Goal: Task Accomplishment & Management: Contribute content

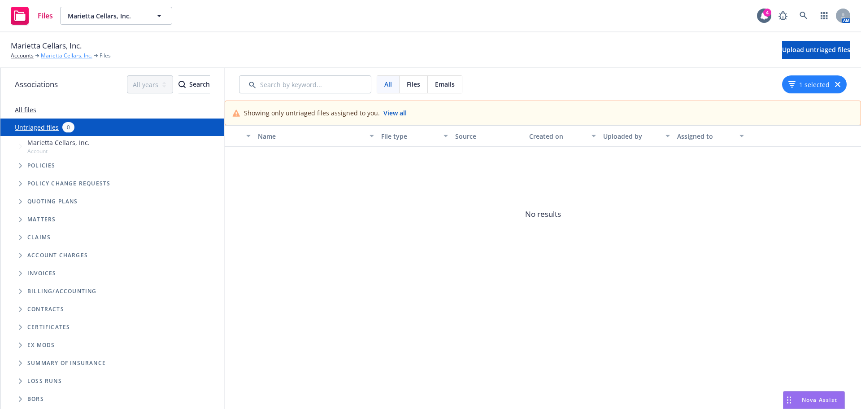
click at [62, 56] on link "Marietta Cellars, Inc." at bounding box center [67, 56] width 52 height 8
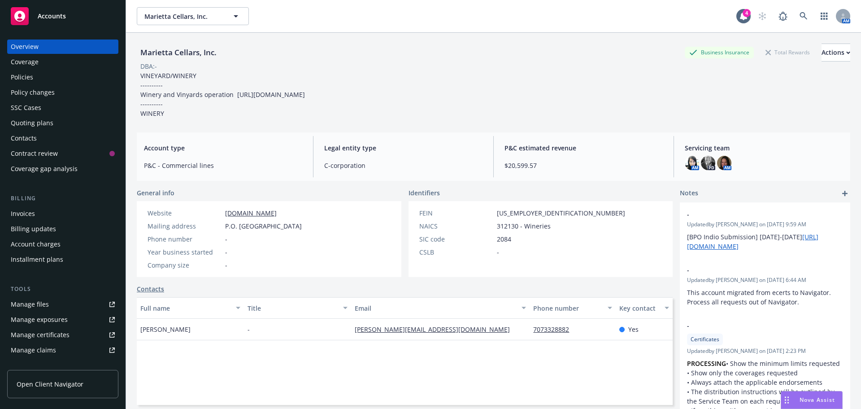
click at [33, 94] on div "Policy changes" at bounding box center [33, 92] width 44 height 14
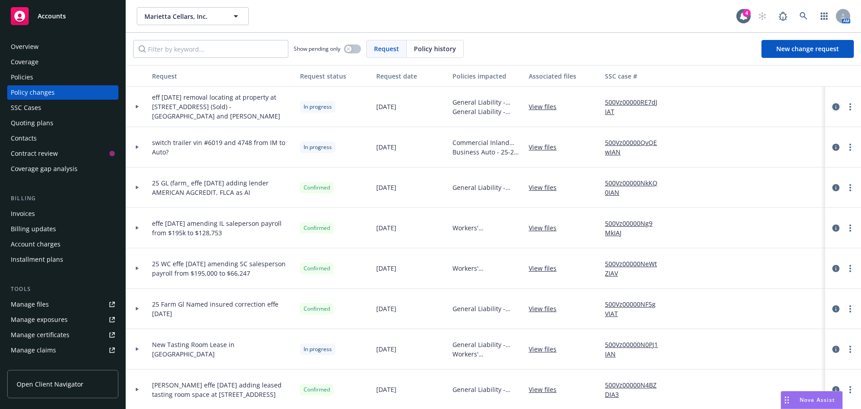
click at [832, 107] on icon "circleInformation" at bounding box center [835, 106] width 7 height 7
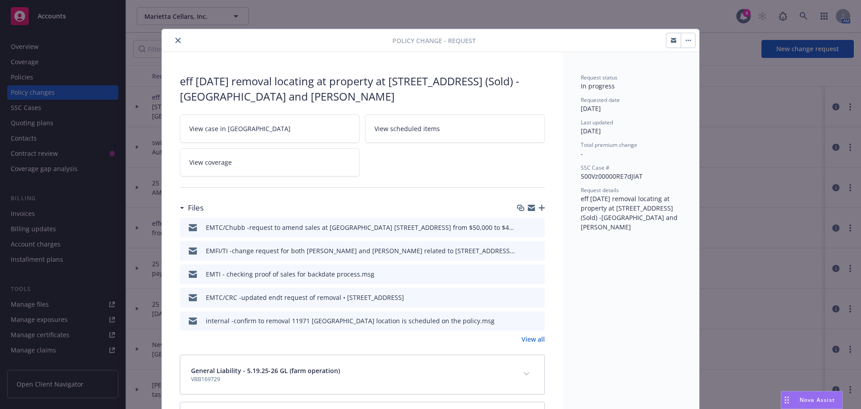
scroll to position [27, 0]
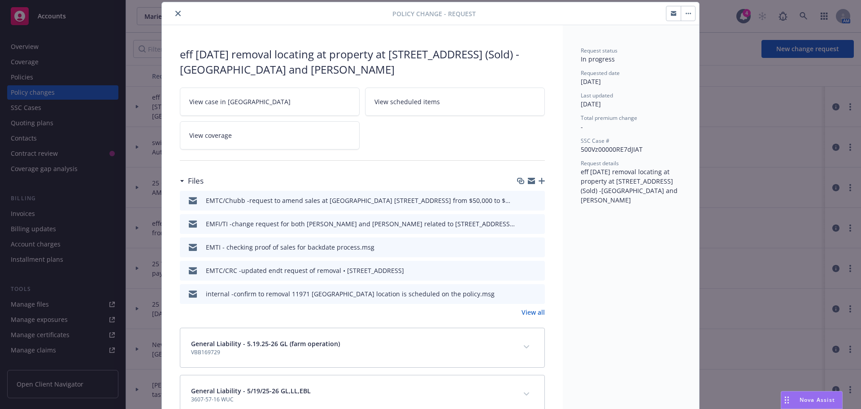
click at [520, 200] on icon "download file" at bounding box center [522, 198] width 6 height 5
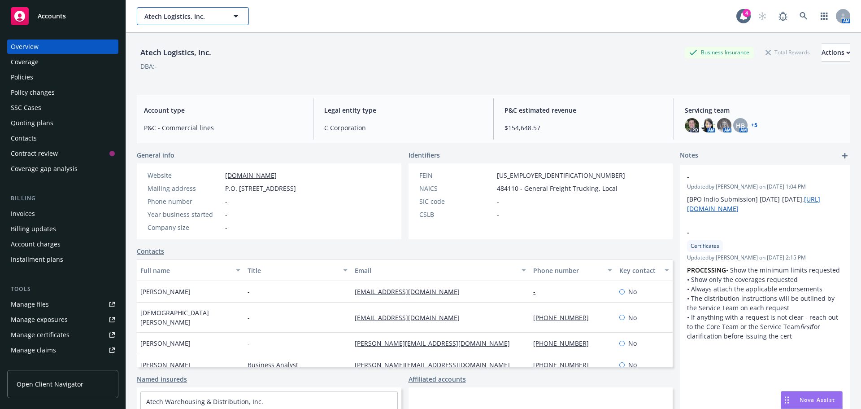
click at [182, 13] on span "Atech Logistics, Inc." at bounding box center [183, 16] width 78 height 9
type input "noyo"
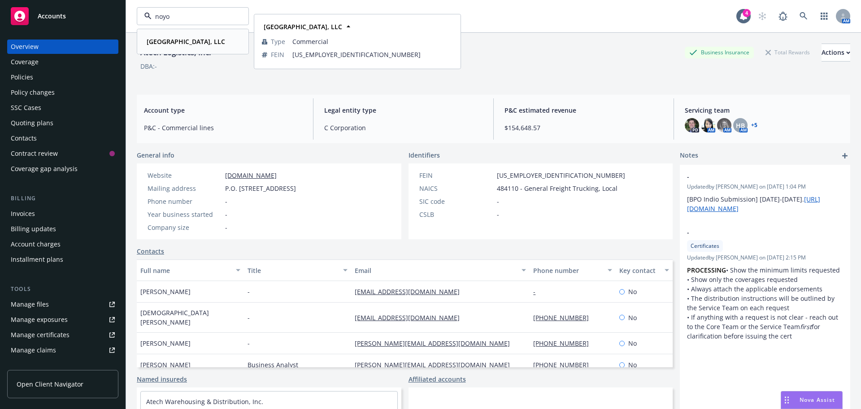
click at [172, 43] on strong "Noyo Harbor Inn, LLC" at bounding box center [186, 41] width 78 height 9
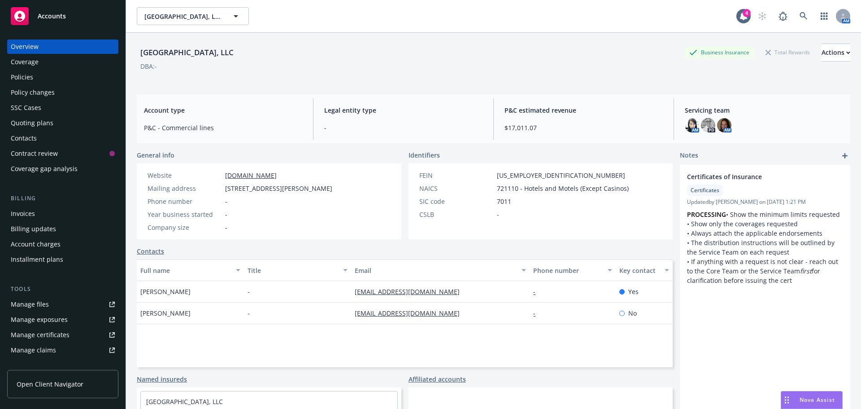
click at [41, 308] on div "Manage files" at bounding box center [30, 304] width 38 height 14
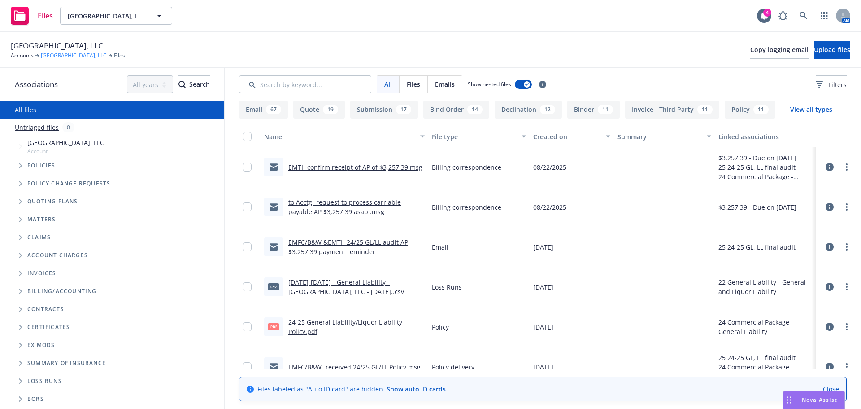
click at [47, 57] on link "Noyo Harbor Inn, LLC" at bounding box center [74, 56] width 66 height 8
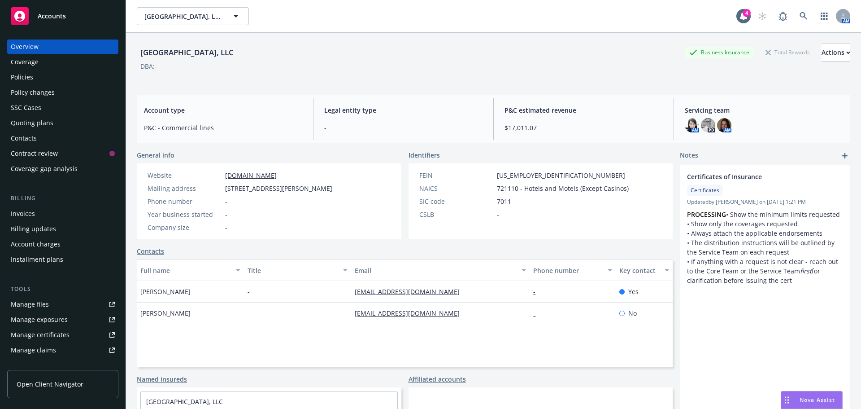
click at [26, 304] on div "Manage files" at bounding box center [30, 304] width 38 height 14
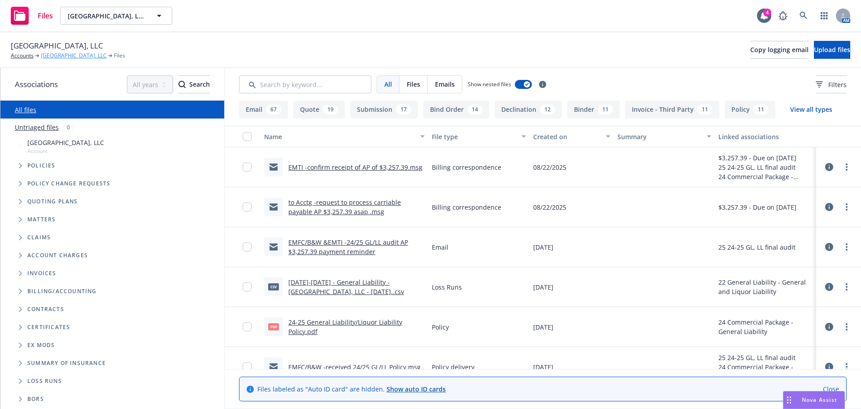
click at [51, 56] on link "[GEOGRAPHIC_DATA], LLC" at bounding box center [74, 56] width 66 height 8
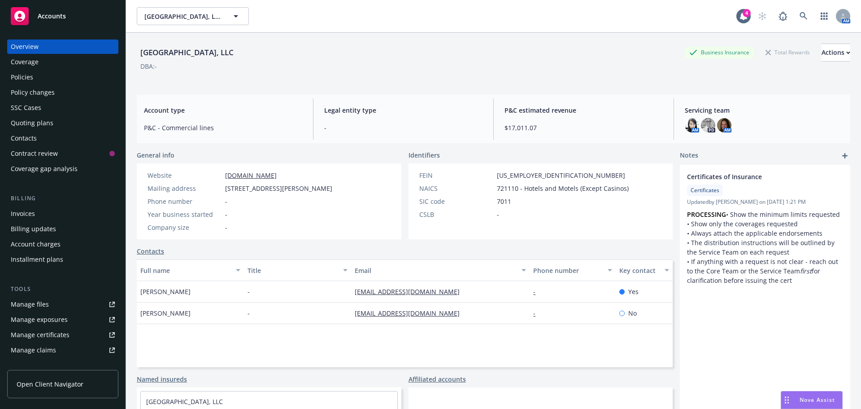
click at [27, 94] on div "Policy changes" at bounding box center [33, 92] width 44 height 14
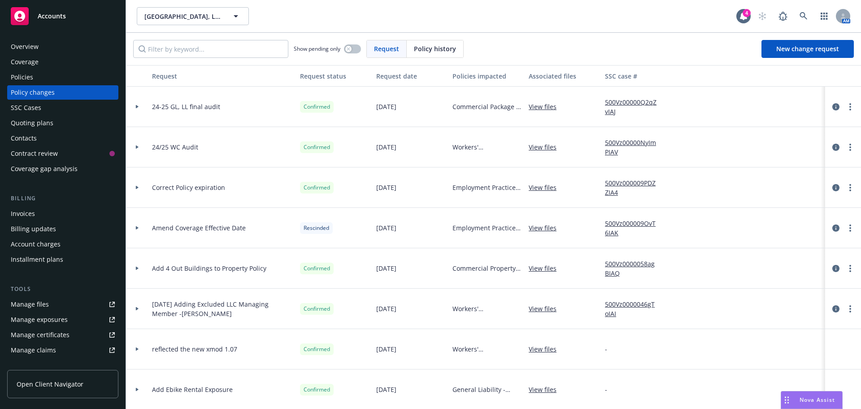
drag, startPoint x: 826, startPoint y: 148, endPoint x: 821, endPoint y: 157, distance: 11.1
click at [825, 157] on div at bounding box center [843, 147] width 36 height 40
click at [832, 109] on icon "circleInformation" at bounding box center [835, 106] width 7 height 7
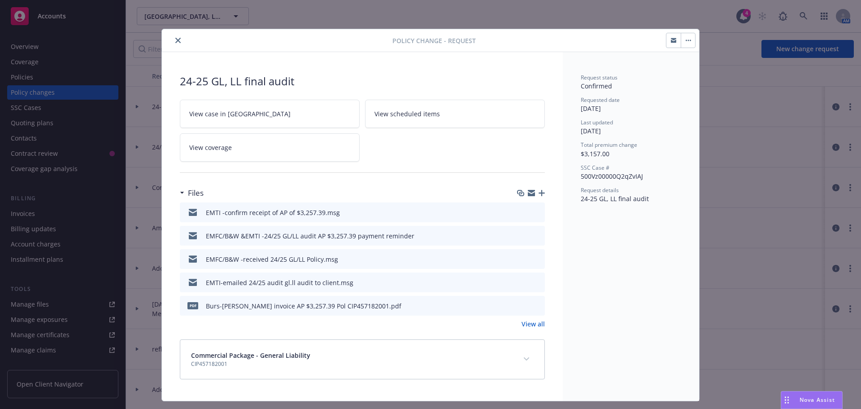
click at [519, 236] on icon "download file" at bounding box center [521, 234] width 7 height 7
click at [535, 193] on div at bounding box center [531, 192] width 28 height 7
click at [539, 195] on icon "button" at bounding box center [542, 193] width 6 height 6
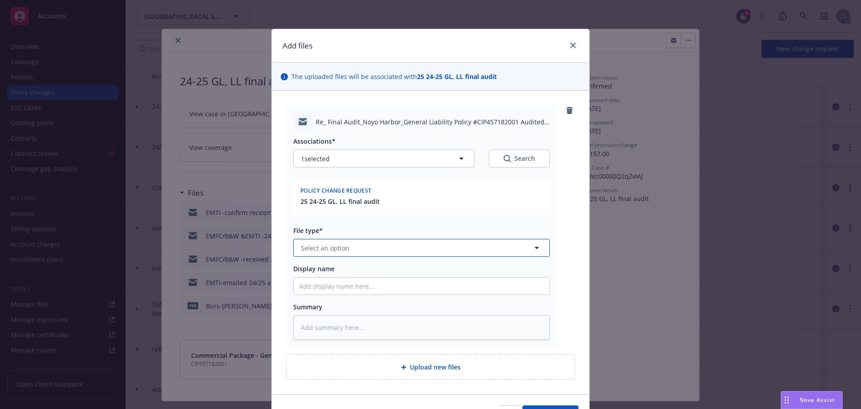
click at [340, 246] on span "Select an option" at bounding box center [325, 247] width 48 height 9
type input "bill"
click at [343, 269] on span "Billing correspondence" at bounding box center [333, 272] width 70 height 9
click at [322, 280] on input "Display name" at bounding box center [422, 285] width 256 height 17
type textarea "x"
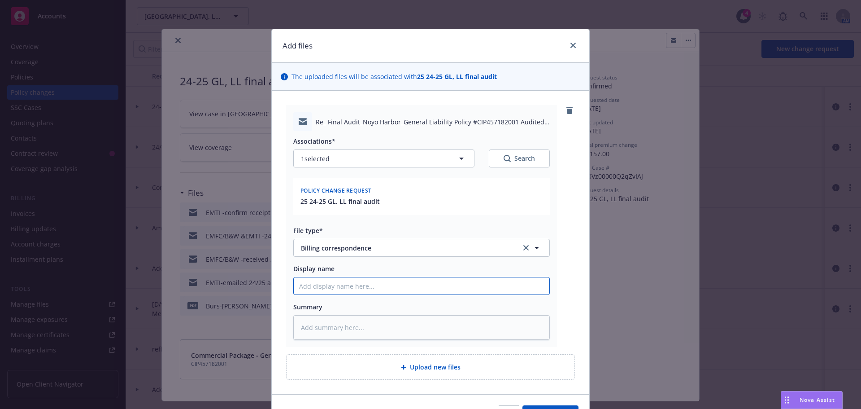
type input "A"
type textarea "x"
type input "AC"
type textarea "x"
type input "ACC"
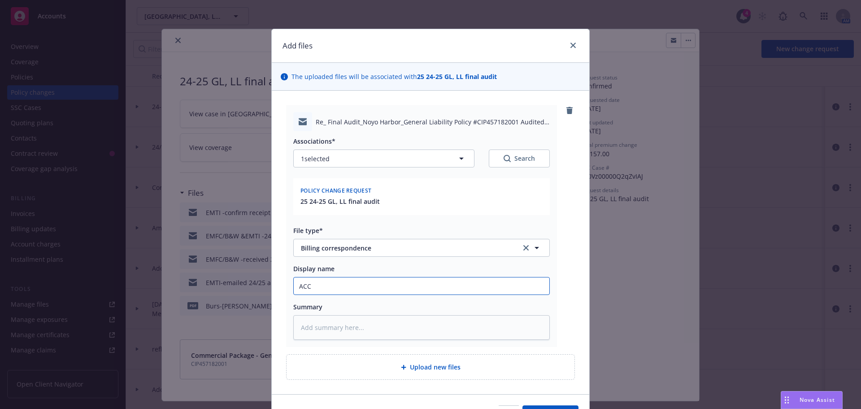
type textarea "x"
type input "ACCG"
type textarea "x"
type input "ACC"
type textarea "x"
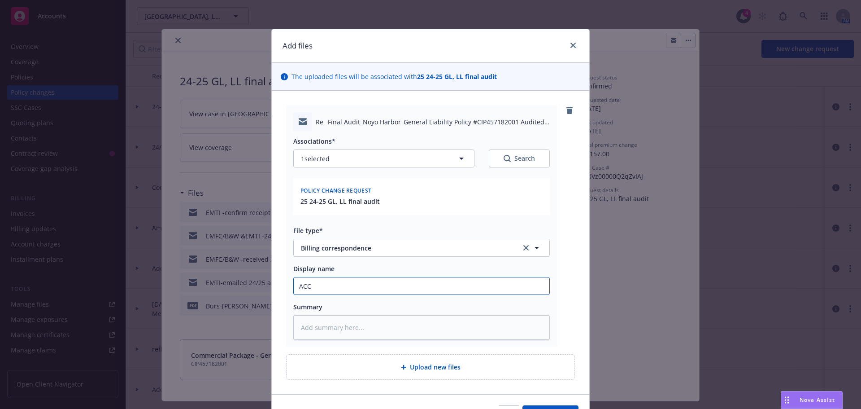
type input "ACCt"
type textarea "x"
type input "ACCt"
type textarea "x"
type input "ACCt"
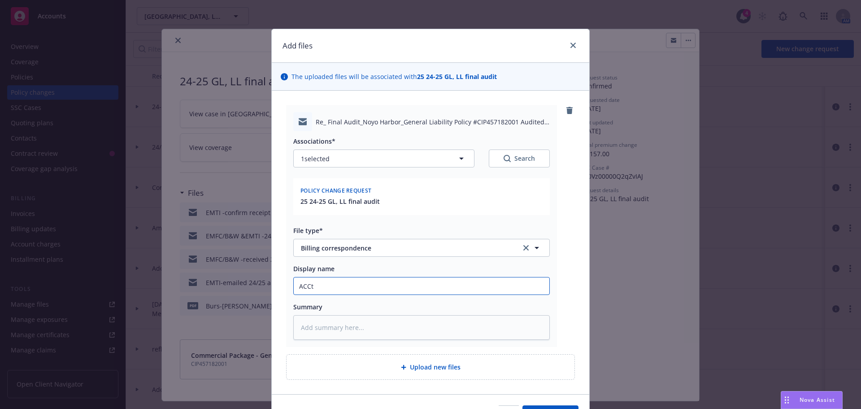
type textarea "x"
type input "ACC"
type textarea "x"
type input "AC"
type textarea "x"
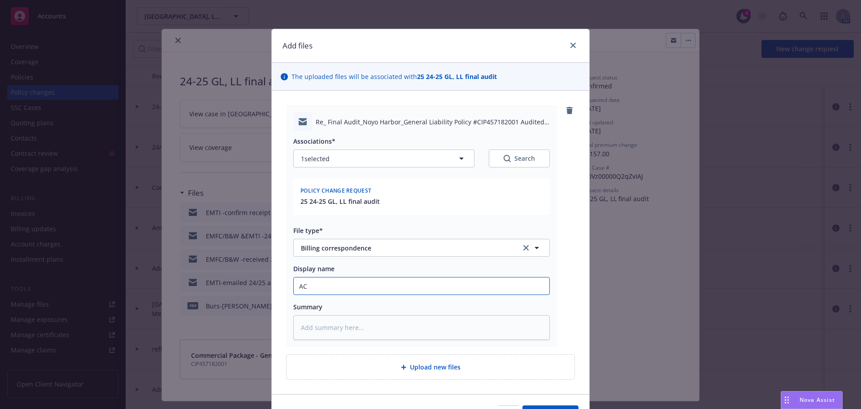
type input "A"
type textarea "x"
type input "Ac"
type textarea "x"
type input "Acc"
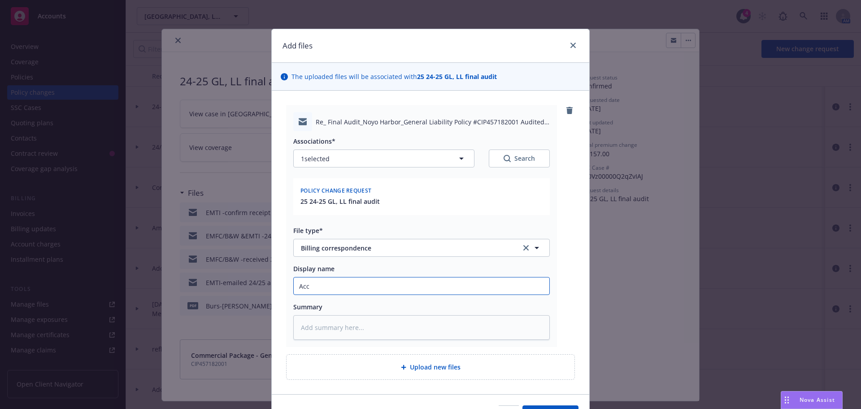
type textarea "x"
type input "Acct"
type textarea "x"
type input "Acctg"
type textarea "x"
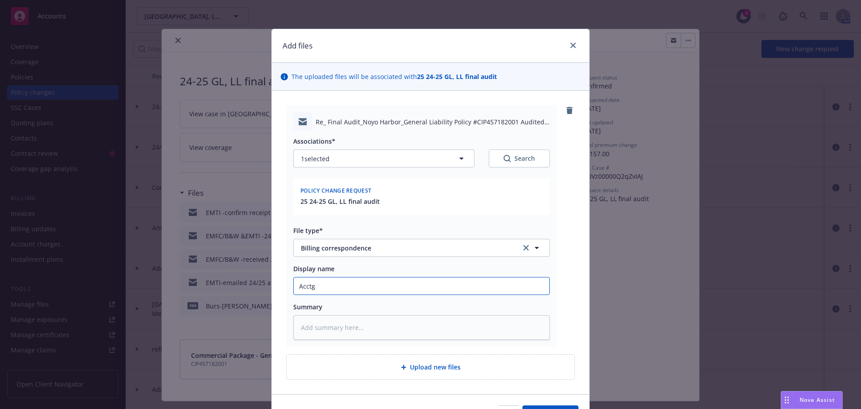
type input "Acctg"
type textarea "x"
type input "Acctg c"
type textarea "x"
type input "Acctg co"
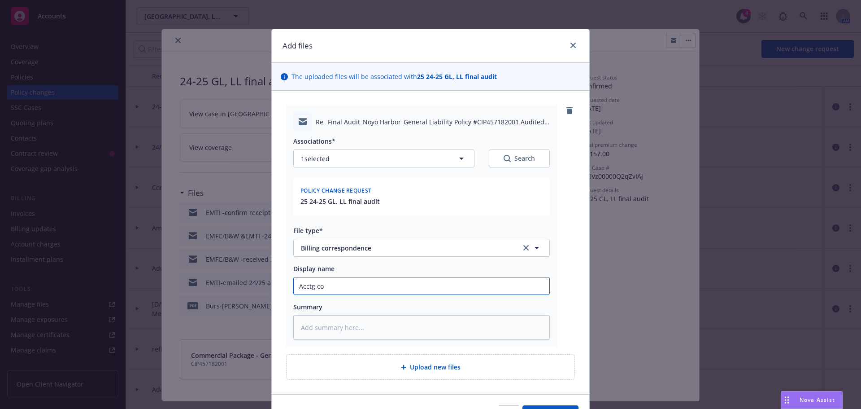
type textarea "x"
type input "Acctg con"
type textarea "x"
type input "Acctg conf"
type textarea "x"
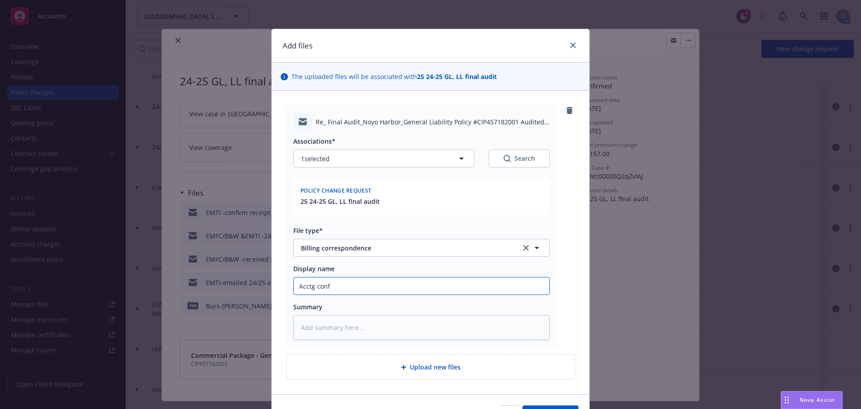
type input "Acctg confi"
type textarea "x"
type input "Acctg confir"
type textarea "x"
type input "Acctg confirm"
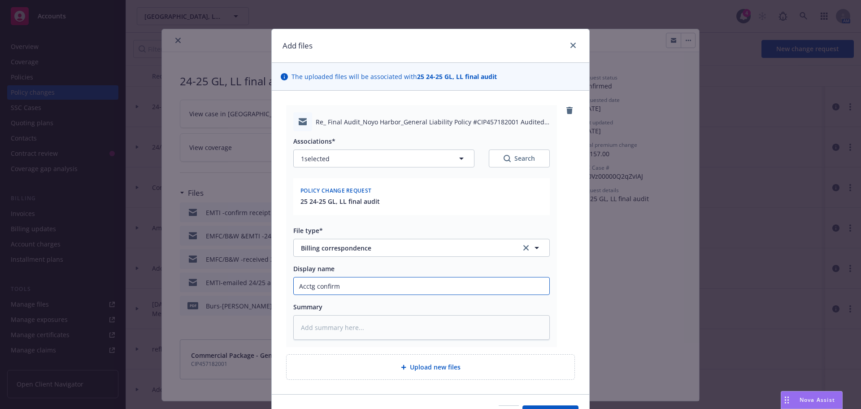
type textarea "x"
type input "Acctg confirm"
type textarea "x"
type input "Acctg confirm t"
type textarea "x"
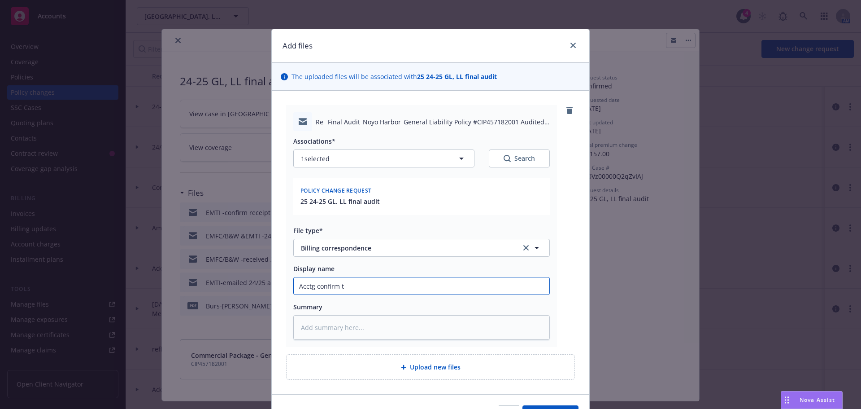
type input "Acctg confirm th"
type textarea "x"
type input "Acctg confirm the"
type textarea "x"
type input "Acctg confirm the"
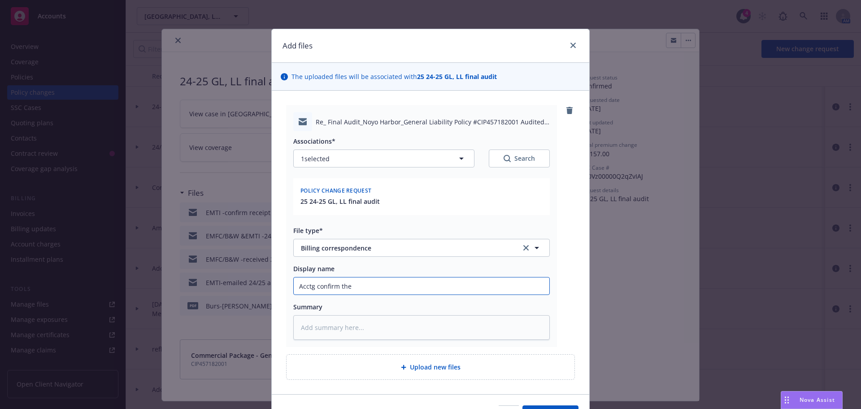
type textarea "x"
type input "Acctg confirm the c"
type textarea "x"
type input "Acctg confirm the ca"
type textarea "x"
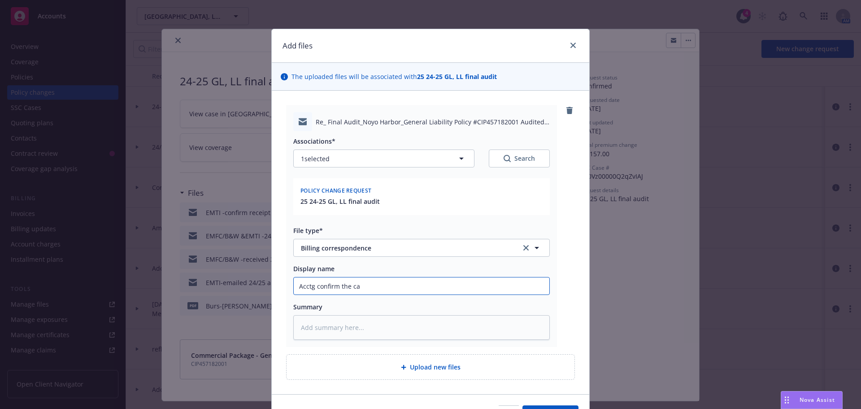
type input "Acctg confirm the car"
type textarea "x"
type input "Acctg confirm the carr"
type textarea "x"
type input "Acctg confirm the carri"
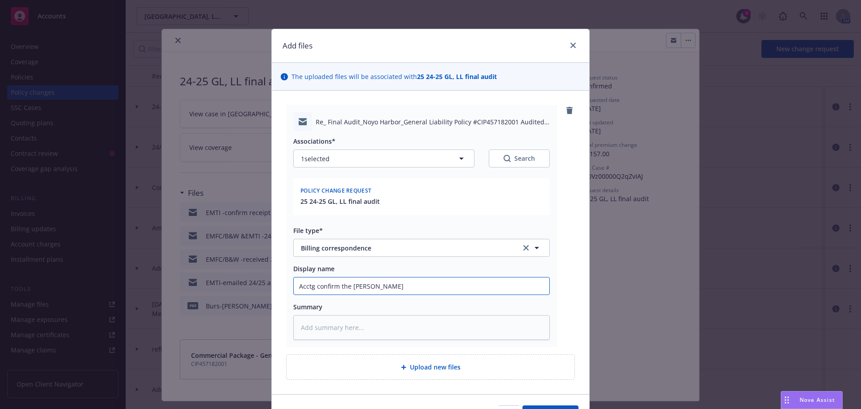
type textarea "x"
type input "Acctg confirm the carrie"
type textarea "x"
type input "Acctg confirm the carrier"
type textarea "x"
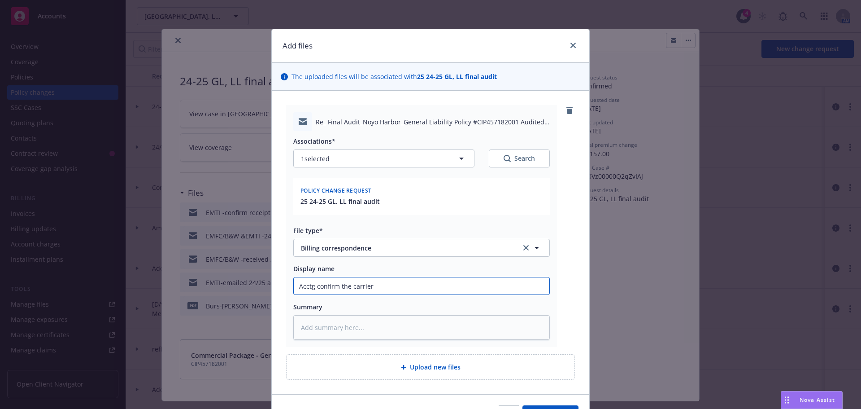
type input "Acctg confirm the carrier"
type textarea "x"
type input "Acctg confirm the carrier p"
type textarea "x"
type input "Acctg confirm the carrier pa"
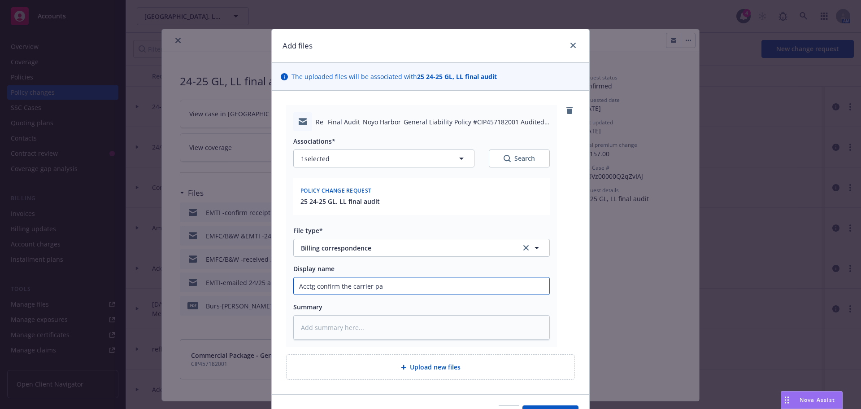
type textarea "x"
type input "Acctg confirm the carrier pay"
type textarea "x"
type input "Acctg confirm the carrier paya"
type textarea "x"
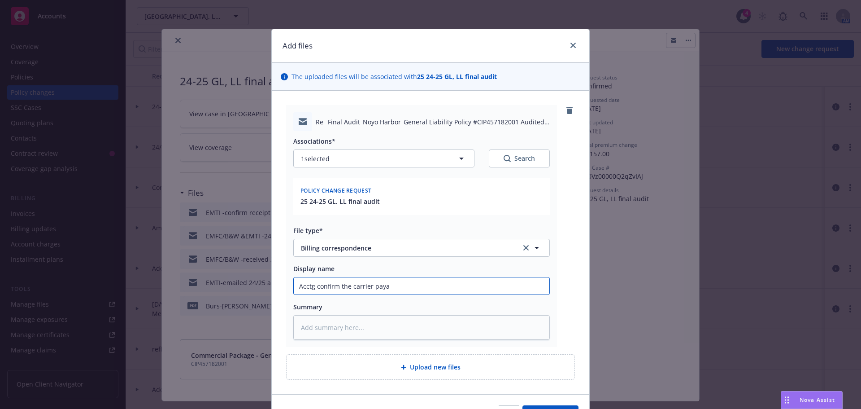
type input "Acctg confirm the carrier payal"
type textarea "x"
type input "Acctg confirm the carrier payalb"
type textarea "x"
type input "Acctg confirm the carrier payalbe"
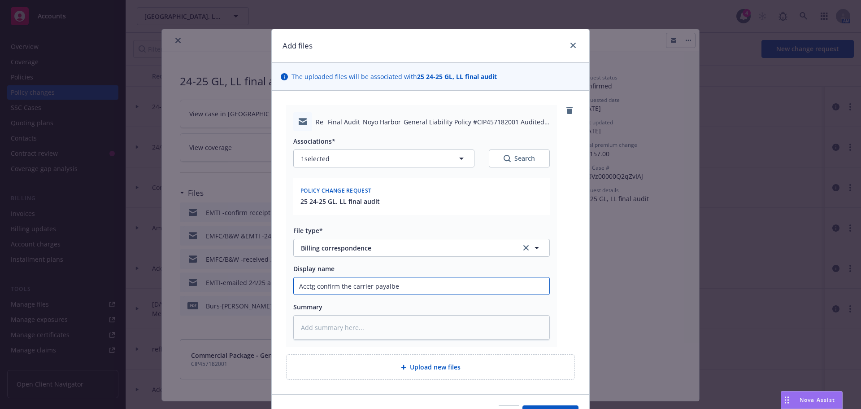
type textarea "x"
type input "Acctg confirm the carrier payalbe"
type textarea "x"
type input "Acctg confirm the carrier payalbe p"
type textarea "x"
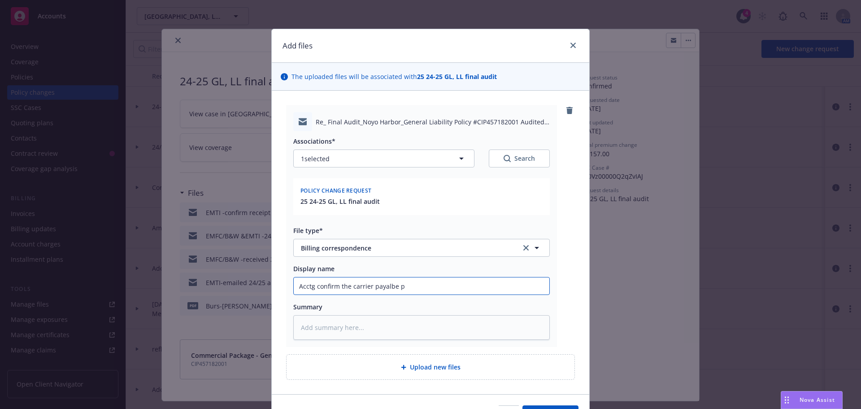
type input "Acctg confirm the carrier payalbe pr"
type textarea "x"
type input "Acctg confirm the carrier payalbe p"
type textarea "x"
type input "Acctg confirm the carrier payalbe"
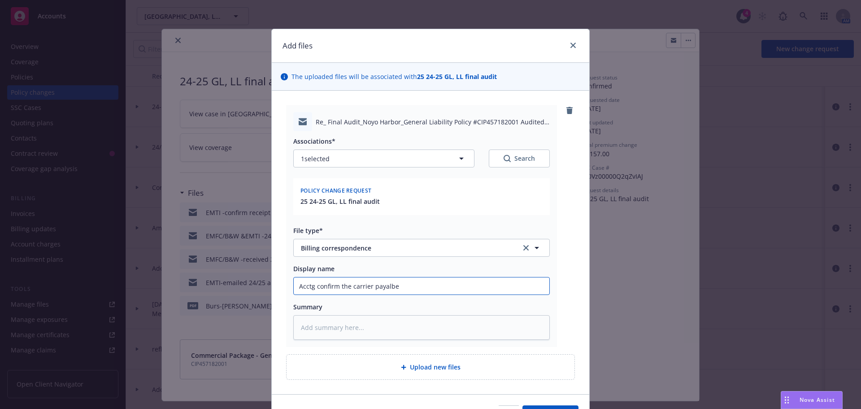
type textarea "x"
type input "Acctg confirm the carrier payalbe"
type textarea "x"
type input "Acctg confirm the carrier payalb"
type textarea "x"
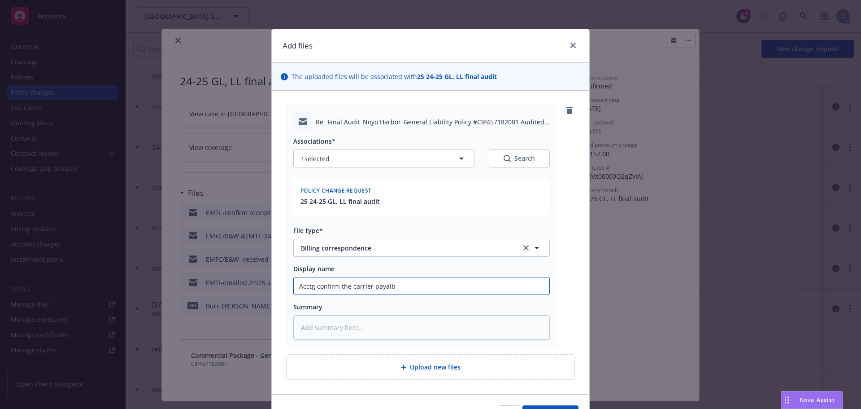
type input "Acctg confirm the carrier payal"
type textarea "x"
type input "Acctg confirm the carrier paya"
type textarea "x"
type input "Acctg confirm the carrier pay"
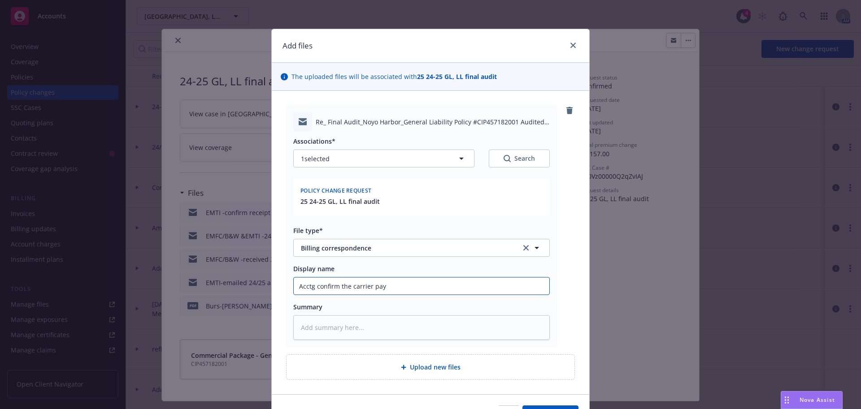
type textarea "x"
type input "Acctg confirm the carrier paya"
type textarea "x"
type input "Acctg confirm the carrier payab"
type textarea "x"
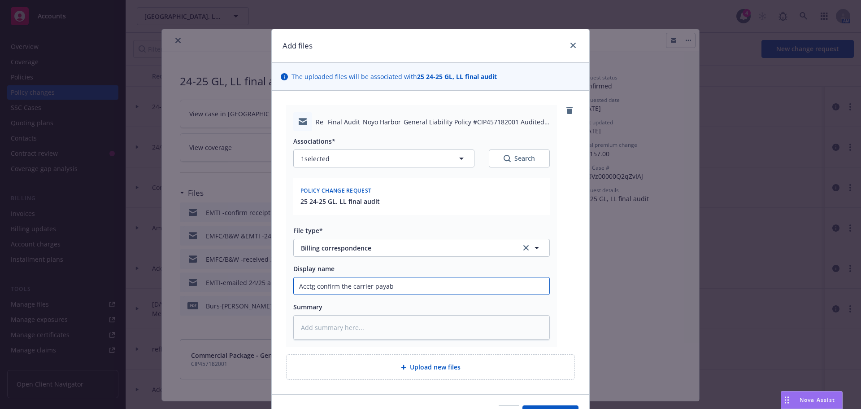
type input "Acctg confirm the carrier payabe"
type textarea "x"
type input "Acctg confirm the carrier payab"
type textarea "x"
type input "Acctg confirm the carrier payabl"
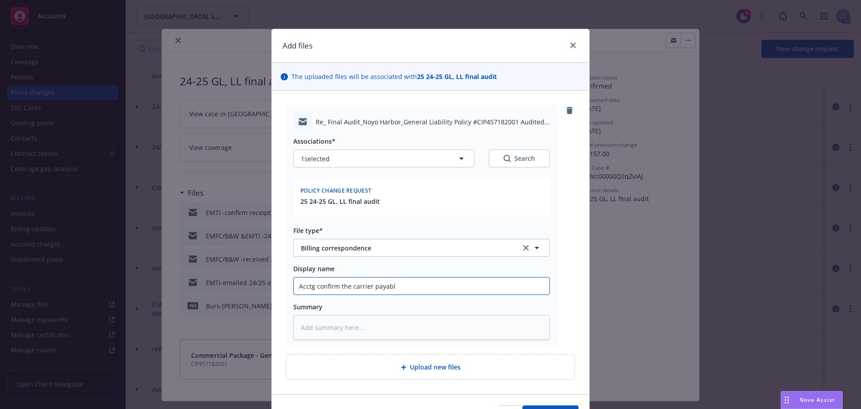
type textarea "x"
type input "Acctg confirm the carrier payable"
type textarea "x"
type input "Acctg confirm the carrier payable"
type textarea "x"
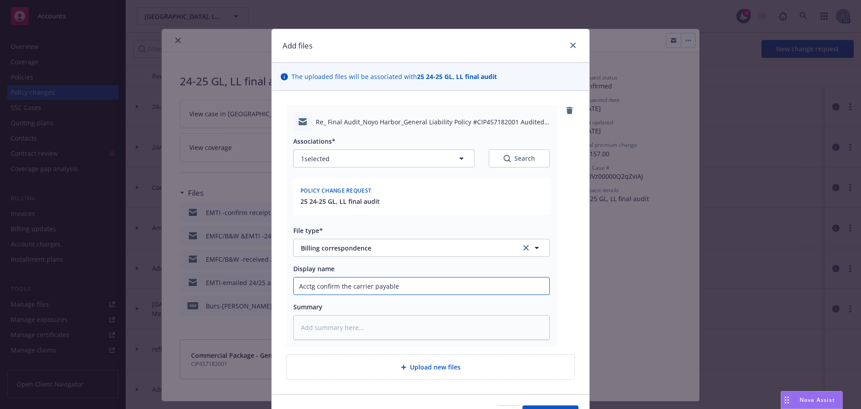
type input "Acctg confirm the carrier payable p"
type textarea "x"
type input "Acctg confirm the carrier payable pr"
type textarea "x"
type input "Acctg confirm the carrier payable pro"
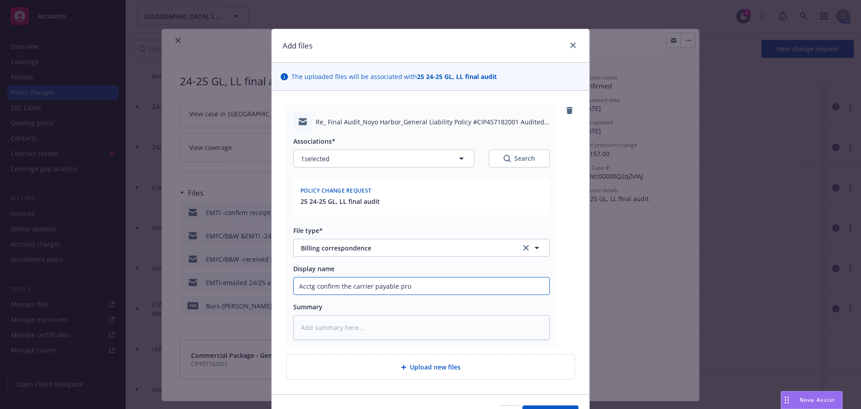
type textarea "x"
type input "Acctg confirm the carrier payable proc"
type textarea "x"
type input "Acctg confirm the carrier payable proce"
type textarea "x"
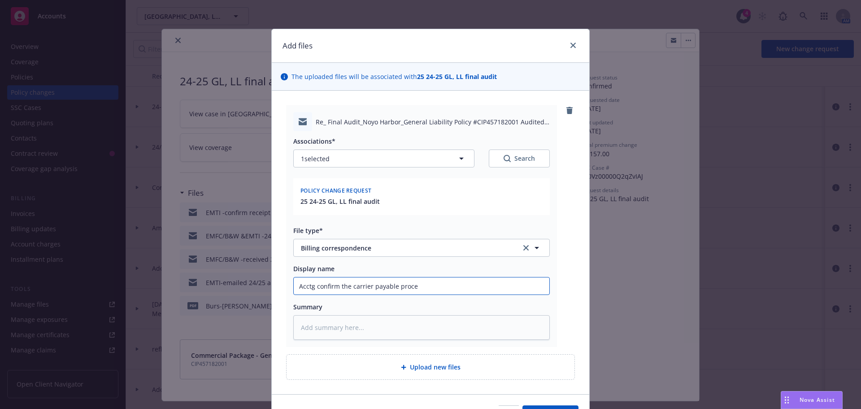
type input "Acctg confirm the carrier payable proces"
type textarea "x"
type input "Acctg confirm the carrier payable process"
type textarea "x"
type input "Acctg confirm the carrier payable processe"
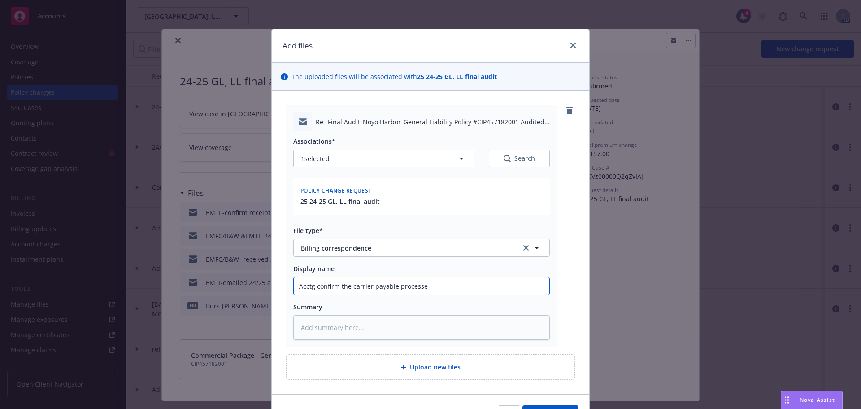
type textarea "x"
type input "Acctg confirm the carrier payable processed"
type textarea "x"
type input "Acctg confirm the carrier payable processed"
type textarea "x"
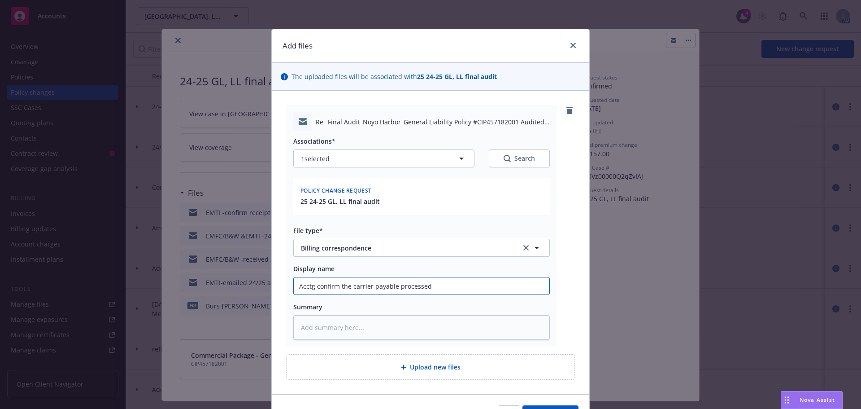
type input "Acctg confirm the carrier payable processed o"
type textarea "x"
type input "Acctg confirm the carrier payable processed on"
type textarea "x"
type input "Acctg confirm the carrier payable processed on"
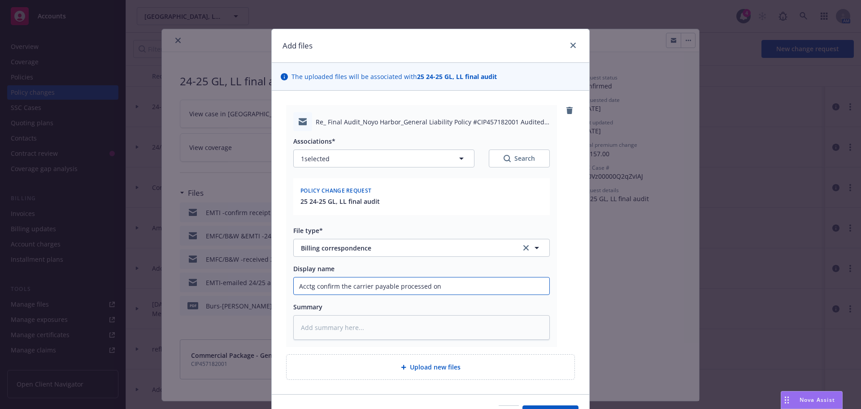
type textarea "x"
type input "Acctg confirm the carrier payable processed on 8"
type textarea "x"
type input "Acctg confirm the carrier payable processed on 82"
type textarea "x"
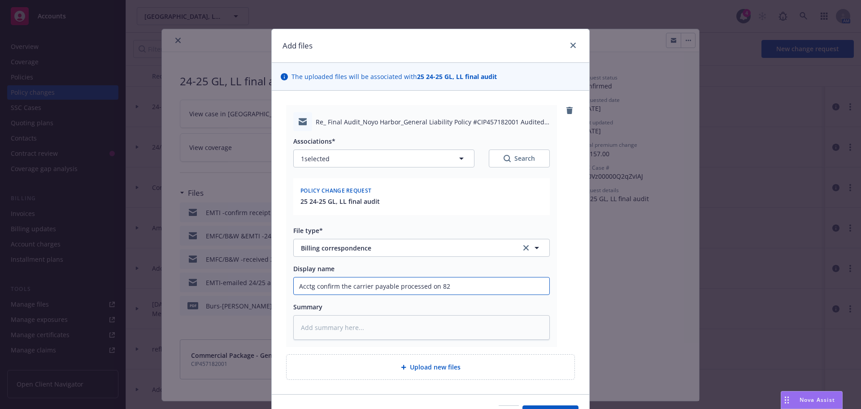
type input "Acctg confirm the carrier payable processed on 8"
type textarea "x"
type input "Acctg confirm the carrier payable processed on 88"
type textarea "x"
type input "Acctg confirm the carrier payable processed on 8"
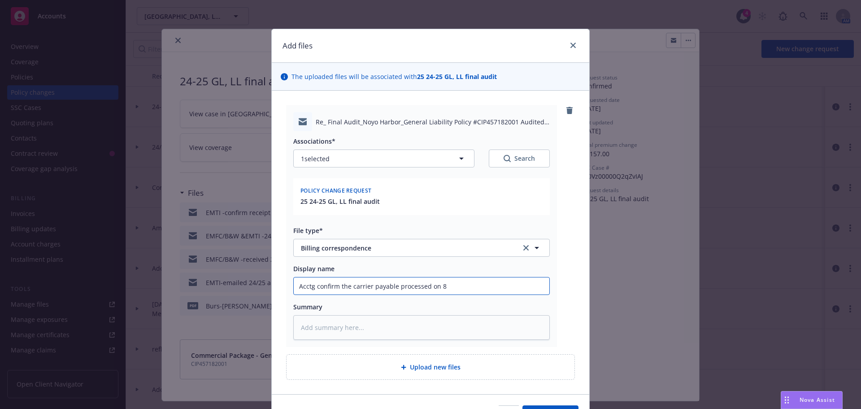
type textarea "x"
type input "Acctg confirm the carrier payable processed on 8/"
type textarea "x"
type input "Acctg confirm the carrier payable processed on 8/2"
type textarea "x"
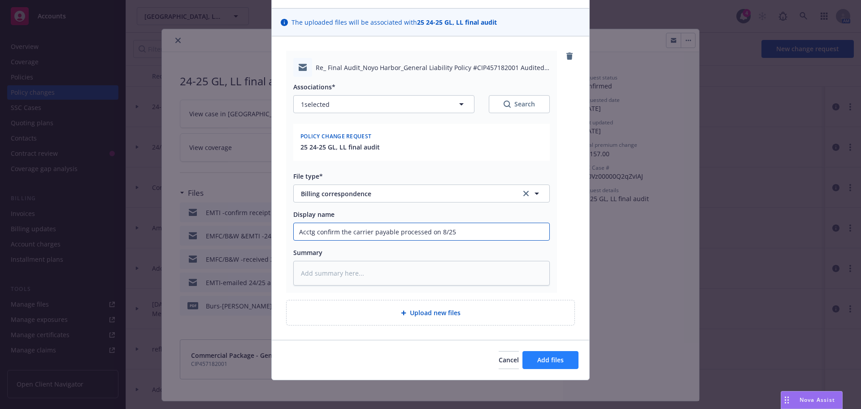
type input "Acctg confirm the carrier payable processed on 8/25"
click at [537, 362] on span "Add files" at bounding box center [550, 359] width 26 height 9
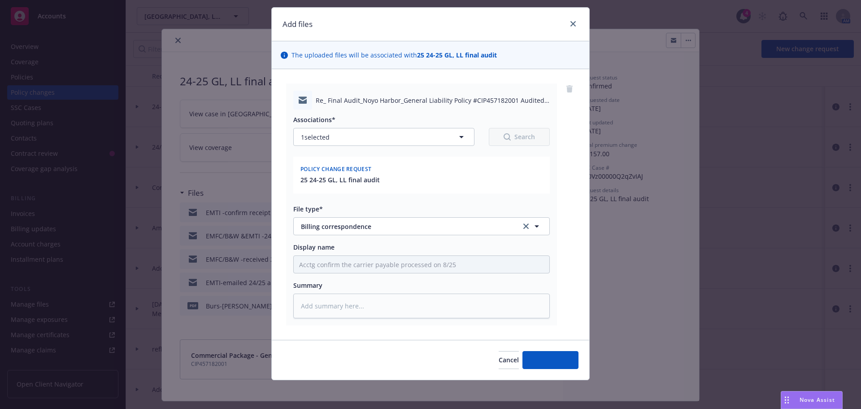
scroll to position [22, 0]
type textarea "x"
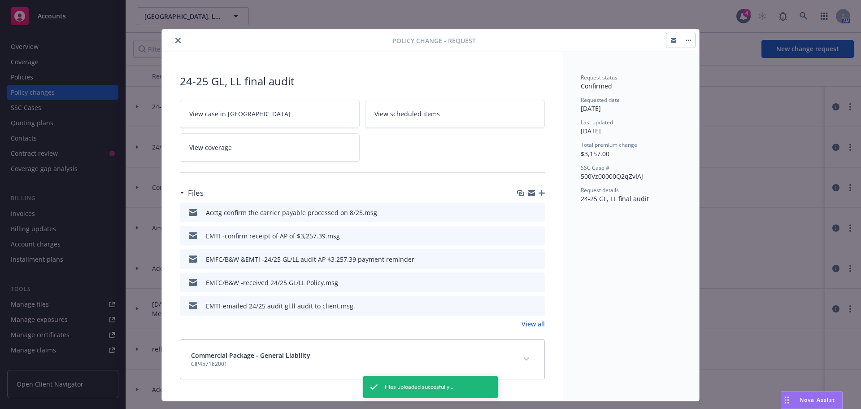
click at [175, 43] on button "close" at bounding box center [178, 40] width 11 height 11
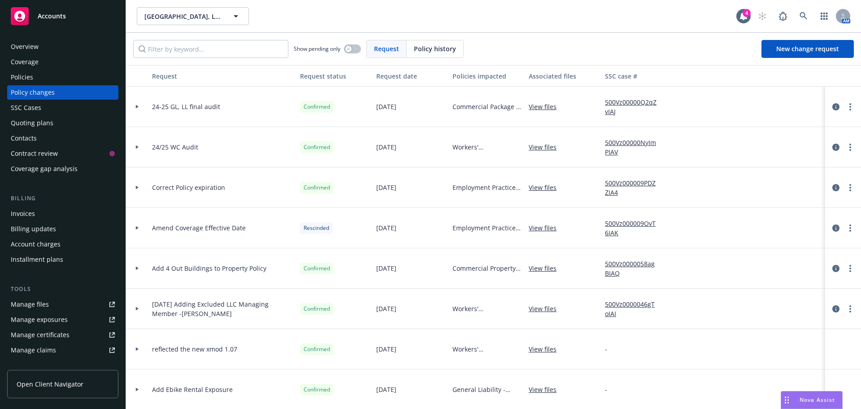
click at [27, 76] on div "Policies" at bounding box center [22, 77] width 22 height 14
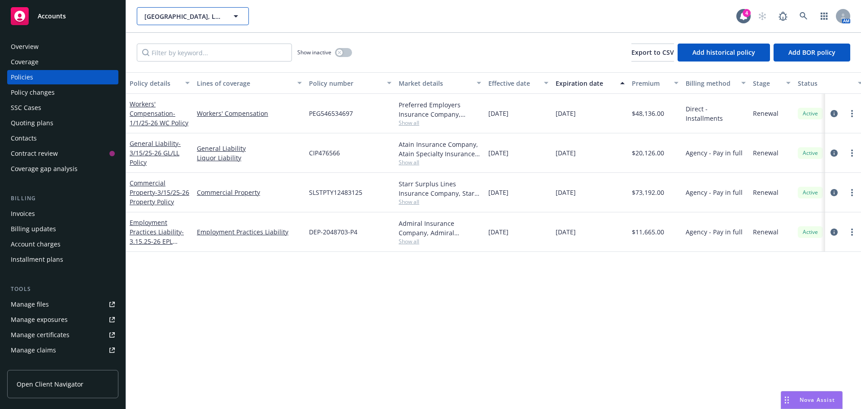
click at [157, 15] on span "Noyo Harbor Inn, LLC" at bounding box center [183, 16] width 78 height 9
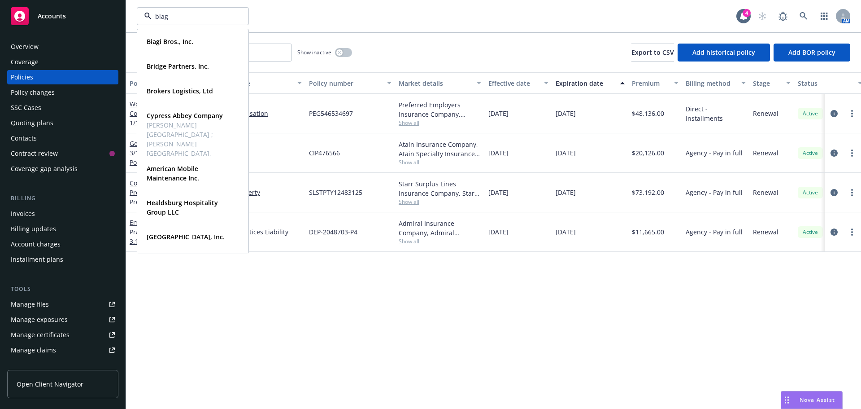
type input "biagi"
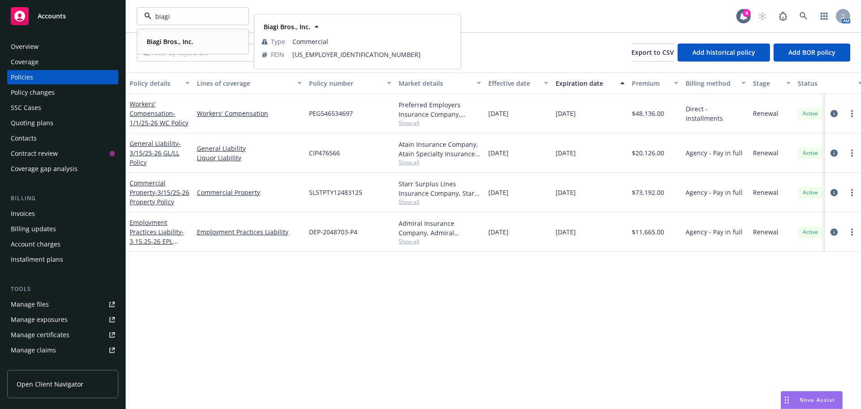
click at [164, 42] on strong "Biagi Bros., Inc." at bounding box center [170, 41] width 47 height 9
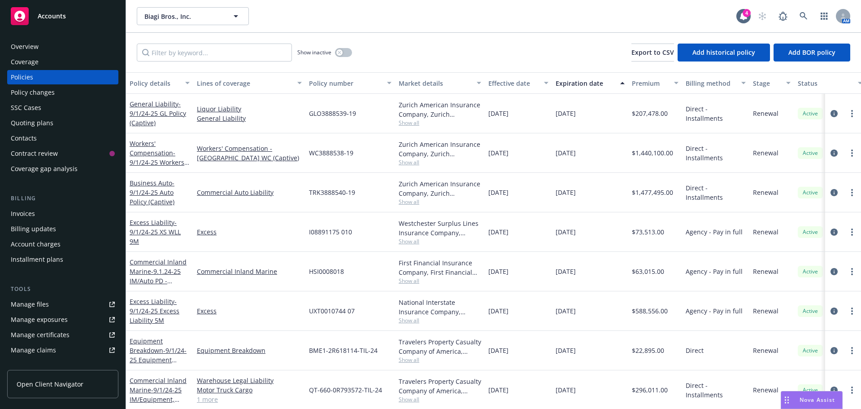
click at [35, 121] on div "Quoting plans" at bounding box center [32, 123] width 43 height 14
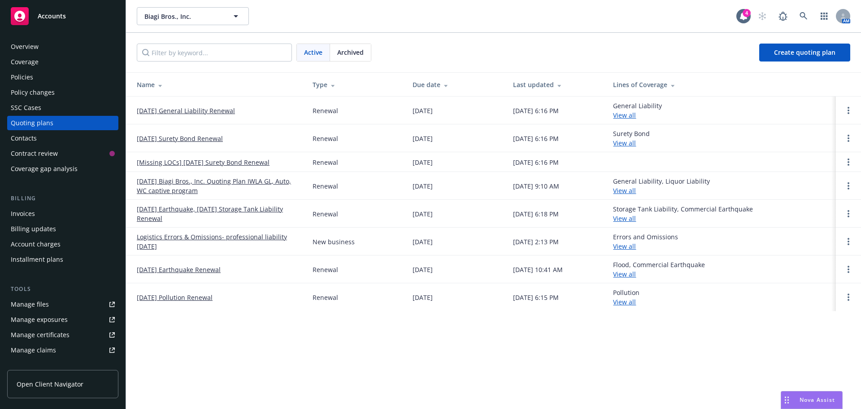
click at [316, 54] on span "Active" at bounding box center [313, 52] width 18 height 9
click at [343, 54] on span "Archived" at bounding box center [350, 52] width 26 height 9
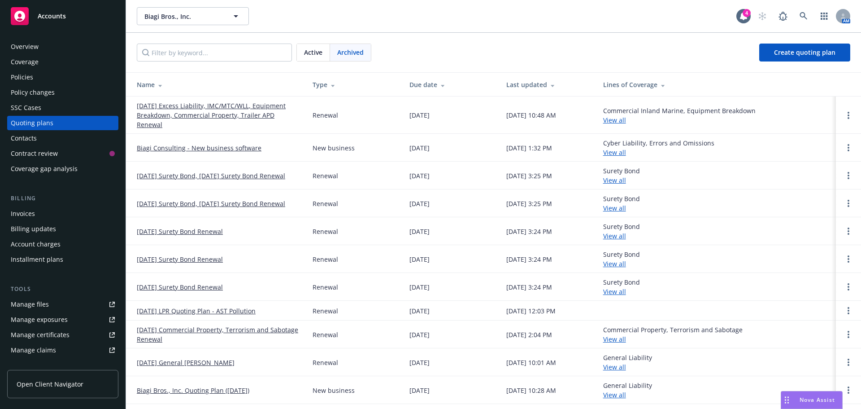
click at [307, 54] on span "Active" at bounding box center [313, 52] width 18 height 9
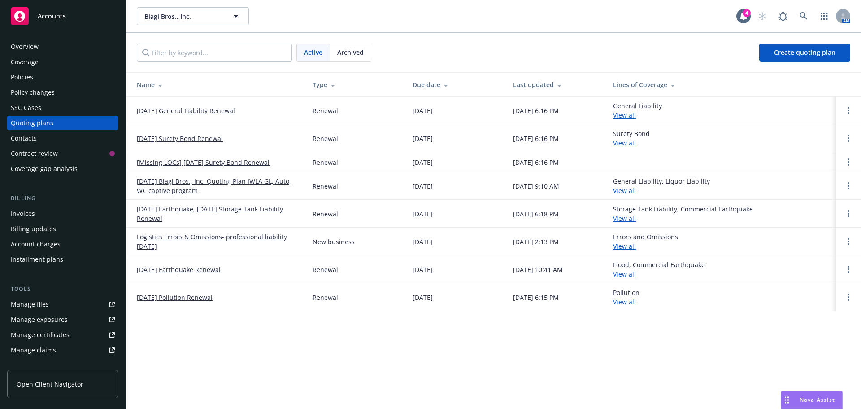
click at [345, 52] on span "Archived" at bounding box center [350, 52] width 26 height 9
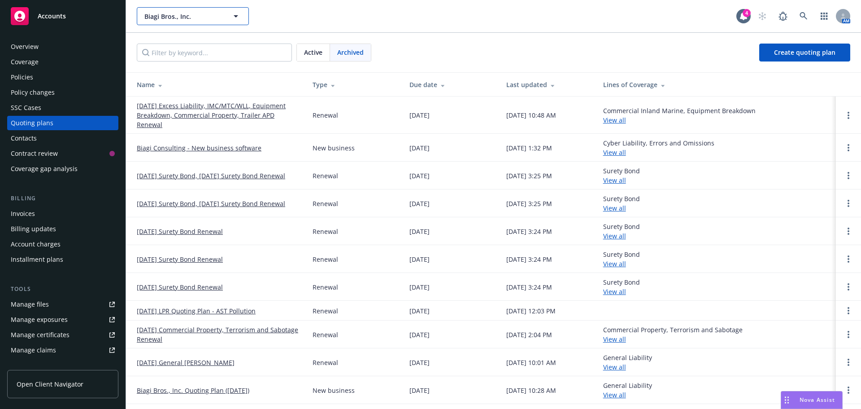
click at [165, 17] on span "Biagi Bros., Inc." at bounding box center [183, 16] width 78 height 9
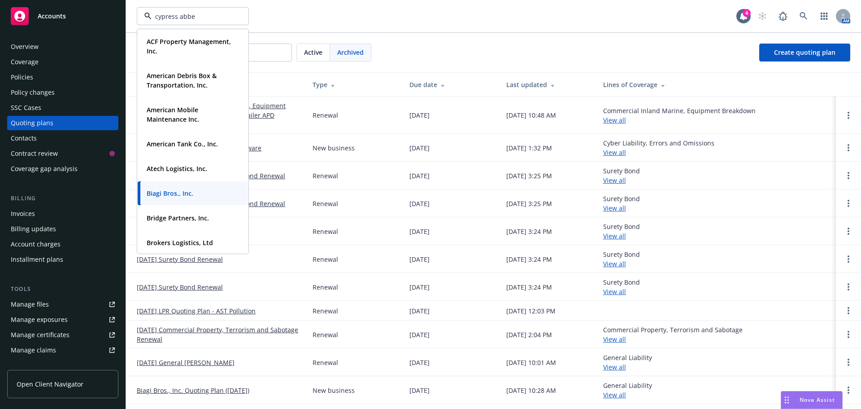
type input "cypress abbey"
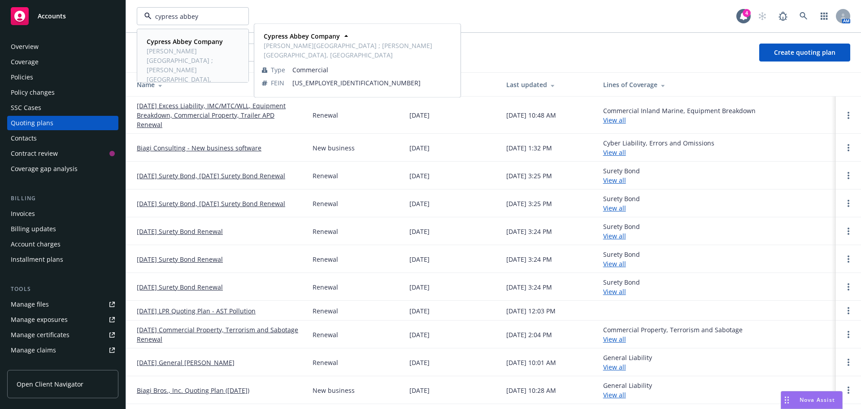
click at [169, 55] on span "Atwood Ranch ; Atwood Quater Horses, Cypress Golf Course" at bounding box center [192, 69] width 91 height 47
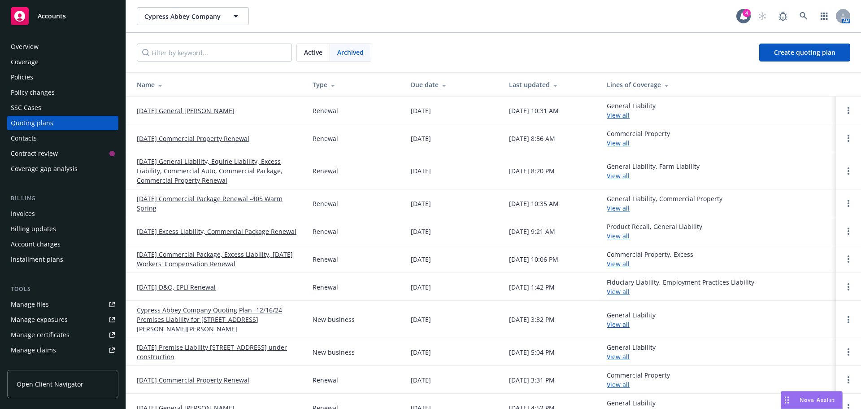
click at [310, 52] on span "Active" at bounding box center [313, 52] width 18 height 9
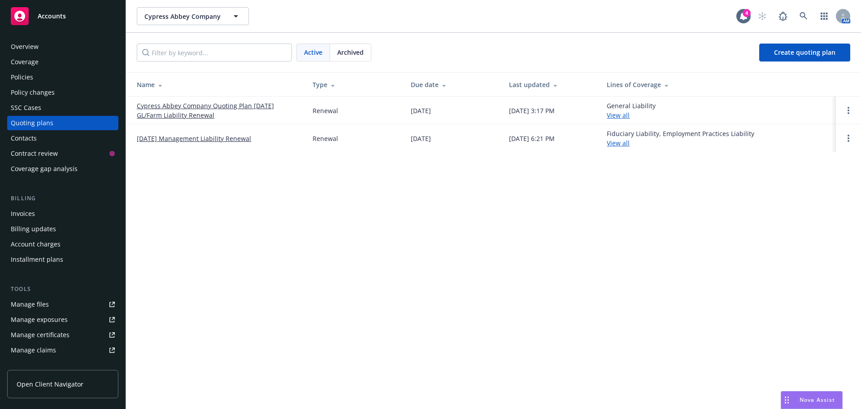
click at [174, 109] on link "Cypress Abbey Company Quoting Plan 9/7/25 GL/Farm Liability Renewal" at bounding box center [217, 110] width 161 height 19
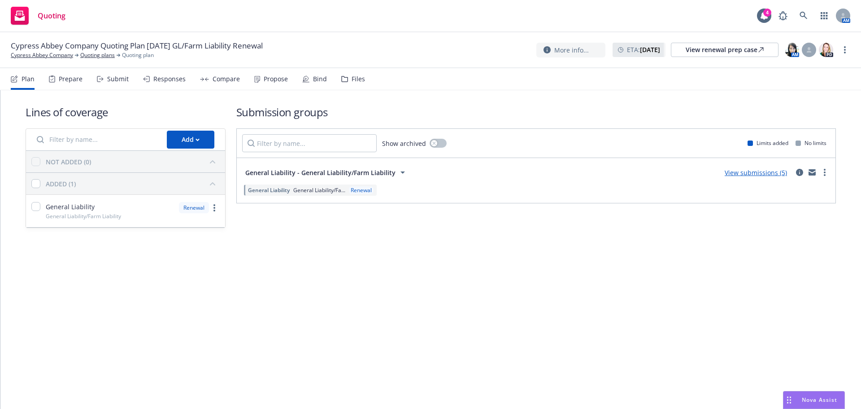
click at [354, 82] on div "Files" at bounding box center [358, 78] width 13 height 7
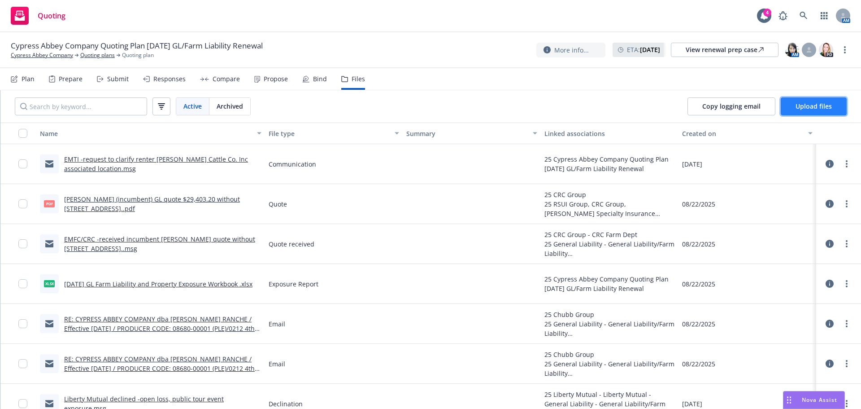
click at [800, 100] on button "Upload files" at bounding box center [814, 106] width 66 height 18
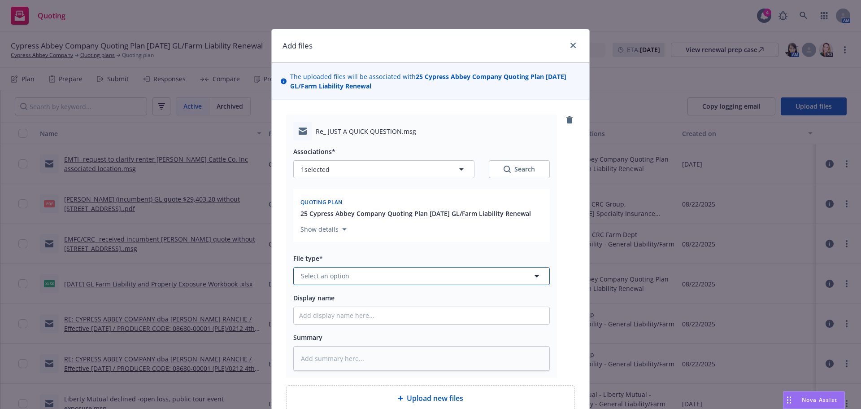
click at [311, 278] on span "Select an option" at bounding box center [325, 275] width 48 height 9
type input "e"
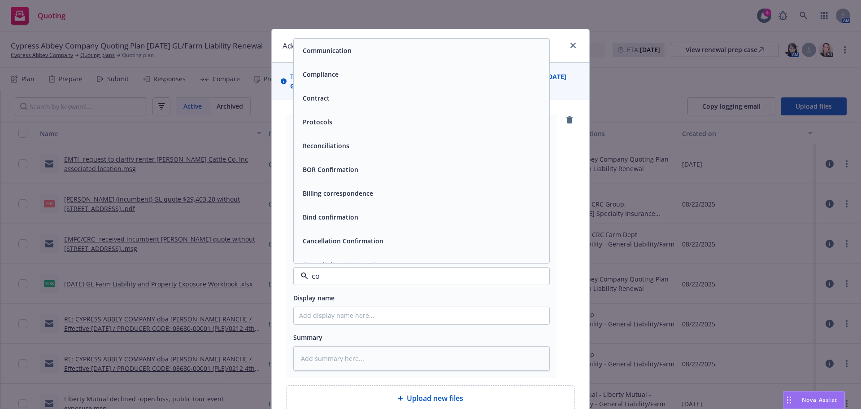
type input "com"
click at [350, 63] on div "Compliance" at bounding box center [422, 74] width 256 height 24
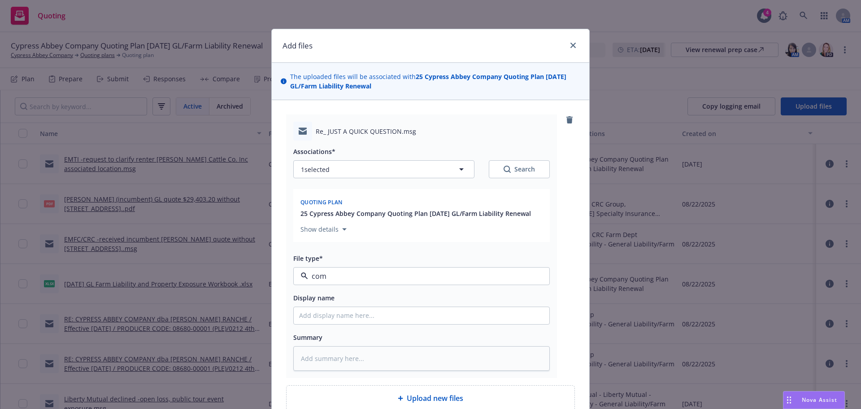
type textarea "x"
drag, startPoint x: 308, startPoint y: 272, endPoint x: 288, endPoint y: 271, distance: 20.2
click at [288, 271] on div "Re_ JUST A QUICK QUESTION.msg Associations* 1 selected Search Quoting plan 25 C…" at bounding box center [421, 245] width 271 height 263
click at [310, 278] on span "Compliance" at bounding box center [405, 275] width 208 height 9
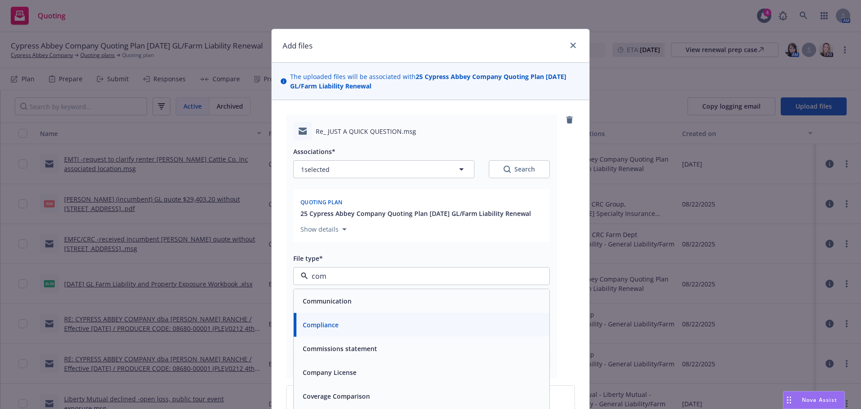
type input "comm"
click at [342, 305] on div "Communication" at bounding box center [326, 300] width 54 height 13
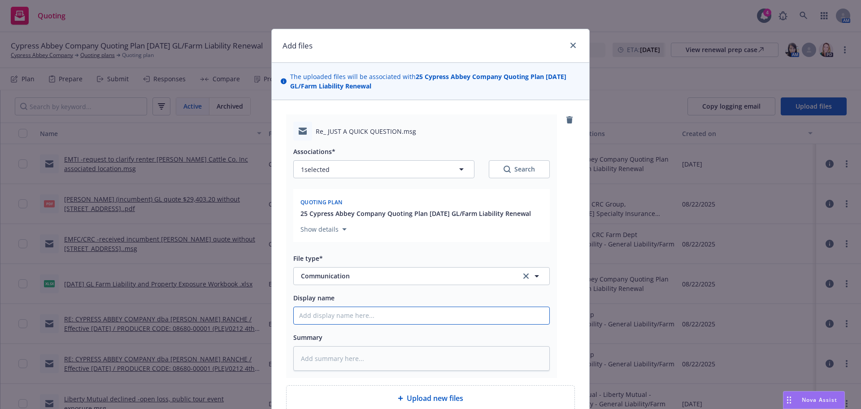
click at [326, 316] on input "Display name" at bounding box center [422, 315] width 256 height 17
type textarea "x"
type input "E"
type textarea "x"
type input "EM"
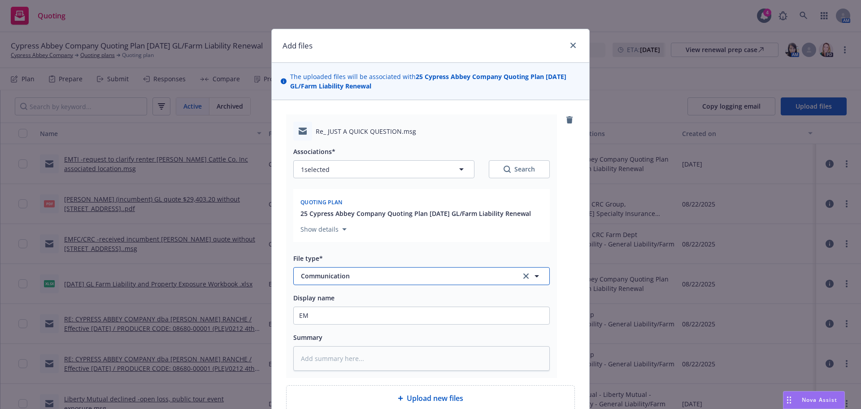
click at [309, 278] on span "Communication" at bounding box center [405, 275] width 208 height 9
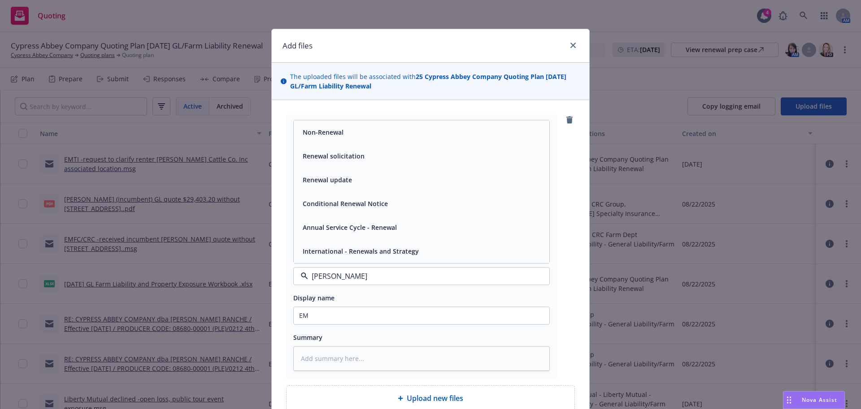
type input "renew"
click at [316, 178] on span "Renewal update" at bounding box center [327, 179] width 49 height 9
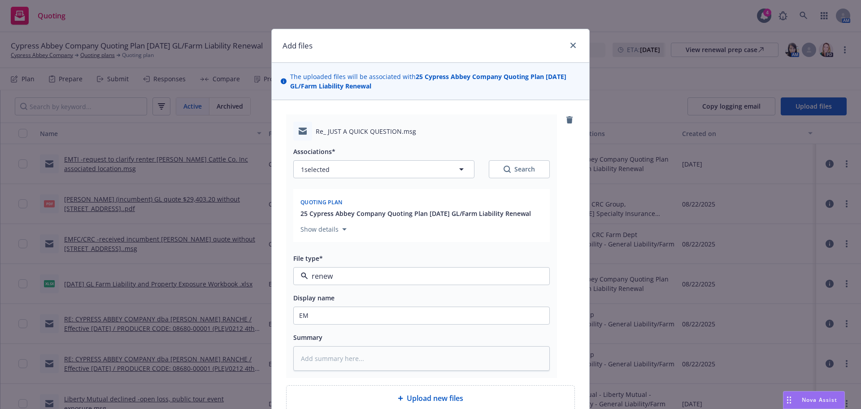
type textarea "x"
click at [326, 276] on span "Renewal update" at bounding box center [405, 275] width 208 height 9
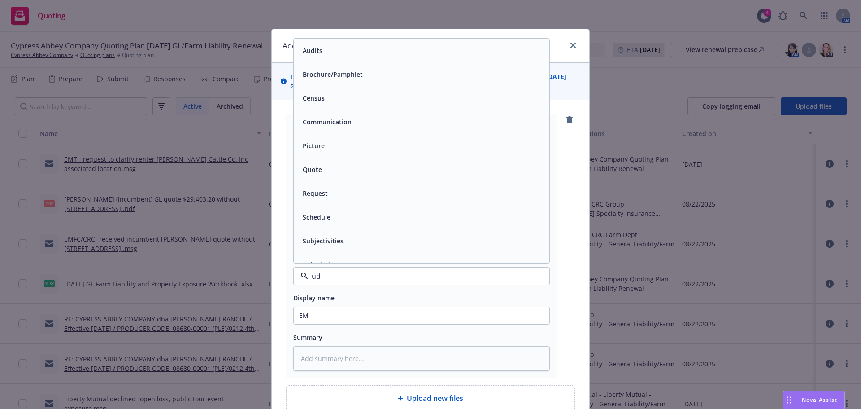
type input "udp"
type textarea "x"
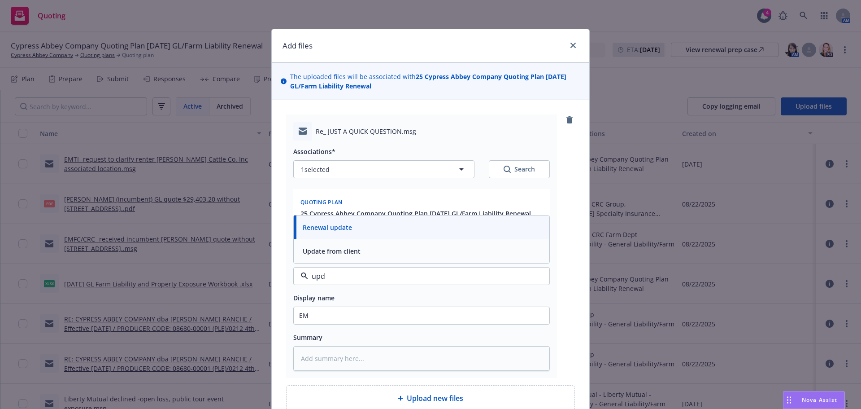
type input "upda"
click at [335, 254] on span "Update from client" at bounding box center [332, 250] width 58 height 9
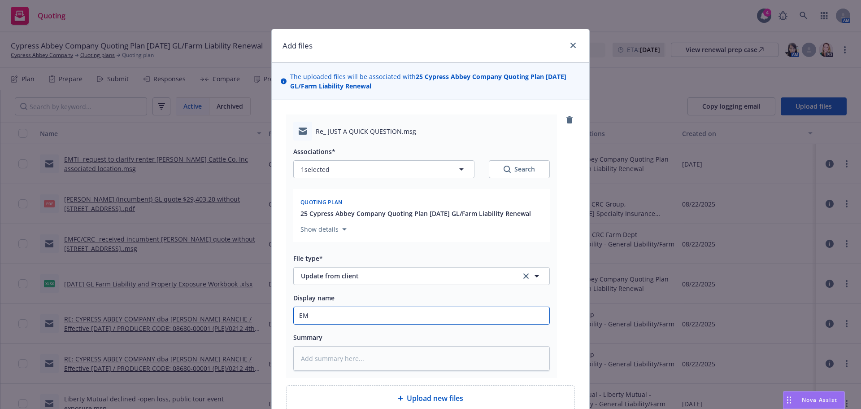
click at [323, 316] on input "EM" at bounding box center [422, 315] width 256 height 17
type textarea "x"
type input "EMF"
type textarea "x"
type input "EMFI"
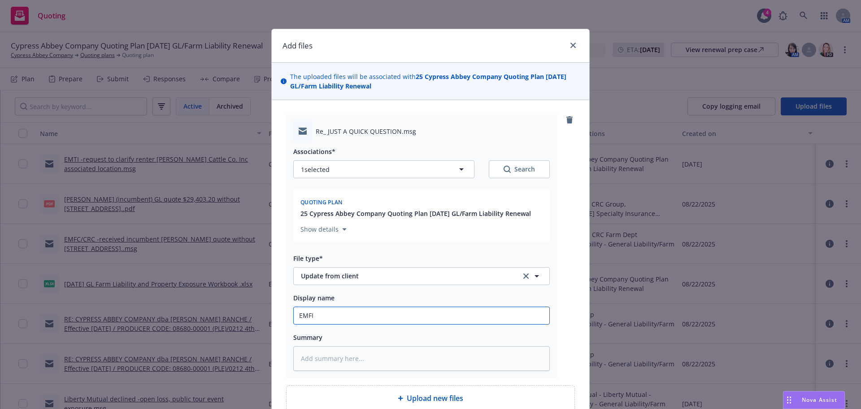
type textarea "x"
type input "EMFI"
type textarea "x"
type input "EMFI -"
type textarea "x"
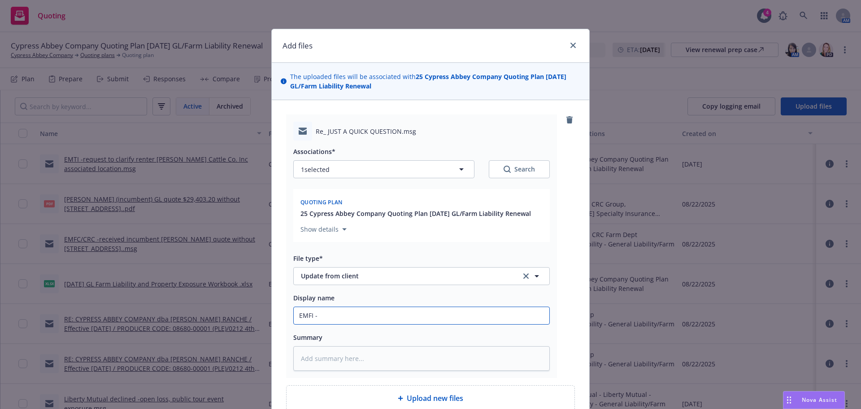
type input "EMFI -"
type textarea "x"
type input "EMFI -"
type textarea "x"
type input "EMFI - L"
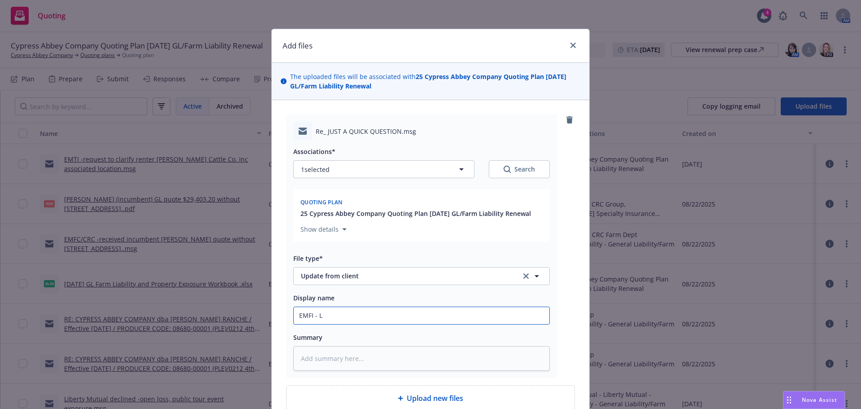
type textarea "x"
type input "EMFI - LR"
type textarea "x"
type input "EMFI - LRO"
type textarea "x"
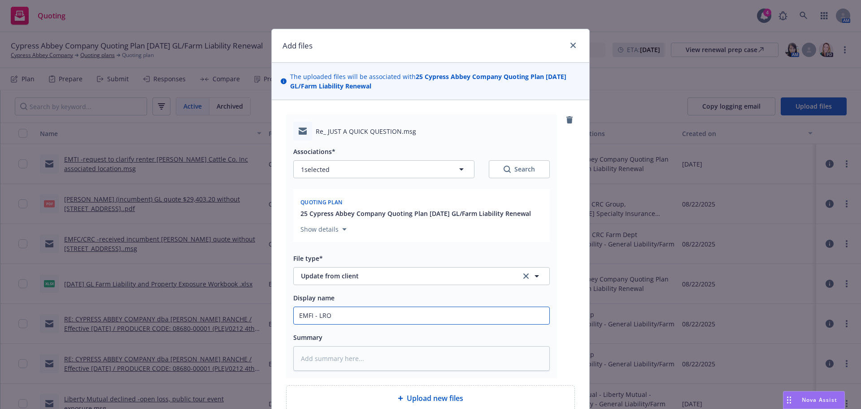
type input "EMFI - LRO"
type textarea "x"
type input "EMFI - LRO -"
type textarea "x"
type input "EMFI - LRO -a"
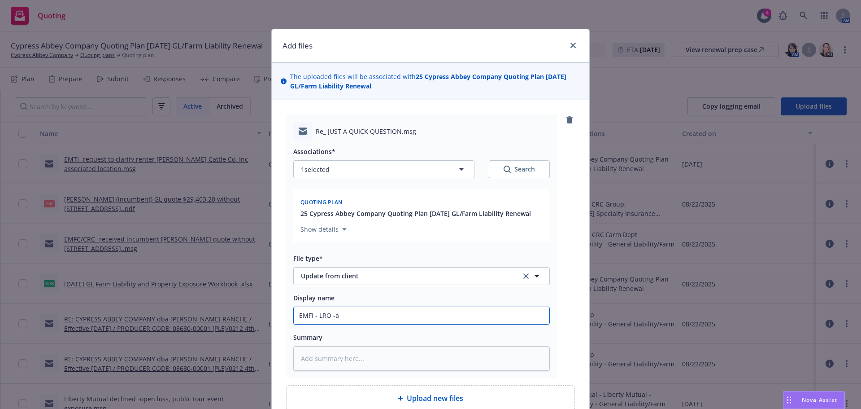
type textarea "x"
type input "EMFI - LRO -"
type textarea "x"
type input "EMFI - LRO -l"
type textarea "x"
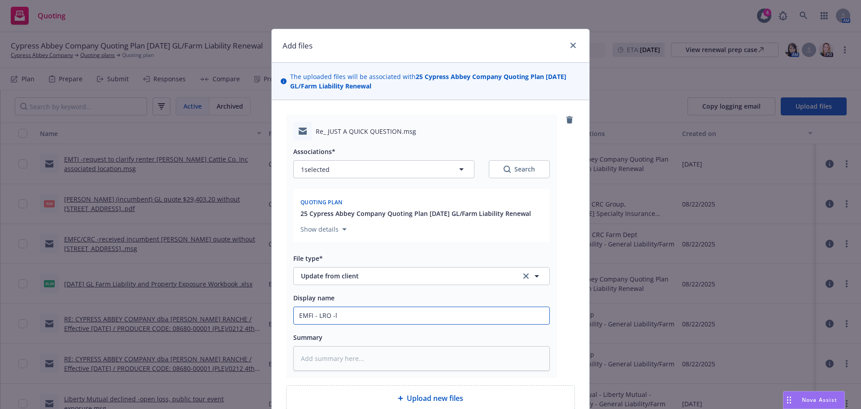
type input "EMFI - LRO -la"
type textarea "x"
type input "EMFI - LRO -lan"
type textarea "x"
type input "EMFI - LRO -land"
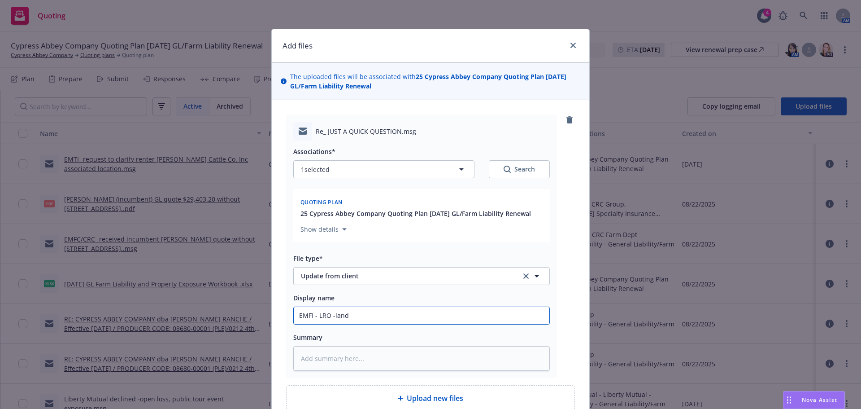
type textarea "x"
type input "EMFI - LRO -land"
type textarea "x"
type input "EMFI - LRO -land i"
type textarea "x"
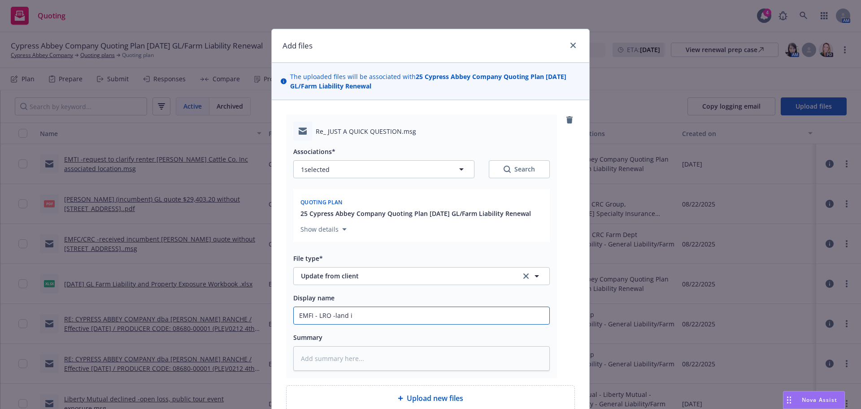
type input "EMFI - LRO -land in"
type textarea "x"
type input "EMFI - LRO -land inf"
type textarea "x"
type input "EMFI - LRO -land info"
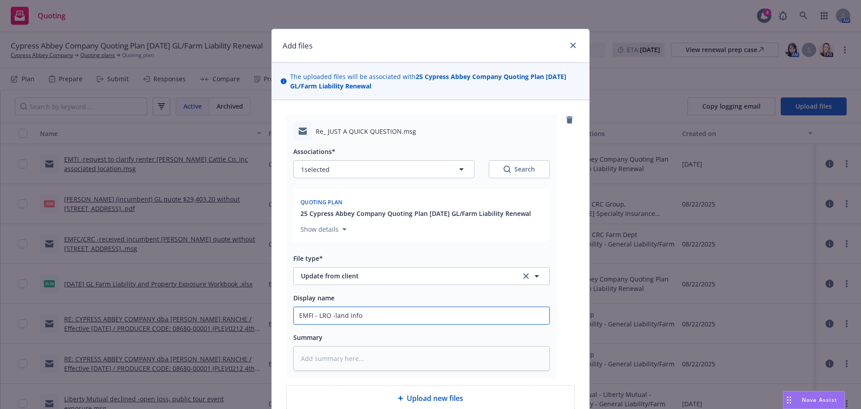
type textarea "x"
type input "EMFI - LRO -land info"
type textarea "x"
type input "EMFI - LRO -land info a"
type textarea "x"
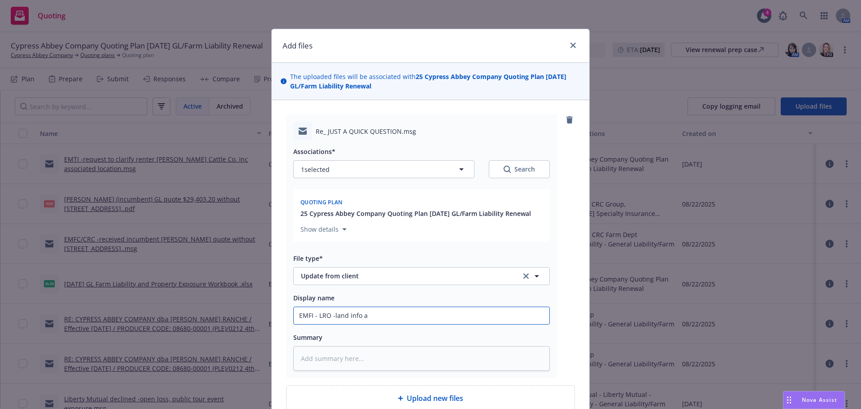
type input "EMFI - LRO -land info at"
type textarea "x"
type input "EMFI - LRO -land info at"
click at [454, 316] on input "EMFI - LRO -land info at" at bounding box center [422, 315] width 256 height 17
paste input "16565 Reeds Creek Road -"
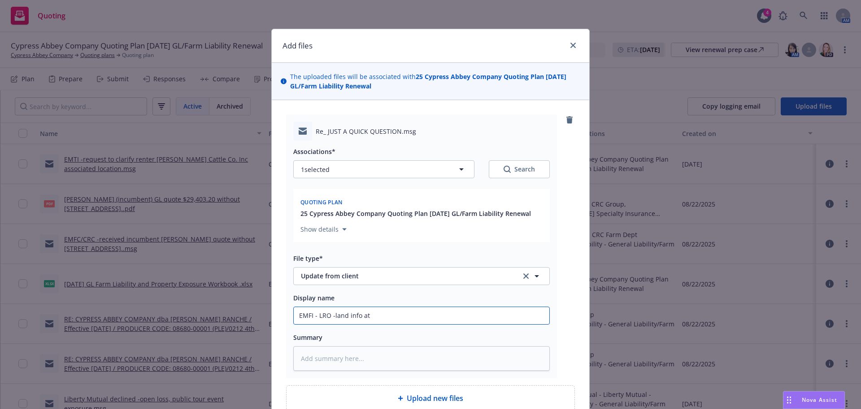
type textarea "x"
type input "EMFI - LRO -land info at 16565 Reeds Creek Road -"
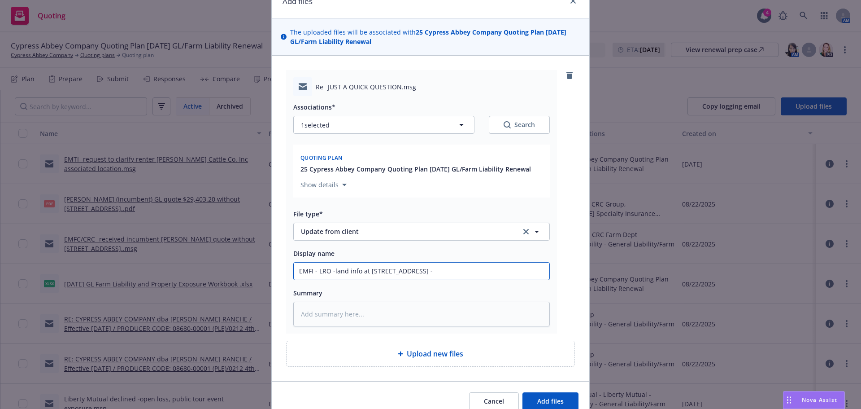
scroll to position [86, 0]
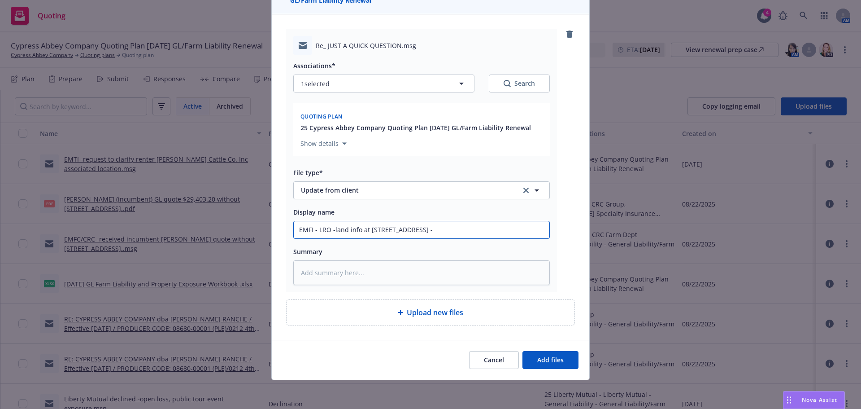
type textarea "x"
type input "EMFI - LRO -land info at 16565 Reeds Creek Road -"
type textarea "x"
type input "EMFI - LRO -land info at 16565 Reeds Creek Road"
click at [537, 356] on span "Add files" at bounding box center [550, 359] width 26 height 9
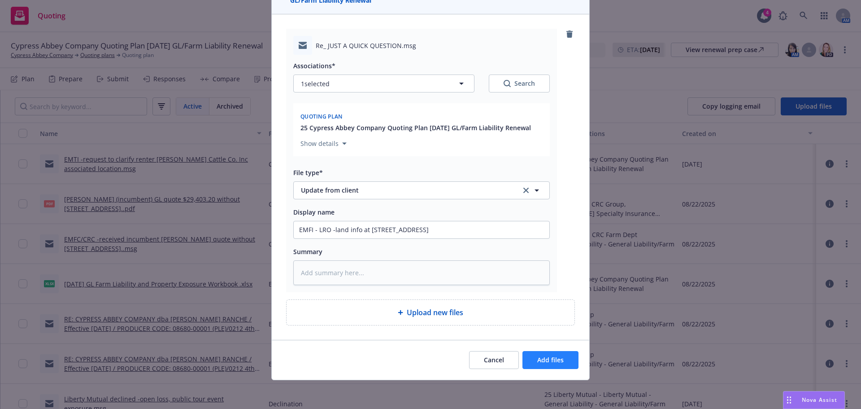
scroll to position [52, 0]
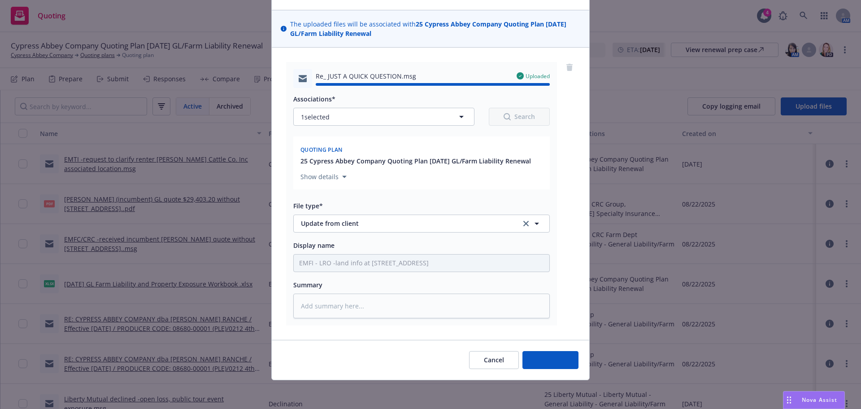
type textarea "x"
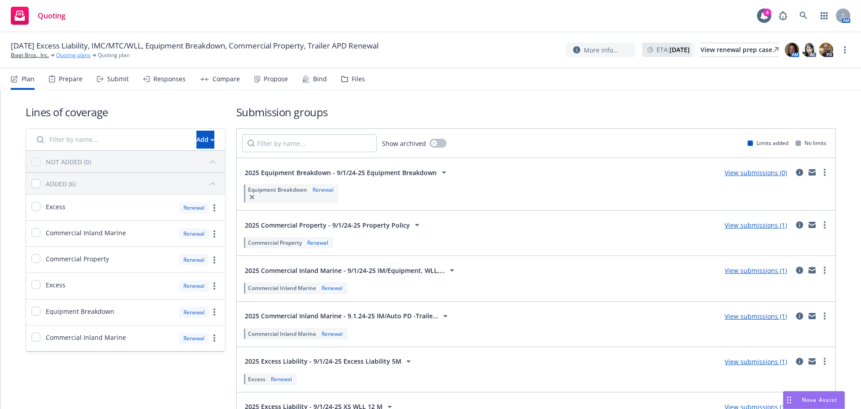
click at [70, 57] on link "Quoting plans" at bounding box center [73, 55] width 35 height 8
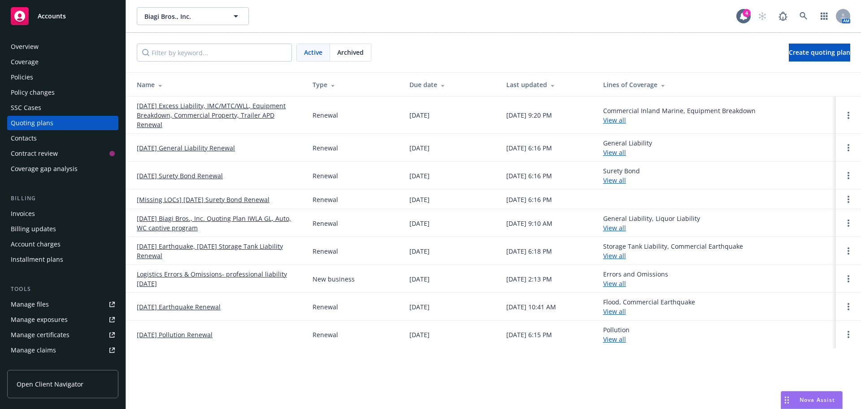
click at [27, 80] on div "Policies" at bounding box center [22, 77] width 22 height 14
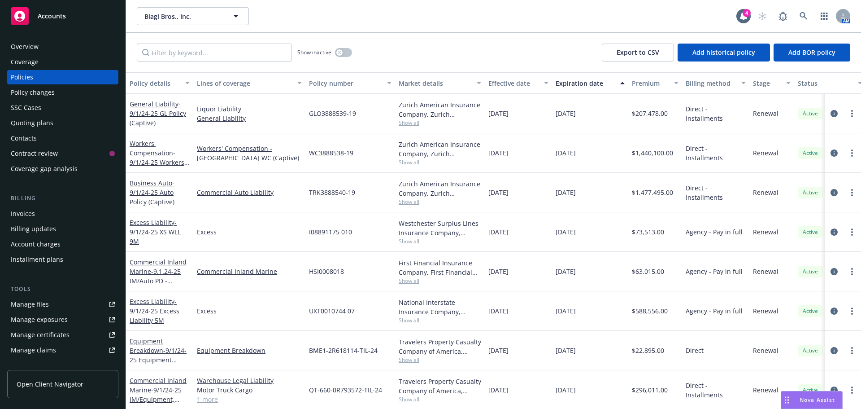
click at [195, 62] on div "Show inactive Export to CSV Add historical policy Add BOR policy" at bounding box center [493, 52] width 735 height 39
click at [192, 51] on input "Filter by keyword..." at bounding box center [214, 52] width 155 height 18
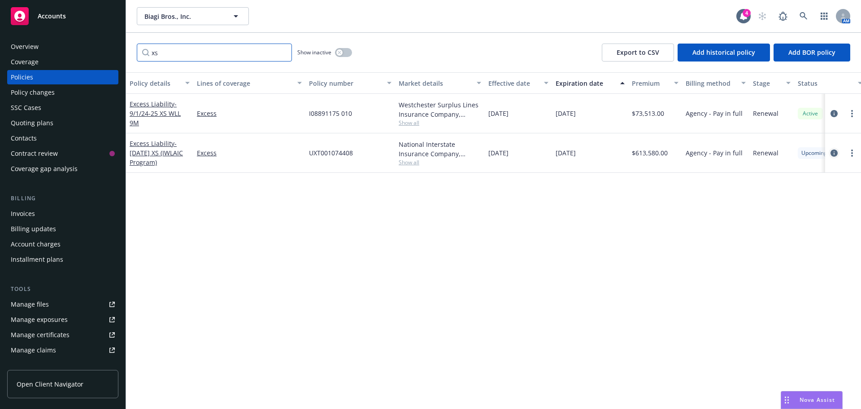
type input "xs"
click at [834, 156] on icon "circleInformation" at bounding box center [834, 152] width 7 height 7
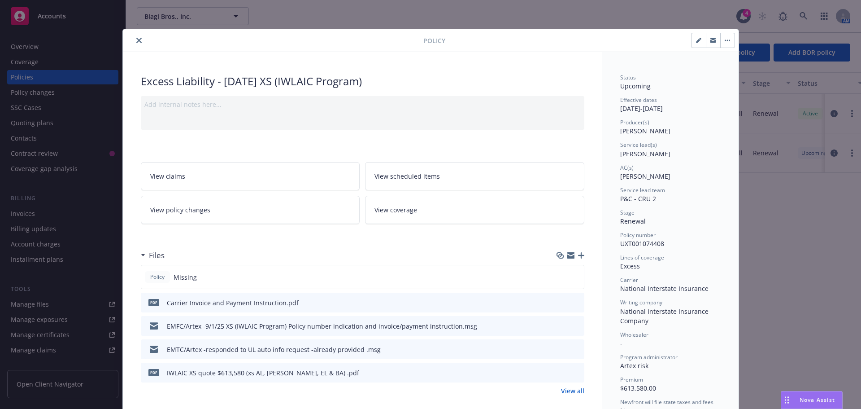
click at [136, 39] on icon "close" at bounding box center [138, 40] width 5 height 5
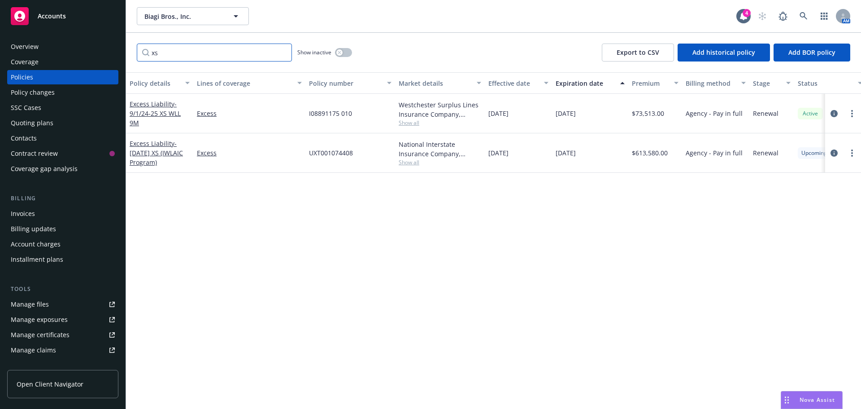
drag, startPoint x: 167, startPoint y: 57, endPoint x: 137, endPoint y: 55, distance: 30.1
click at [131, 60] on div "xs Show inactive Export to CSV Add historical policy Add BOR policy" at bounding box center [493, 52] width 735 height 39
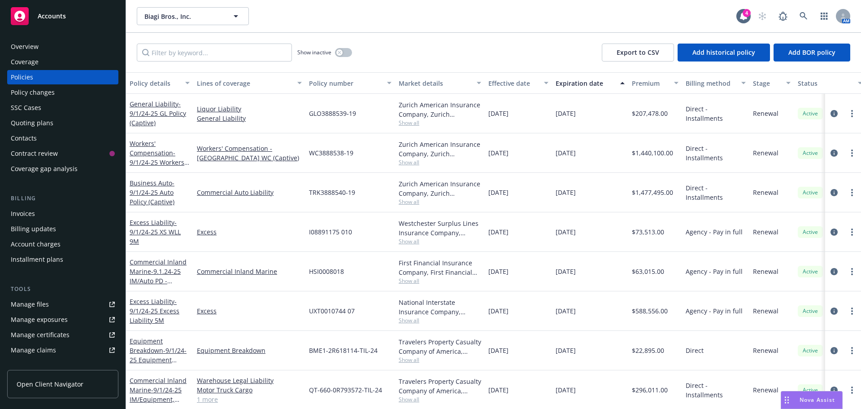
click at [500, 79] on div "Effective date" at bounding box center [513, 82] width 50 height 9
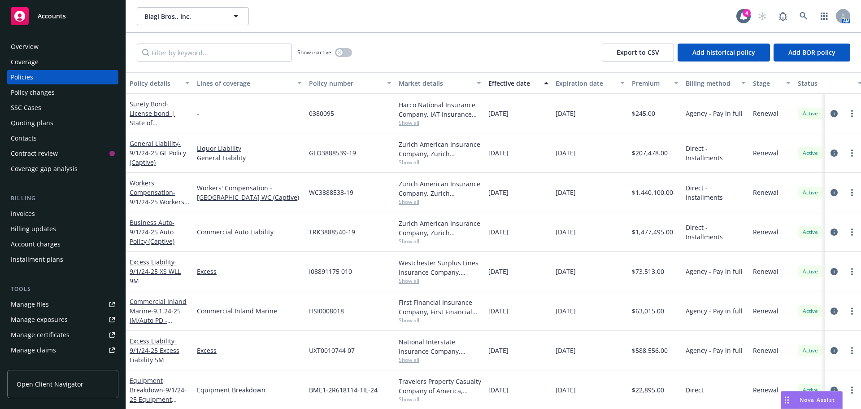
click at [500, 79] on div "Effective date" at bounding box center [513, 82] width 50 height 9
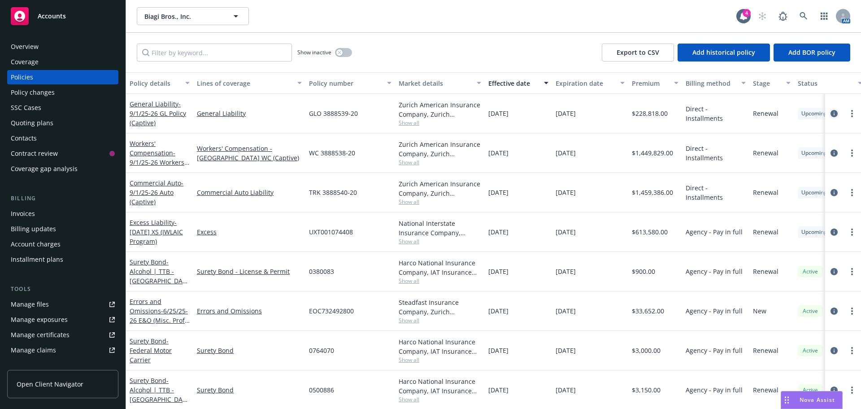
click at [831, 116] on icon "circleInformation" at bounding box center [834, 113] width 7 height 7
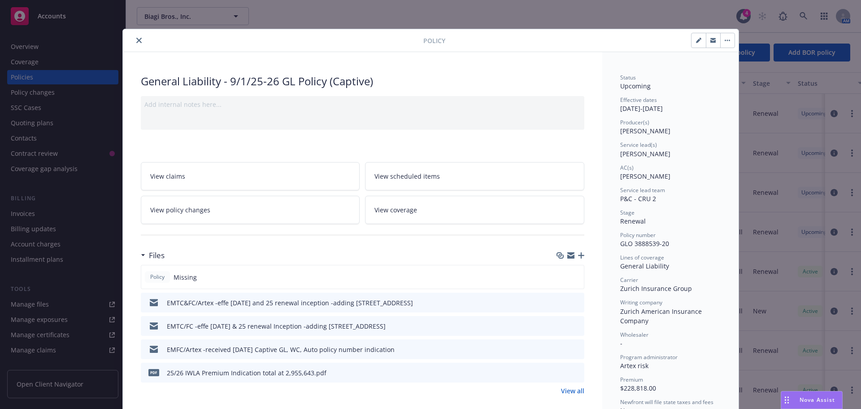
scroll to position [45, 0]
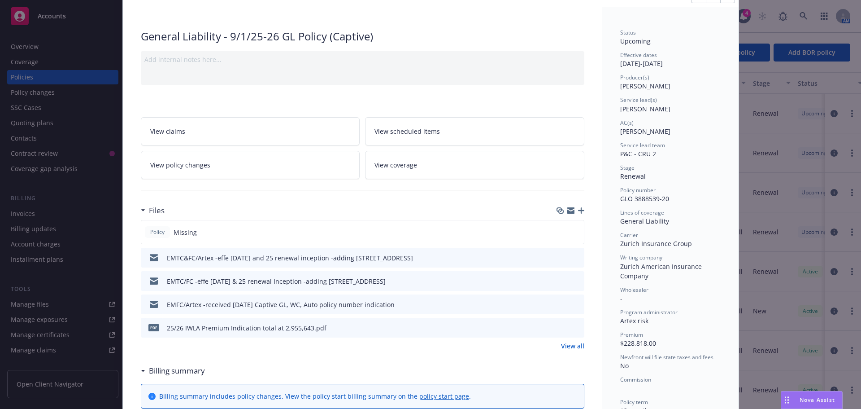
click at [572, 326] on icon "preview file" at bounding box center [576, 327] width 8 height 6
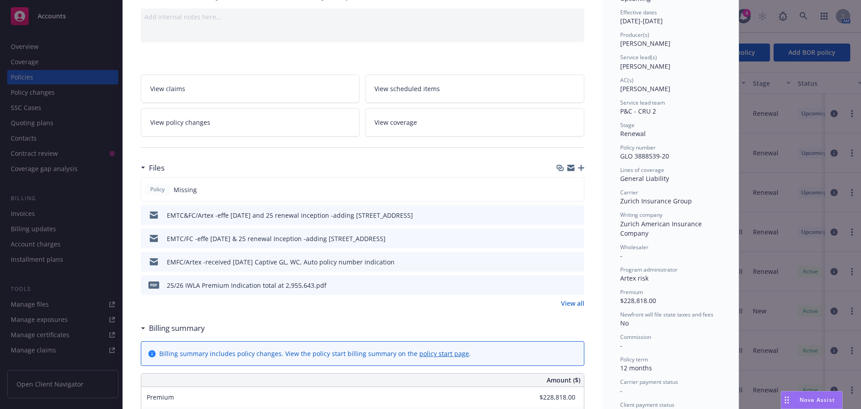
scroll to position [90, 0]
click at [228, 263] on div "EMFC/Artex -received 9/1/25 Captive GL, WC, Auto policy number indication" at bounding box center [281, 259] width 228 height 9
click at [575, 260] on icon "preview file" at bounding box center [576, 259] width 8 height 6
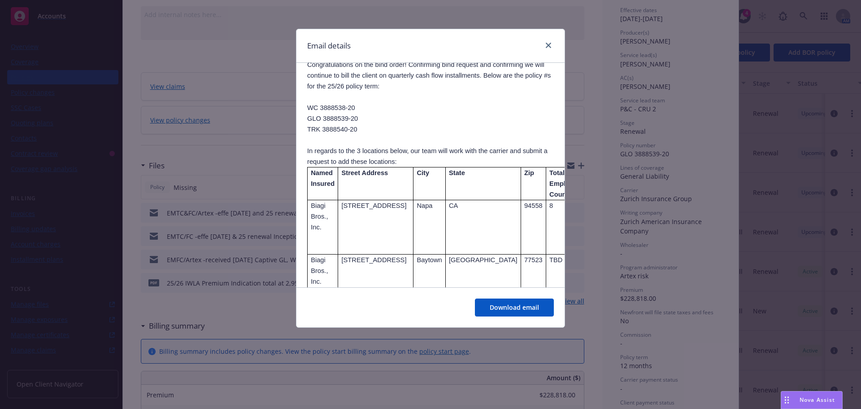
scroll to position [135, 0]
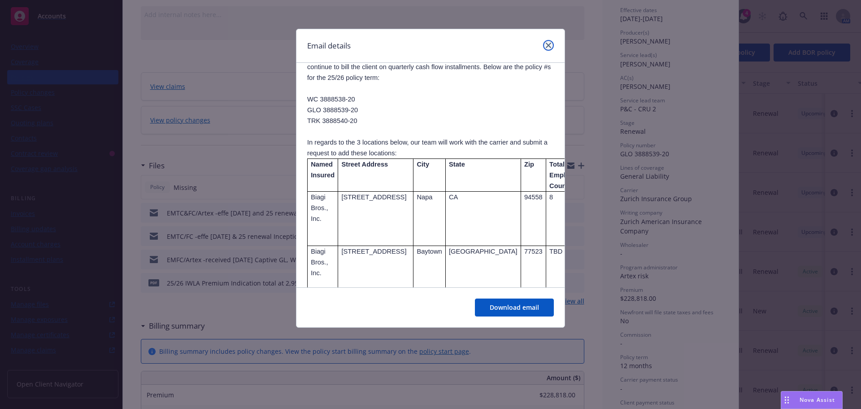
click at [543, 45] on link "close" at bounding box center [548, 45] width 11 height 11
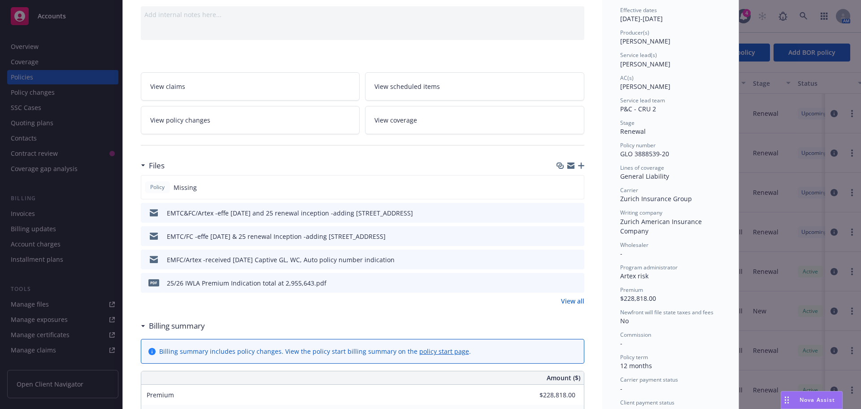
scroll to position [45, 0]
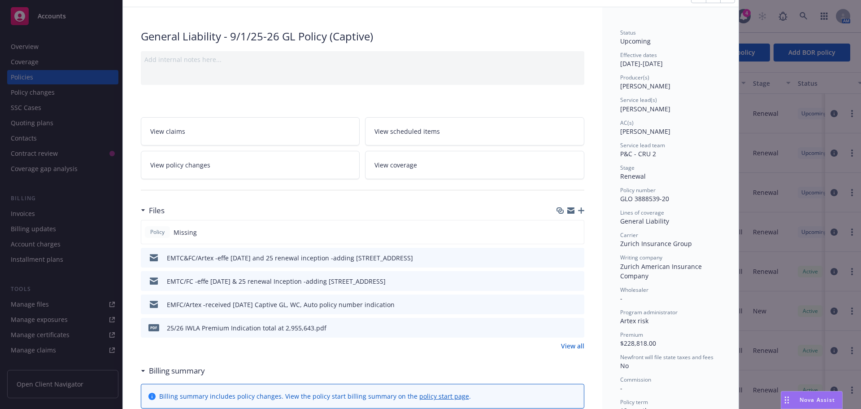
click at [575, 257] on icon "preview file" at bounding box center [576, 257] width 8 height 6
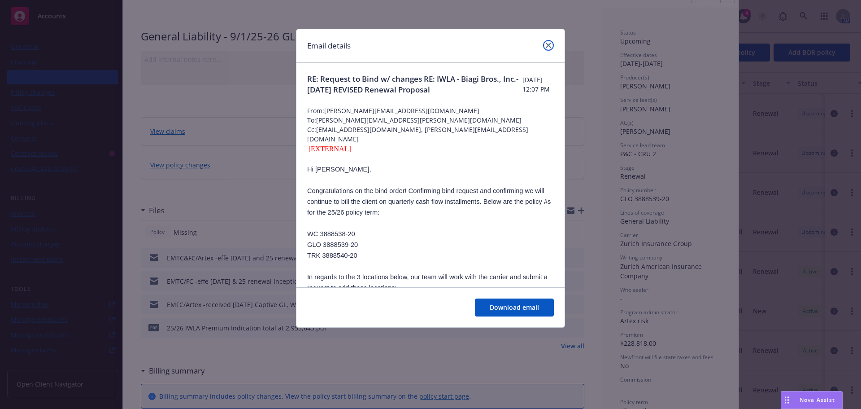
click at [549, 44] on icon "close" at bounding box center [548, 45] width 5 height 5
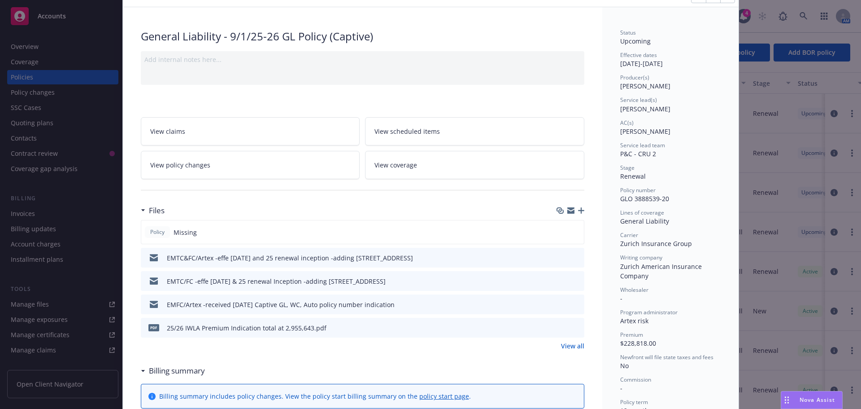
scroll to position [0, 0]
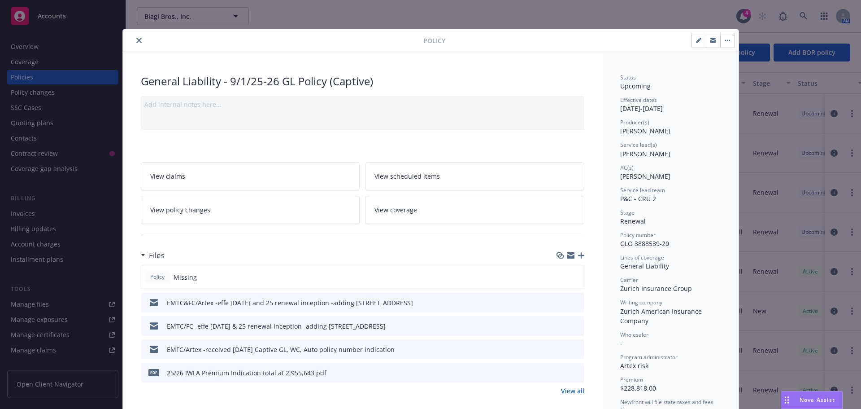
click at [137, 42] on icon "close" at bounding box center [138, 40] width 5 height 5
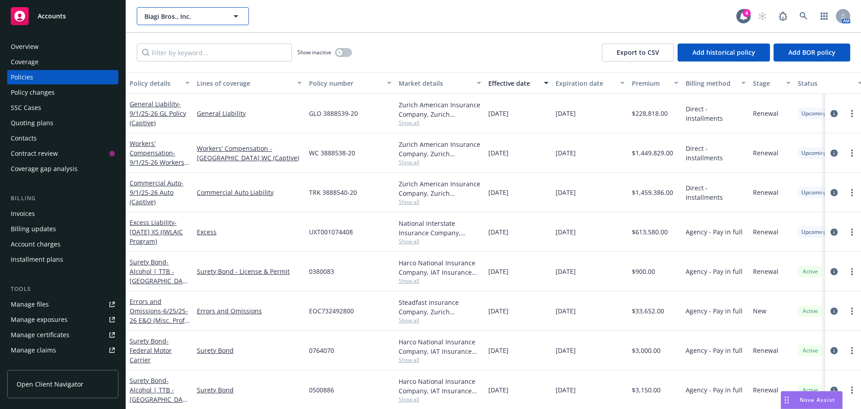
click at [158, 22] on button "Biagi Bros., Inc." at bounding box center [193, 16] width 112 height 18
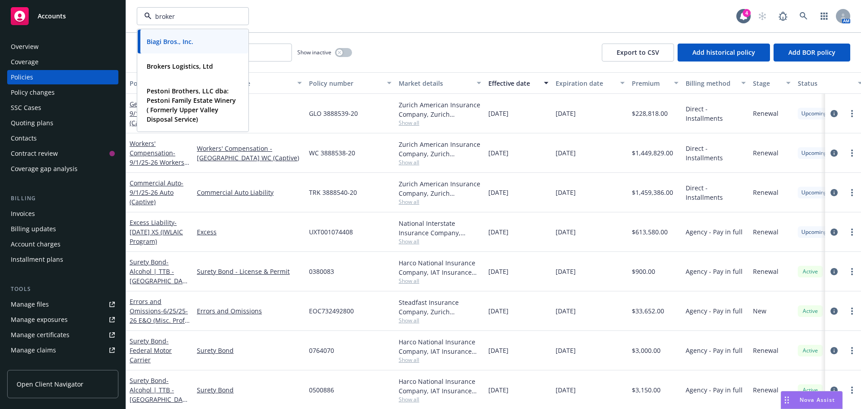
type input "brokers"
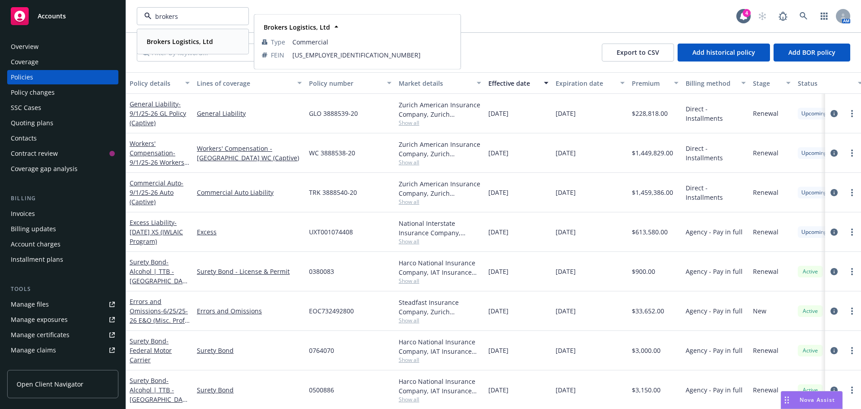
click at [155, 43] on strong "Brokers Logistics, Ltd" at bounding box center [180, 41] width 66 height 9
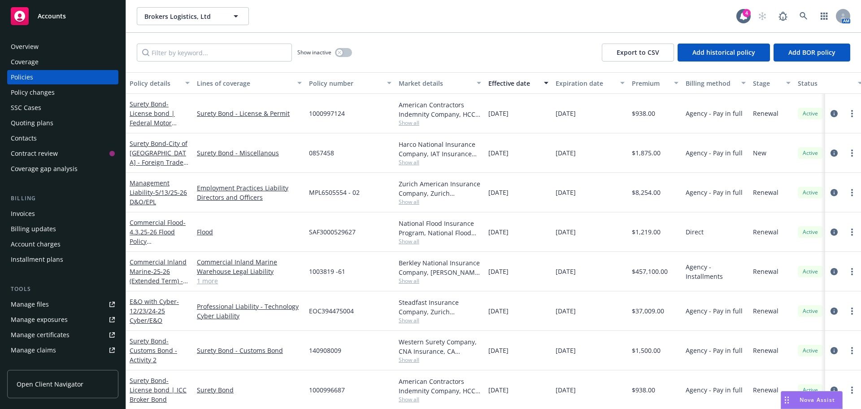
click at [48, 123] on div "Quoting plans" at bounding box center [32, 123] width 43 height 14
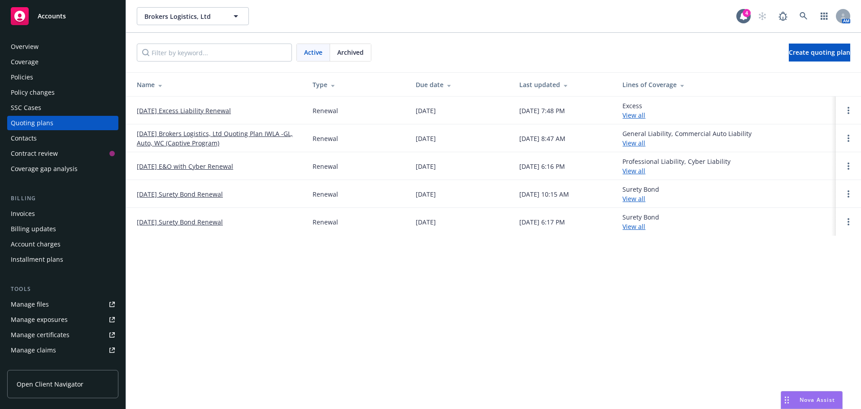
click at [215, 135] on link "9/1/25 Brokers Logistics, Ltd Quoting Plan IWLA -GL, Auto, WC (Captive Program)" at bounding box center [217, 138] width 161 height 19
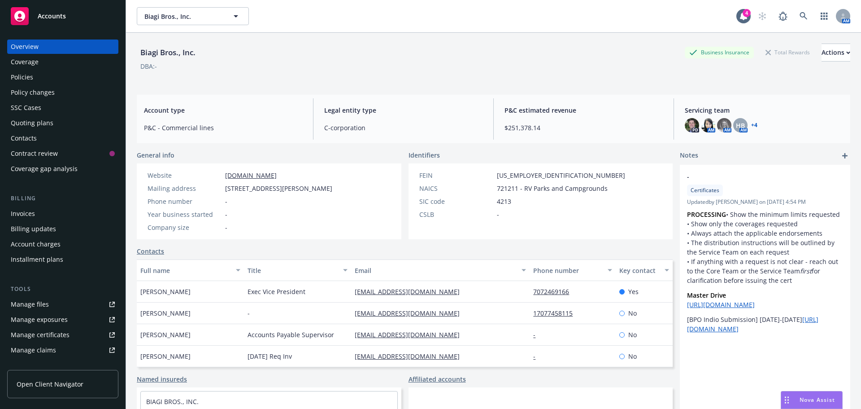
click at [28, 78] on div "Policies" at bounding box center [22, 77] width 22 height 14
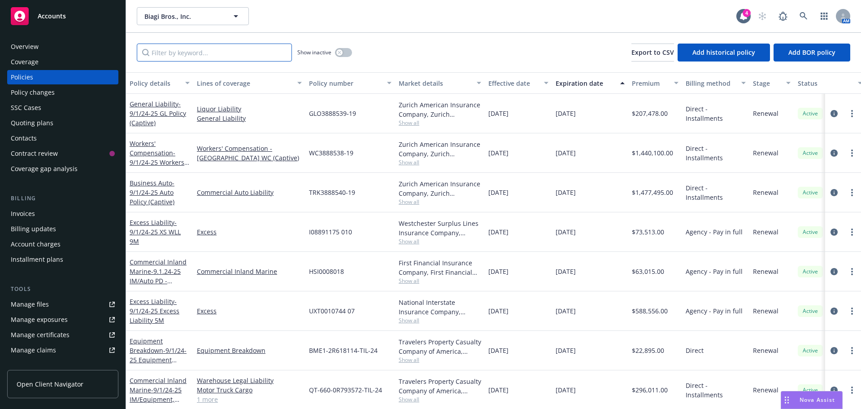
click at [220, 57] on input "Filter by keyword..." at bounding box center [214, 52] width 155 height 18
click at [30, 125] on div "Quoting plans" at bounding box center [32, 123] width 43 height 14
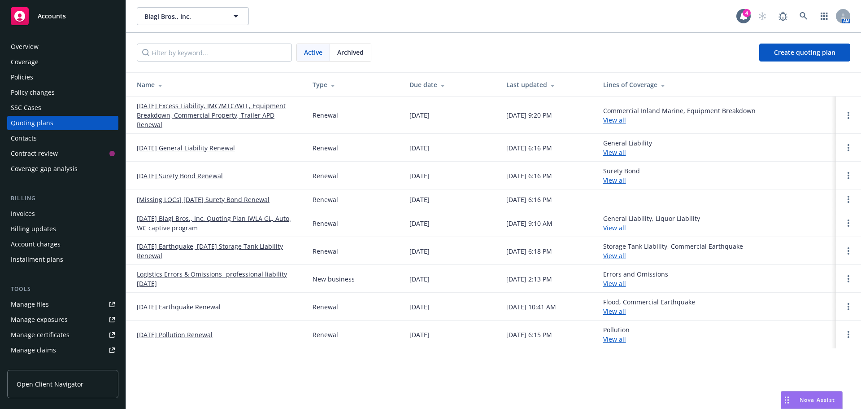
click at [240, 111] on link "[DATE] Excess Liability, IMC/MTC/WLL, Equipment Breakdown, Commercial Property,…" at bounding box center [217, 115] width 161 height 28
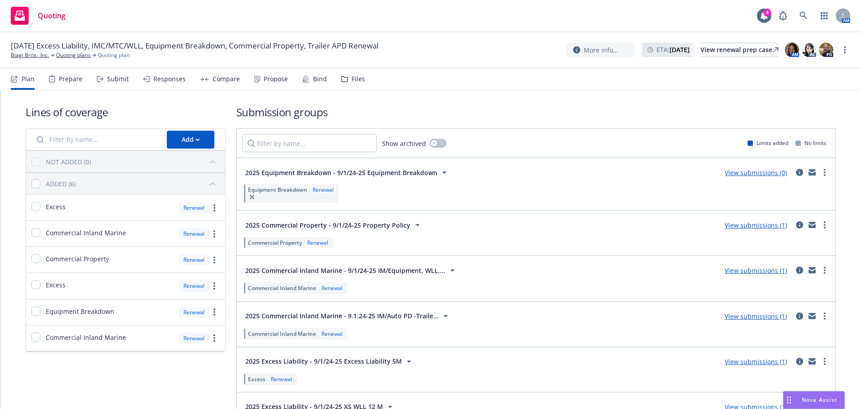
click at [315, 81] on div "Bind" at bounding box center [320, 78] width 14 height 7
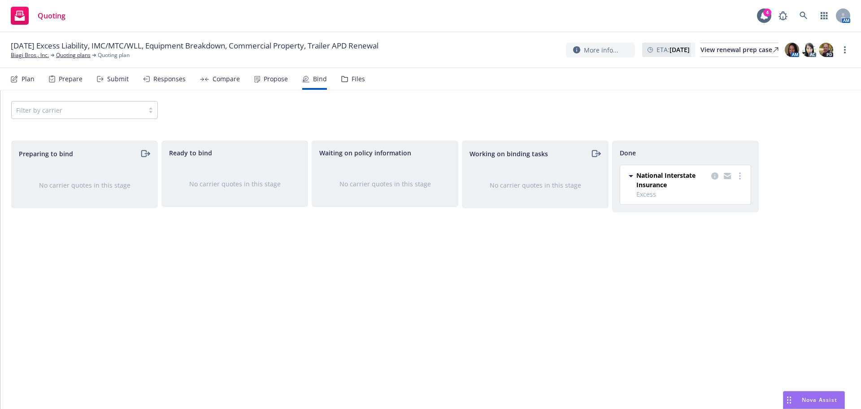
click at [222, 81] on div "Compare" at bounding box center [226, 78] width 27 height 7
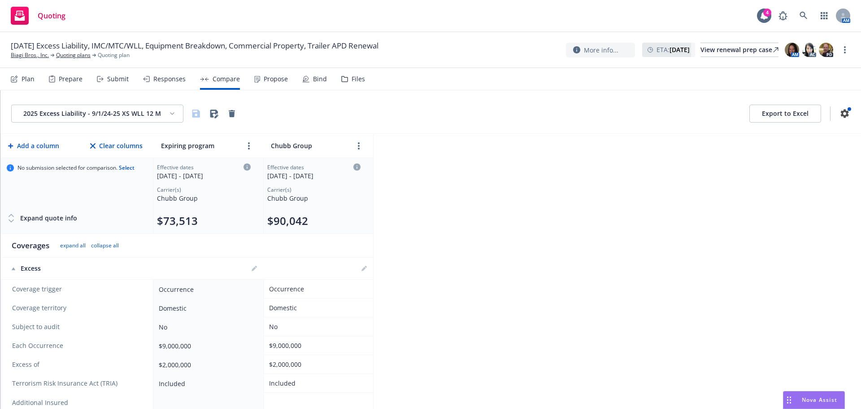
click at [160, 76] on div "Responses" at bounding box center [169, 78] width 32 height 7
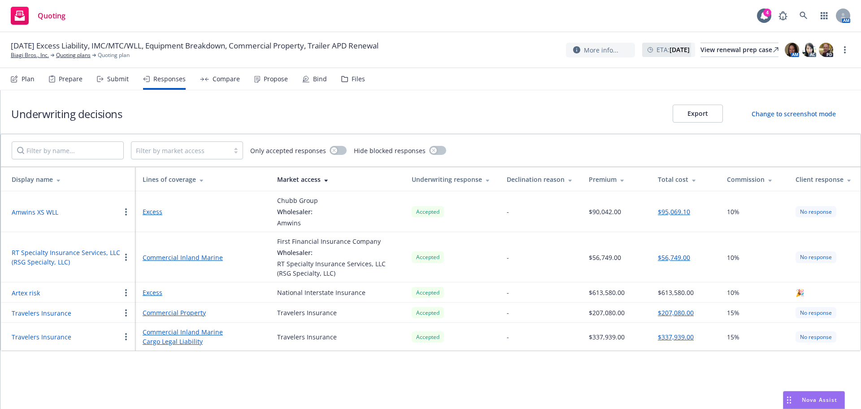
click at [205, 79] on icon at bounding box center [204, 79] width 9 height 4
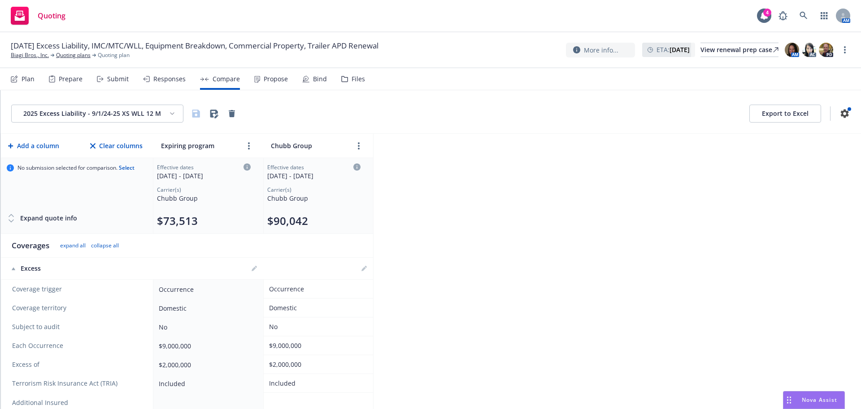
click at [260, 83] on div "Propose" at bounding box center [271, 79] width 34 height 22
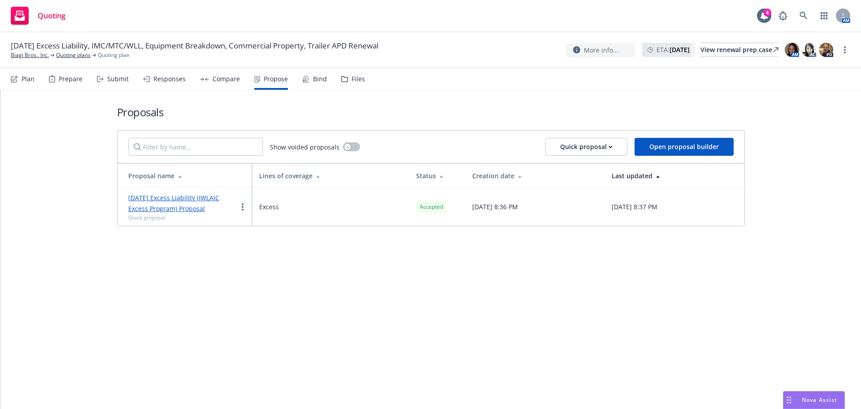
click at [318, 80] on div "Bind" at bounding box center [320, 78] width 14 height 7
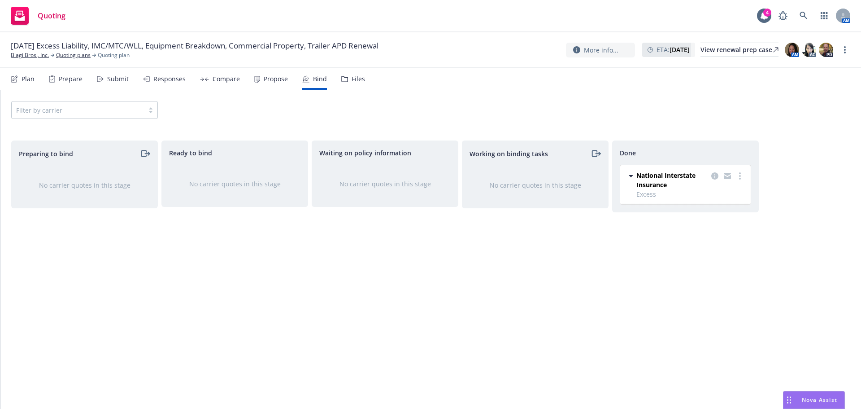
click at [265, 81] on div "Propose" at bounding box center [276, 78] width 24 height 7
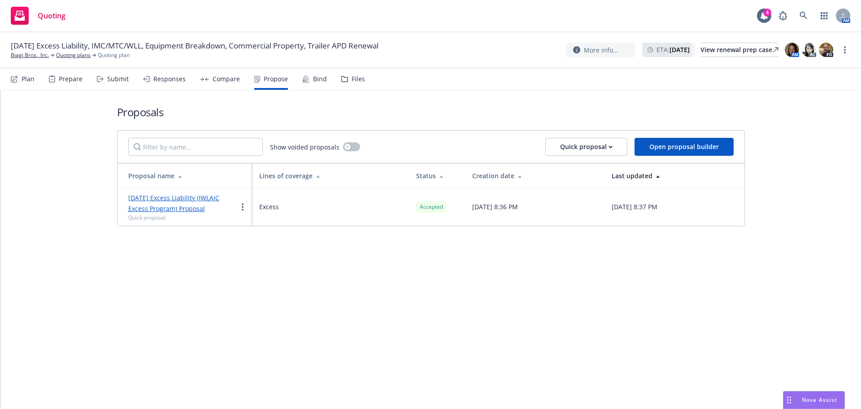
click at [213, 81] on div "Compare" at bounding box center [226, 78] width 27 height 7
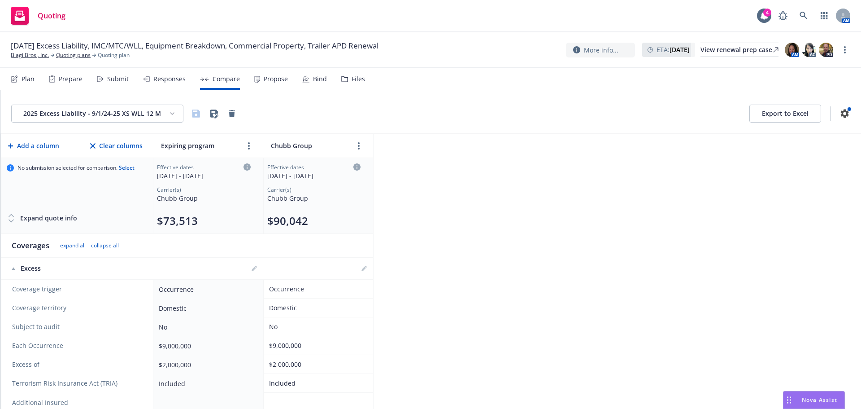
click at [264, 80] on div "Propose" at bounding box center [276, 78] width 24 height 7
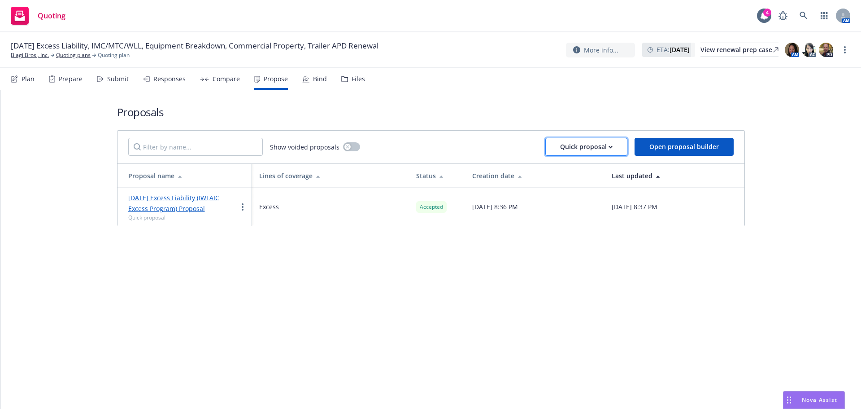
click at [613, 149] on div "Quick proposal" at bounding box center [586, 146] width 52 height 17
click at [112, 81] on div "Submit" at bounding box center [118, 78] width 22 height 7
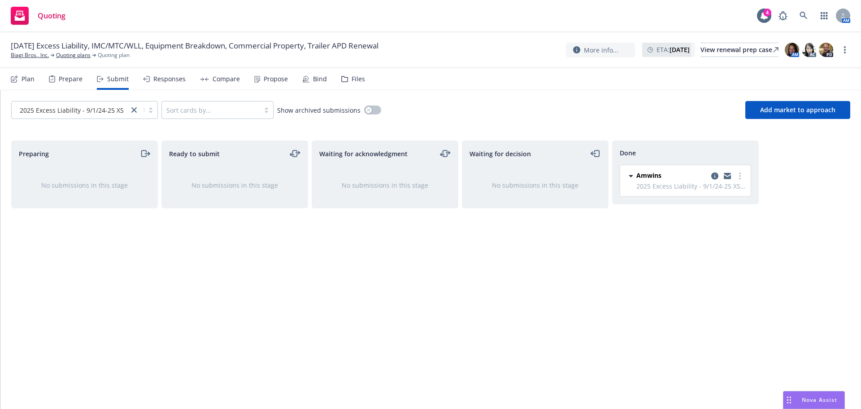
click at [161, 75] on div "Responses" at bounding box center [169, 78] width 32 height 7
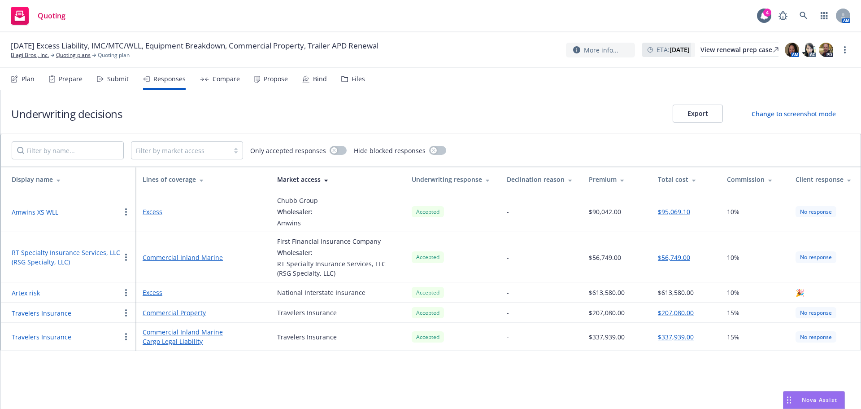
click at [64, 313] on button "Travelers Insurance" at bounding box center [42, 312] width 60 height 9
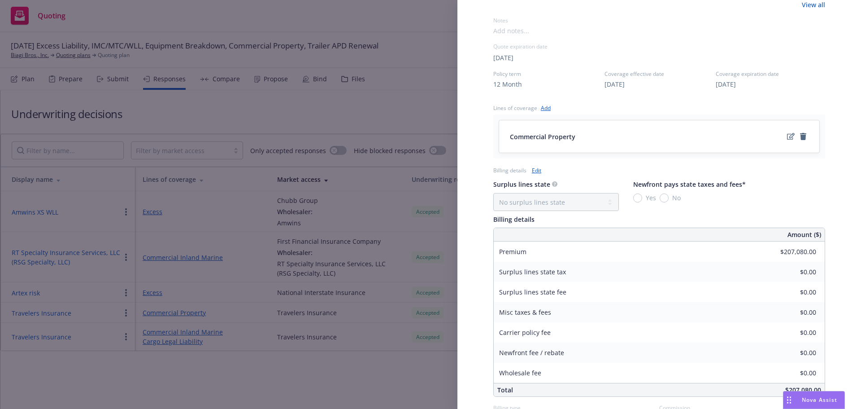
scroll to position [444, 0]
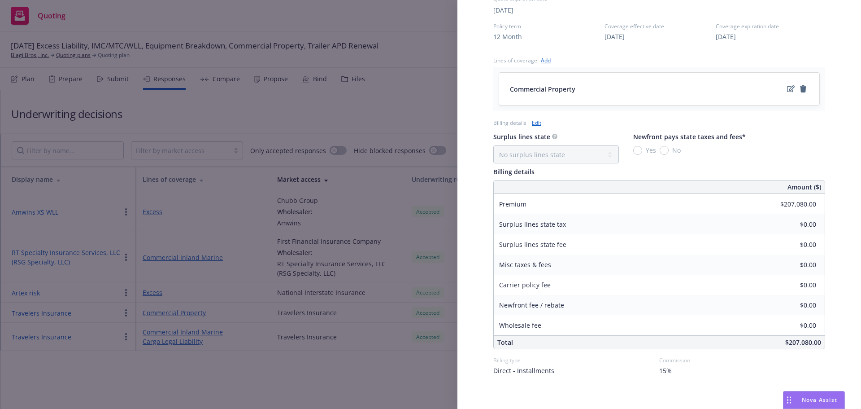
click at [534, 118] on link "Edit" at bounding box center [536, 122] width 9 height 9
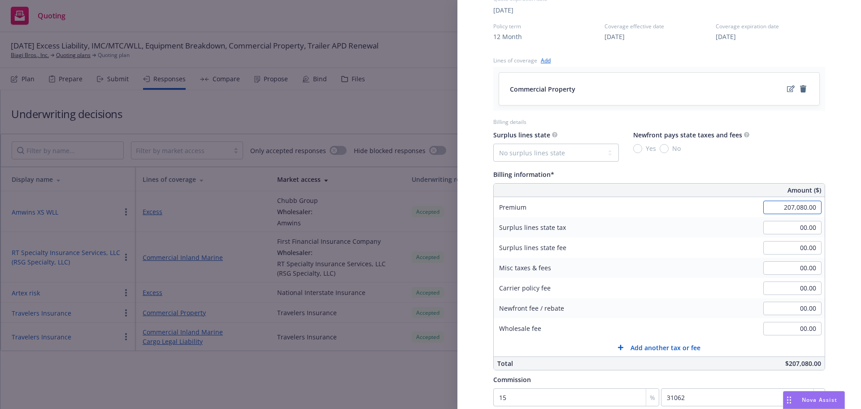
click at [775, 200] on input "207,080.00" at bounding box center [792, 206] width 58 height 13
type input "229,320.00"
type input "34398"
click at [702, 244] on div "Surplus lines state fee 00.00" at bounding box center [659, 247] width 331 height 20
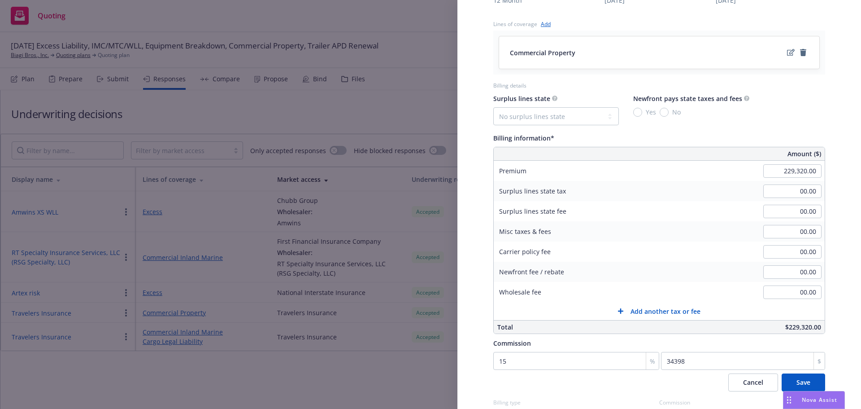
scroll to position [522, 0]
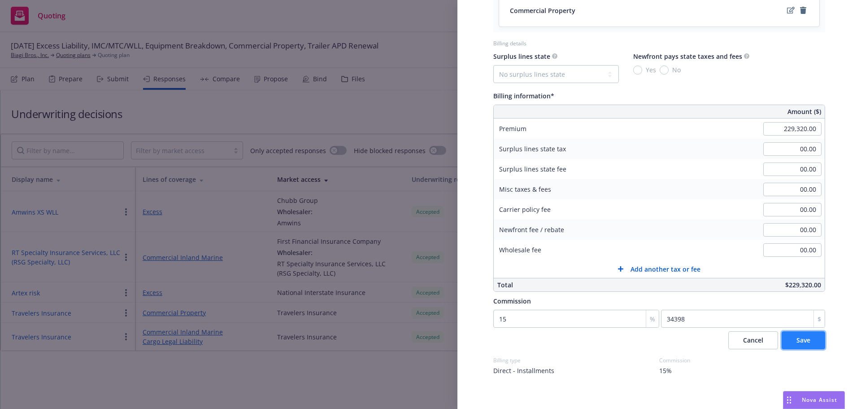
click at [796, 335] on span "Save" at bounding box center [803, 339] width 14 height 9
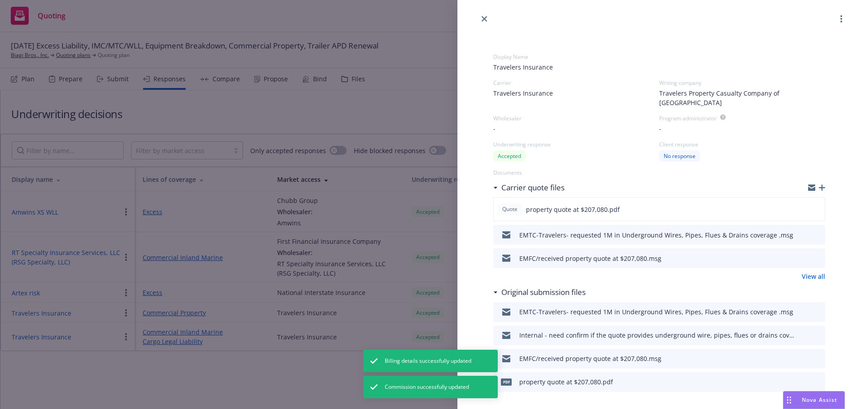
scroll to position [0, 0]
click at [487, 23] on link "close" at bounding box center [484, 19] width 11 height 11
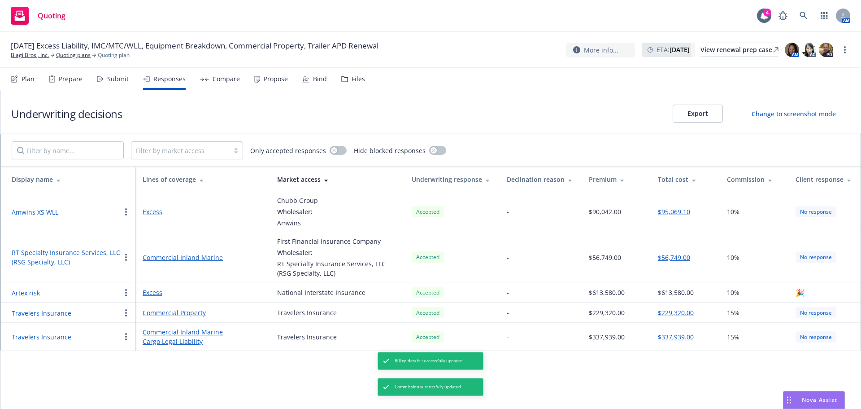
click at [265, 74] on div "Propose" at bounding box center [271, 79] width 34 height 22
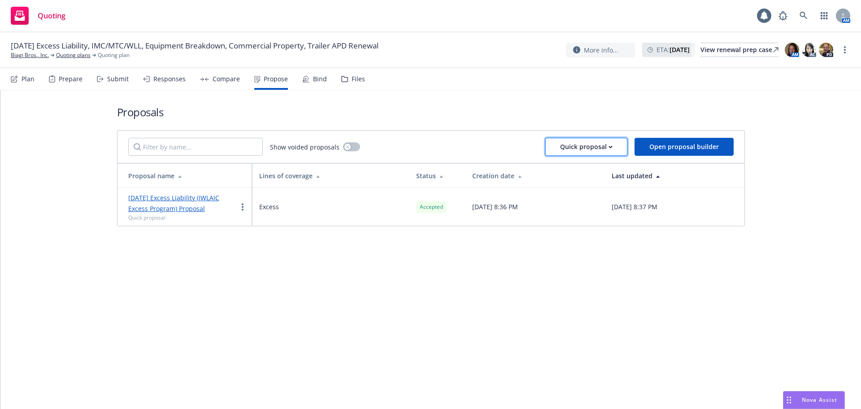
click at [608, 145] on div "Quick proposal" at bounding box center [586, 146] width 52 height 17
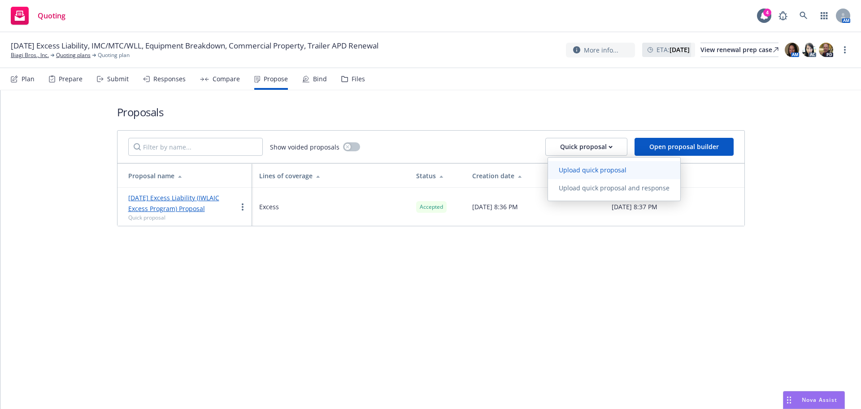
click at [592, 170] on span "Upload quick proposal" at bounding box center [592, 169] width 89 height 9
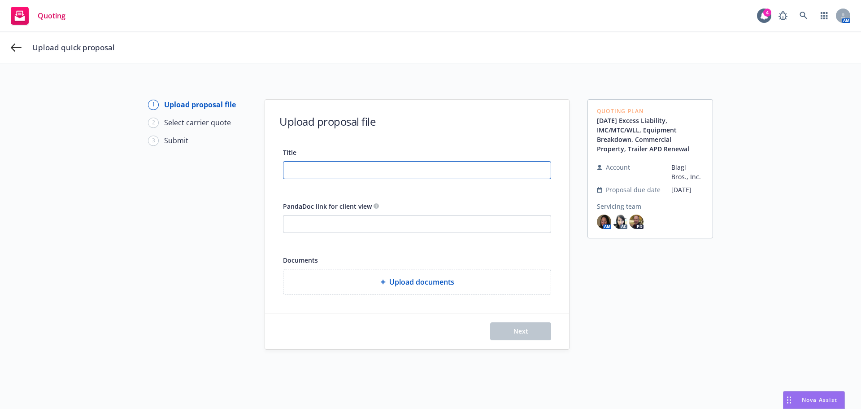
click at [370, 175] on input "Title" at bounding box center [416, 169] width 267 height 17
click at [300, 173] on input "Title" at bounding box center [416, 169] width 267 height 17
paste input "[DATE] B&M, PD-Trailers, IM/WTC/WLL, XS WLL"
type input "[DATE] B&M, PD-Trailers, IM/WTC/WLL, XS WLL"
click at [287, 219] on input "PandaDoc link for client view" at bounding box center [416, 223] width 267 height 17
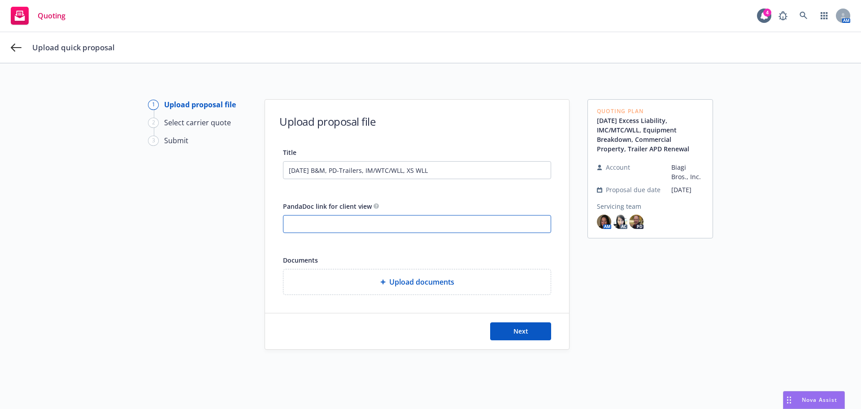
paste input "[URL][DOMAIN_NAME]"
type input "[URL][DOMAIN_NAME]"
click at [523, 326] on button "Next" at bounding box center [520, 331] width 61 height 18
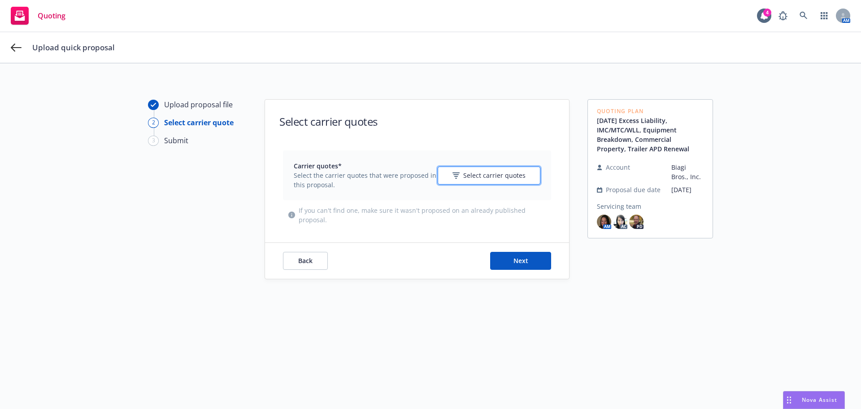
click at [474, 175] on span "Select carrier quotes" at bounding box center [494, 174] width 62 height 9
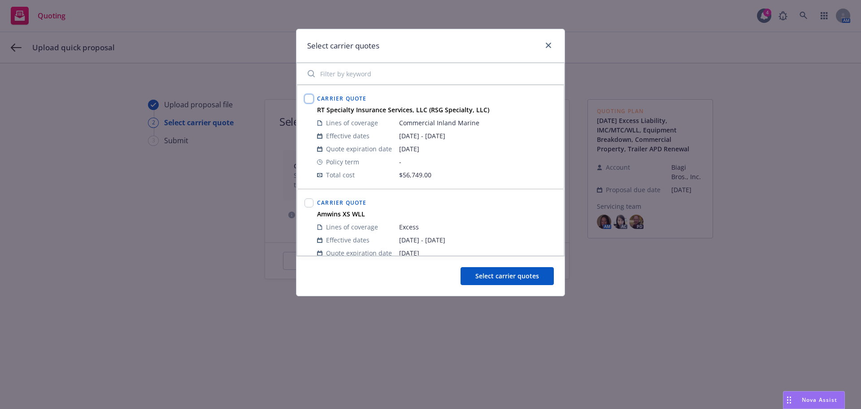
click at [312, 100] on input "checkbox" at bounding box center [308, 98] width 9 height 9
checkbox input "true"
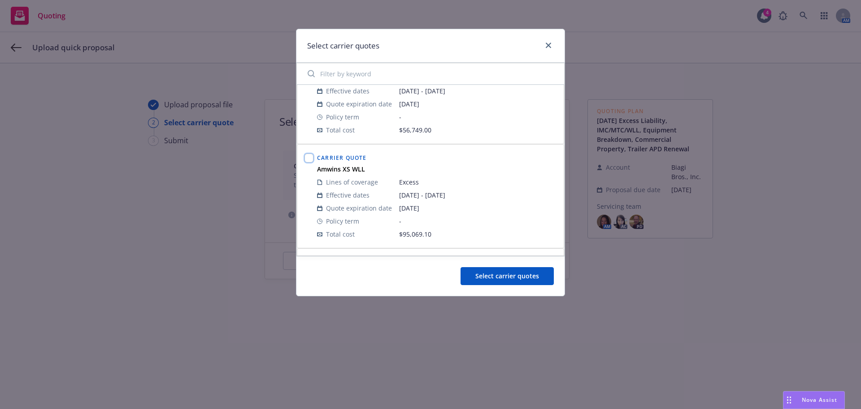
click at [311, 159] on input "checkbox" at bounding box center [308, 157] width 9 height 9
checkbox input "true"
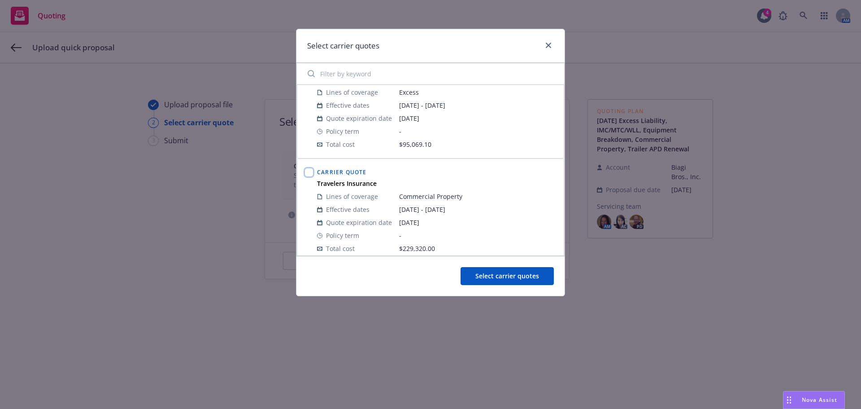
click at [311, 172] on input "checkbox" at bounding box center [308, 172] width 9 height 9
checkbox input "true"
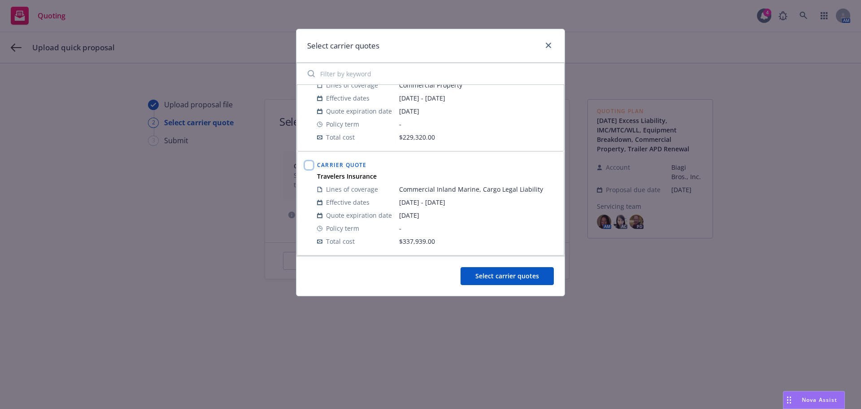
click at [305, 166] on input "checkbox" at bounding box center [308, 165] width 9 height 9
checkbox input "true"
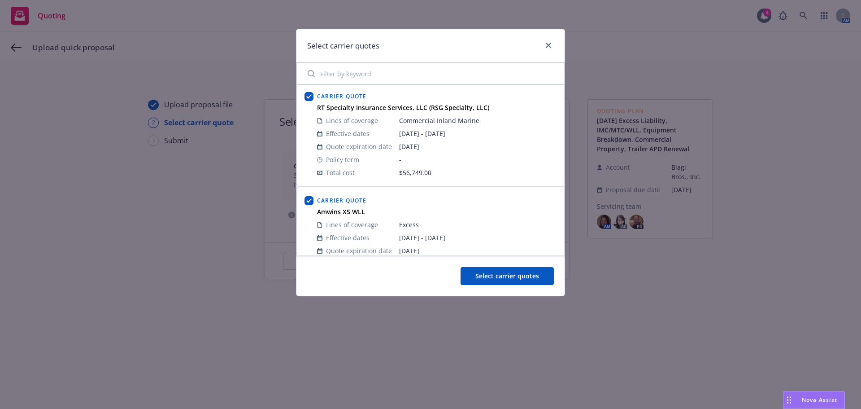
scroll to position [0, 0]
click at [547, 46] on icon "close" at bounding box center [548, 45] width 5 height 5
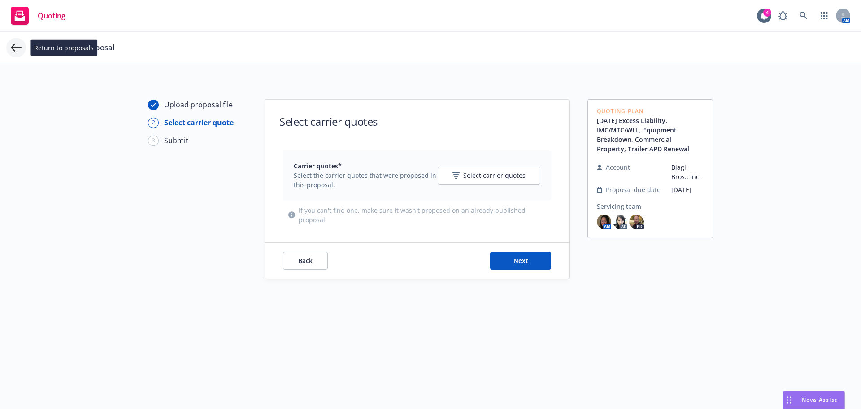
click at [18, 48] on icon at bounding box center [16, 47] width 11 height 8
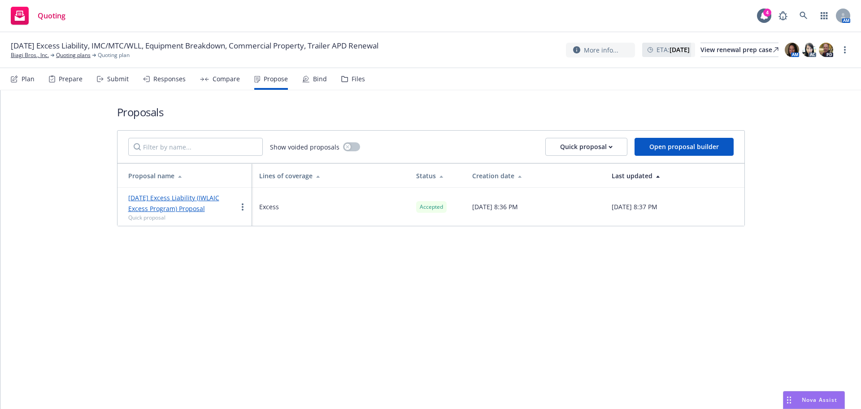
click at [213, 82] on div "Compare" at bounding box center [226, 78] width 27 height 7
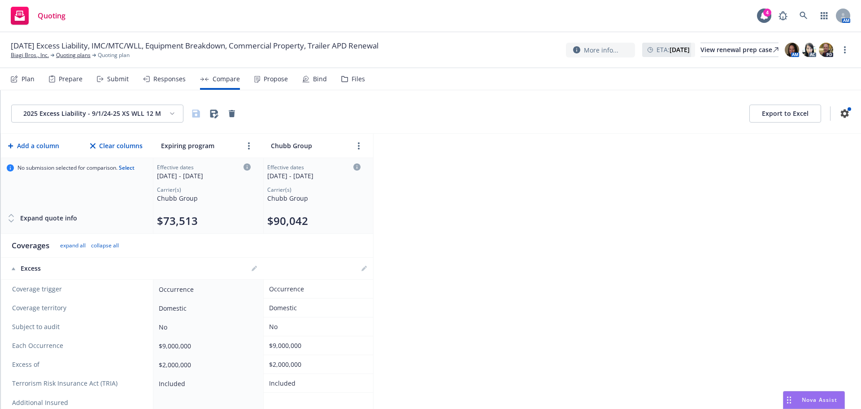
click at [165, 80] on div "Responses" at bounding box center [169, 78] width 32 height 7
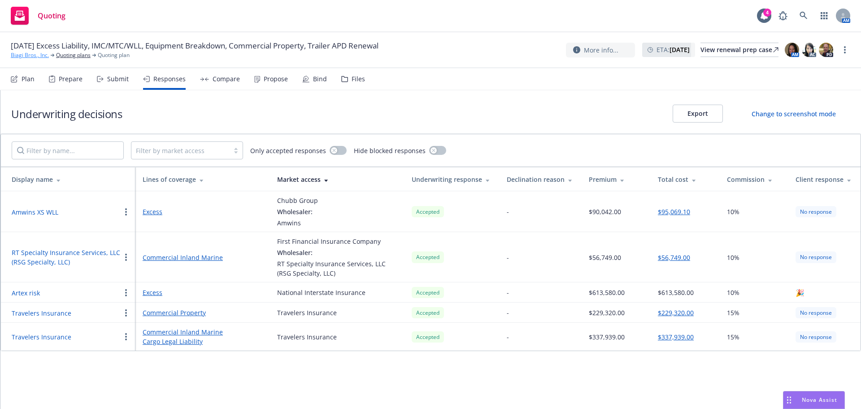
click at [32, 56] on link "Biagi Bros., Inc." at bounding box center [30, 55] width 38 height 8
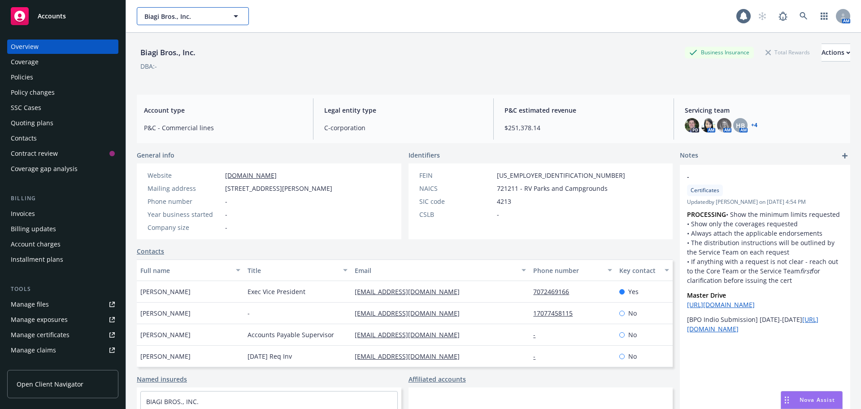
click at [155, 21] on span "Biagi Bros., Inc." at bounding box center [183, 16] width 78 height 9
type input "tra"
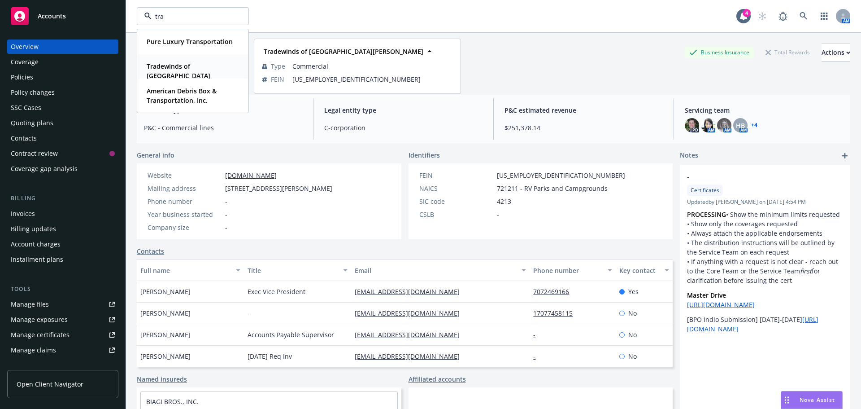
click at [167, 61] on div "Tradewinds of [GEOGRAPHIC_DATA][PERSON_NAME]" at bounding box center [191, 76] width 96 height 32
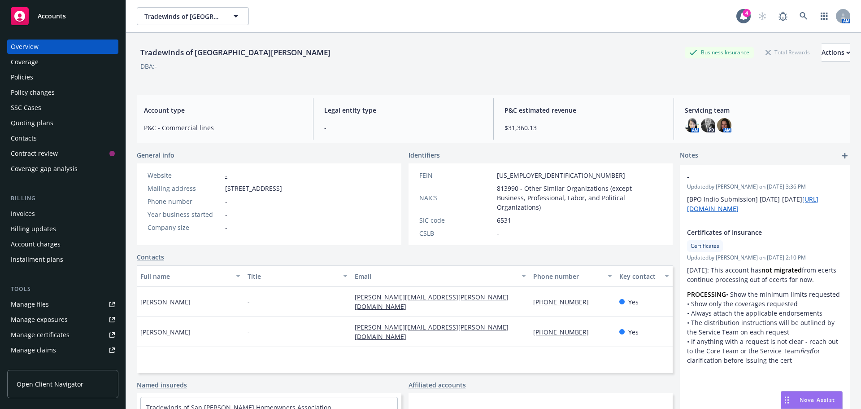
click at [29, 79] on div "Policies" at bounding box center [22, 77] width 22 height 14
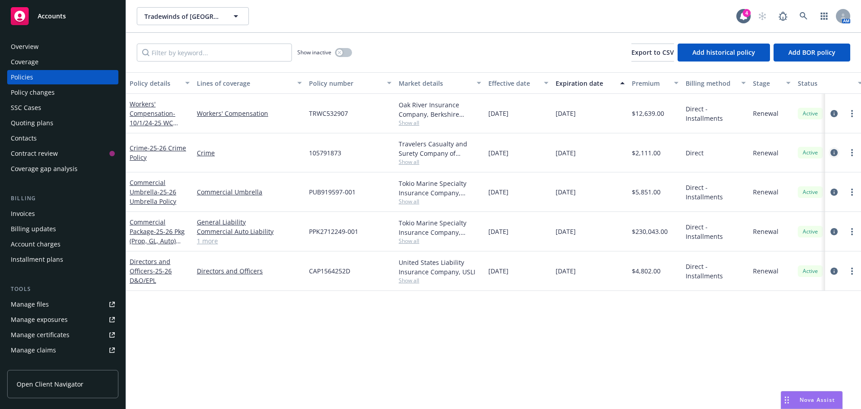
click at [835, 153] on icon "circleInformation" at bounding box center [834, 152] width 7 height 7
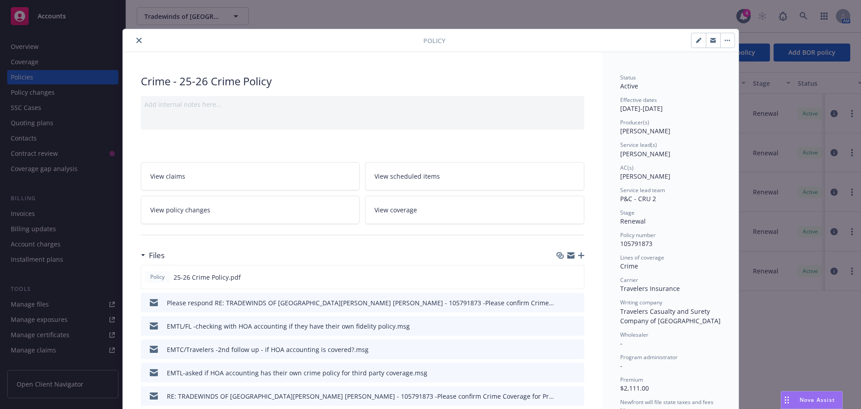
click at [580, 257] on icon "button" at bounding box center [581, 255] width 6 height 6
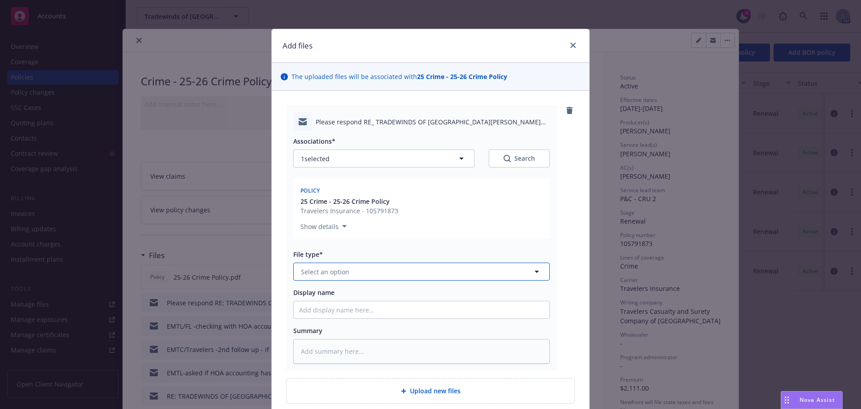
click at [323, 276] on span "Select an option" at bounding box center [325, 271] width 48 height 9
type input "ema"
click at [321, 291] on div "Email" at bounding box center [421, 296] width 245 height 13
click at [319, 312] on input "Display name" at bounding box center [422, 309] width 256 height 17
type textarea "x"
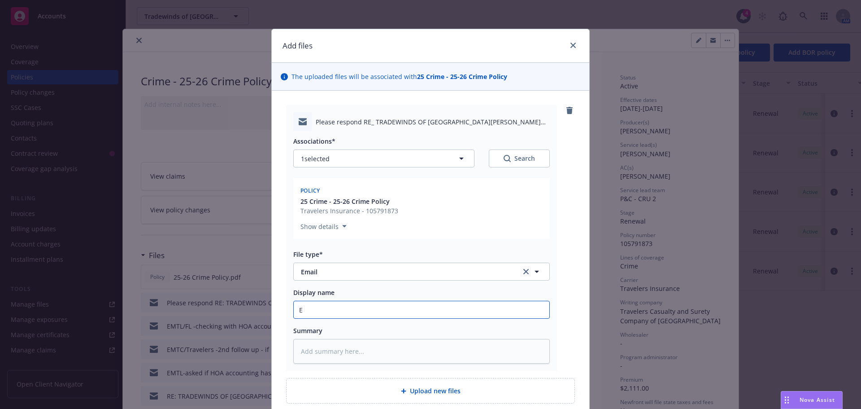
type input "Em"
type textarea "x"
type input "EmT"
type textarea "x"
type input "EmTC"
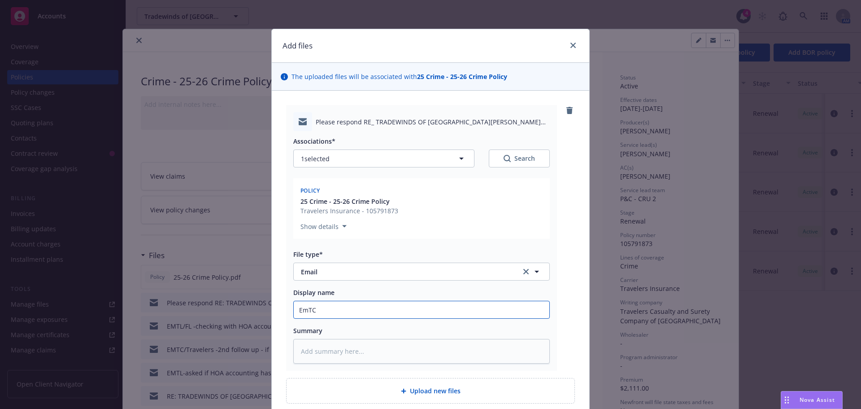
type textarea "x"
type input "EmT"
type textarea "x"
type input "Em"
type textarea "x"
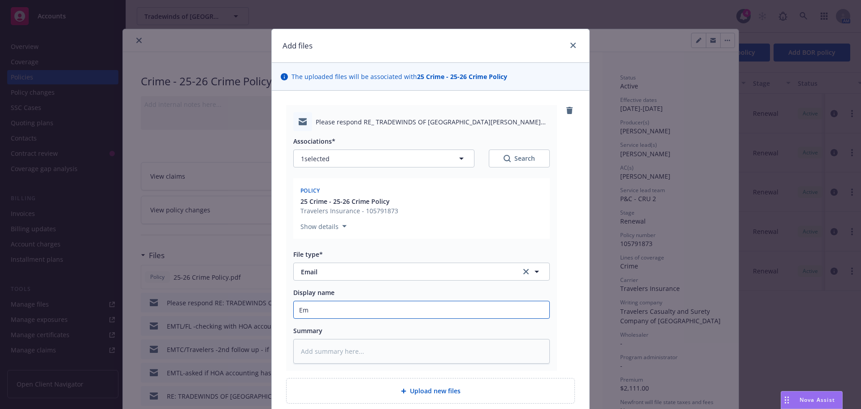
type input "E"
type textarea "x"
type input "EM"
type textarea "x"
type input "EMT"
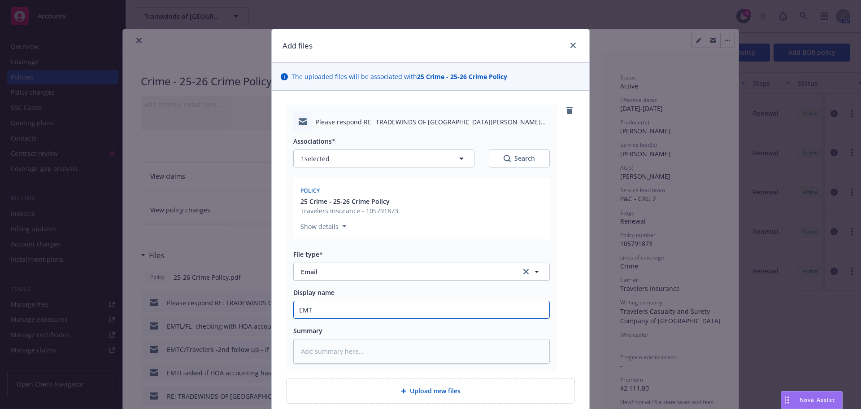
type textarea "x"
type input "EMTC"
type textarea "x"
type input "EMTC/"
type textarea "x"
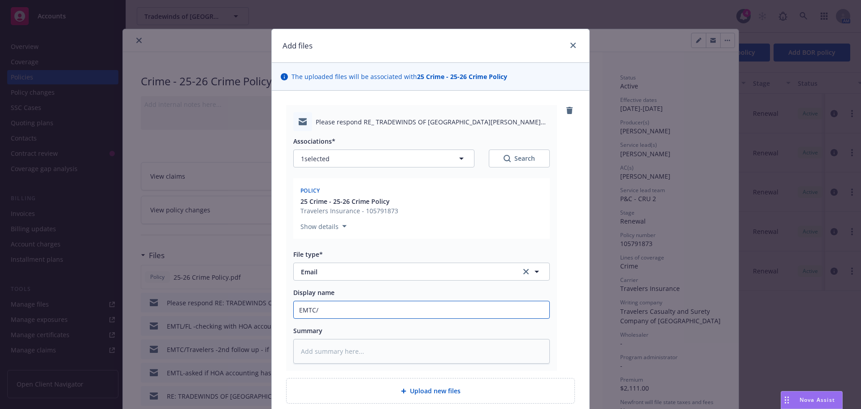
type input "EMTC/T"
type textarea "x"
type input "EMTC/Tr"
type textarea "x"
type input "EMTC/Tra"
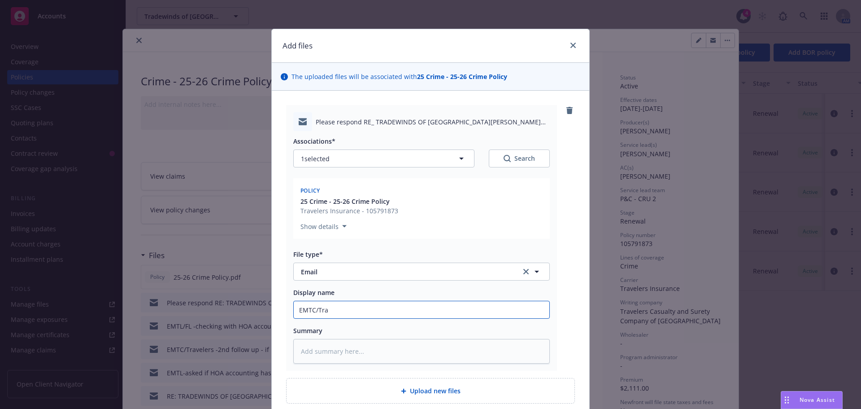
type textarea "x"
type input "EMTC/Trav"
type textarea "x"
type input "EMTC/Travl"
type textarea "x"
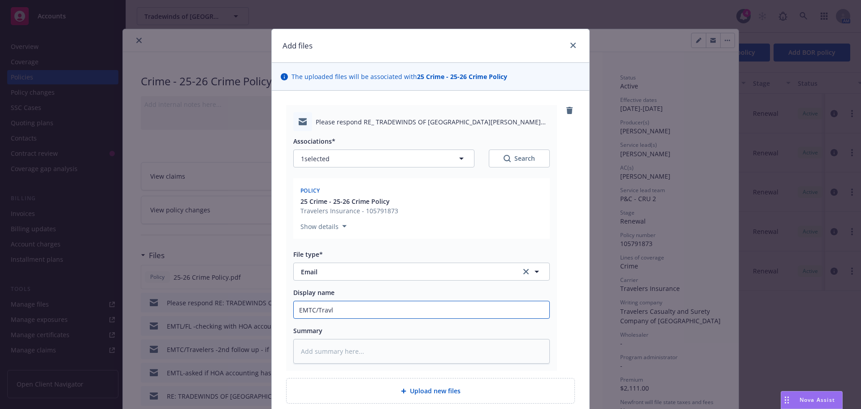
type input "EMTC/Travle"
type textarea "x"
type input "EMTC/Travler"
type textarea "x"
type input "EMTC/Travlers"
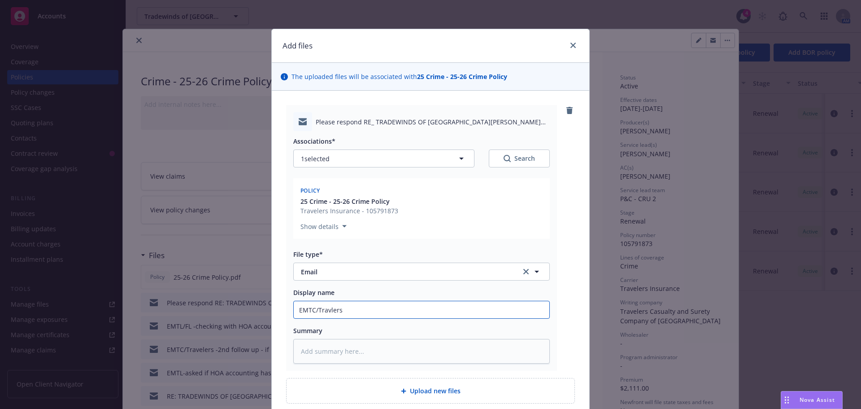
type textarea "x"
type input "EMTC/Travlers"
type textarea "x"
type input "EMTC/Travlers -"
type textarea "x"
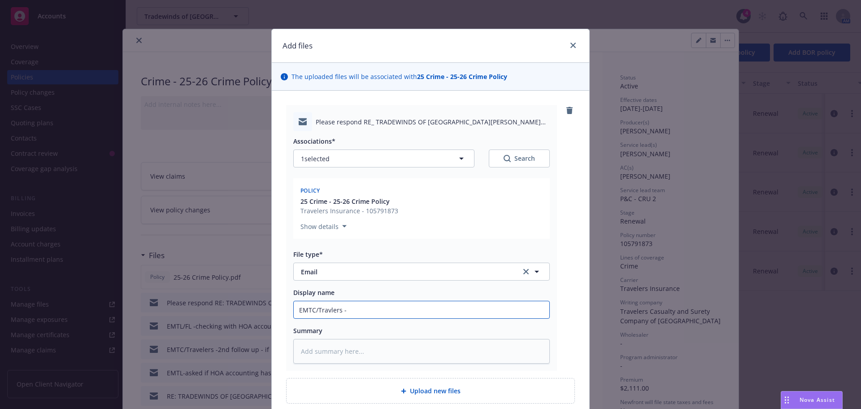
type input "EMTC/Travlers -3"
type textarea "x"
type input "EMTC/Travlers -3r"
type textarea "x"
type input "EMTC/Travlers -3rd"
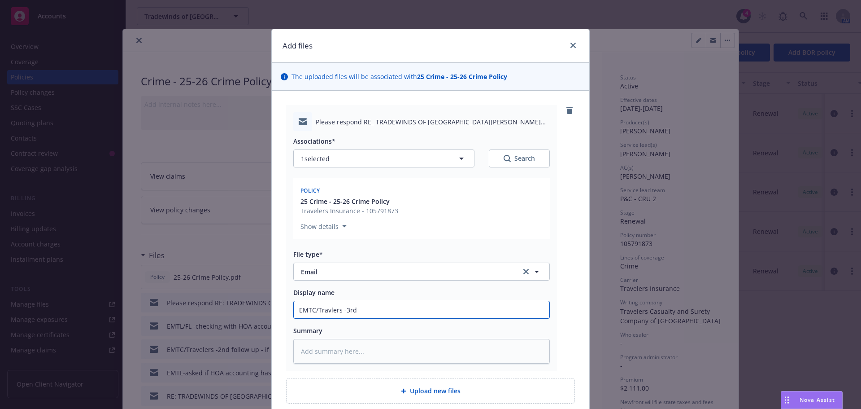
type textarea "x"
type input "EMTC/Travlers -3rd"
type textarea "x"
type input "EMTC/Travlers -3rd f"
type textarea "x"
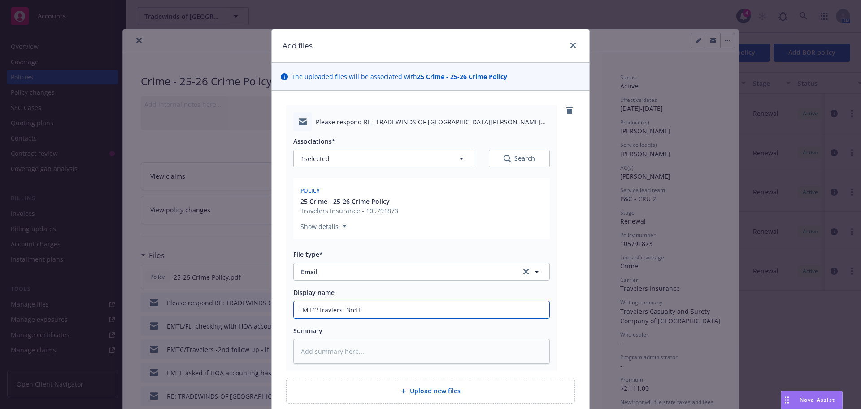
type input "EMTC/Travlers -3rd fo"
type textarea "x"
type input "EMTC/Travlers -3rd fol"
type textarea "x"
type input "EMTC/Travlers -3rd foll"
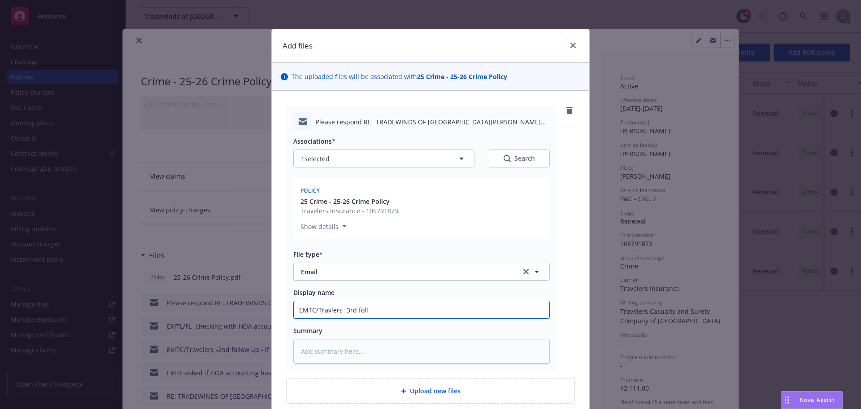
type textarea "x"
type input "EMTC/Travlers -3rd follo"
type textarea "x"
type input "EMTC/Travlers -3rd follow"
type textarea "x"
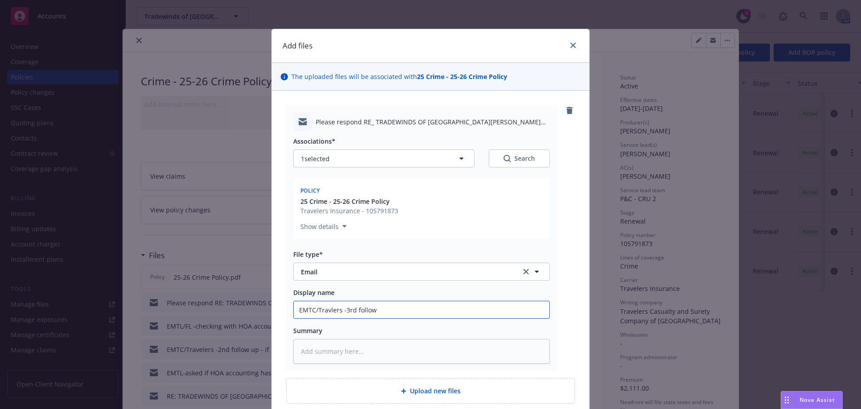
type input "EMTC/Travlers -3rd follow"
type textarea "x"
type input "EMTC/Travlers -3rd follow p"
type textarea "x"
type input "EMTC/Travlers -3rd follow p"
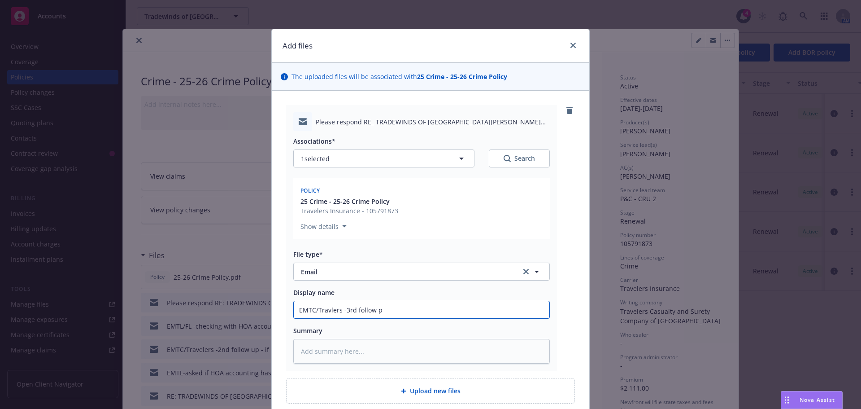
type textarea "x"
type input "EMTC/Travlers -3rd follow p"
type textarea "x"
type input "EMTC/Travlers -3rd follow"
type textarea "x"
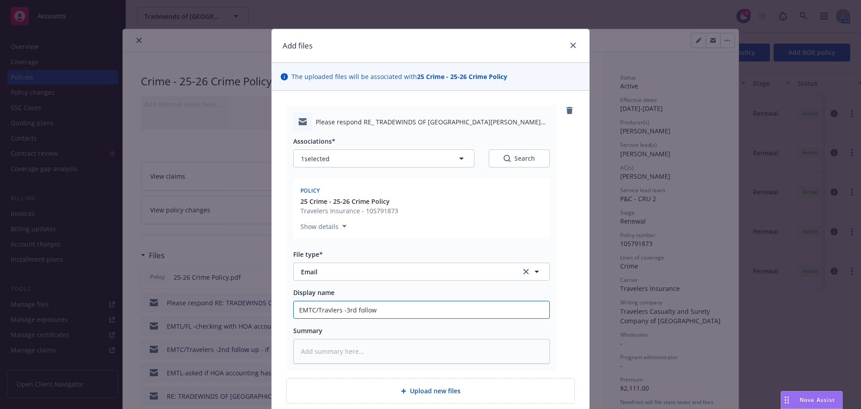
type input "EMTC/Travlers -3rd follow u"
type textarea "x"
type input "EMTC/Travlers -3rd follow up"
type textarea "x"
type input "EMTC/Travelers -3rd follow up"
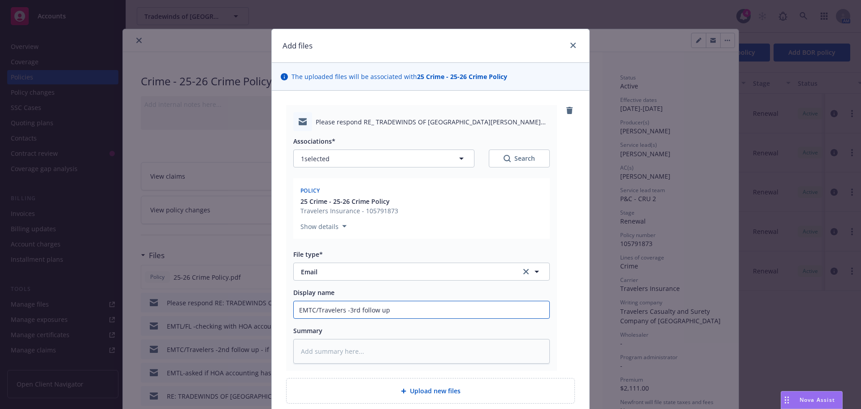
click at [408, 307] on input "EMTC/Travelers -3rd follow up" at bounding box center [422, 309] width 256 height 17
type textarea "x"
type input "EMTC/Travelers -3rd follow up"
type textarea "x"
type input "EMTC/Travelers -3rd follow up o"
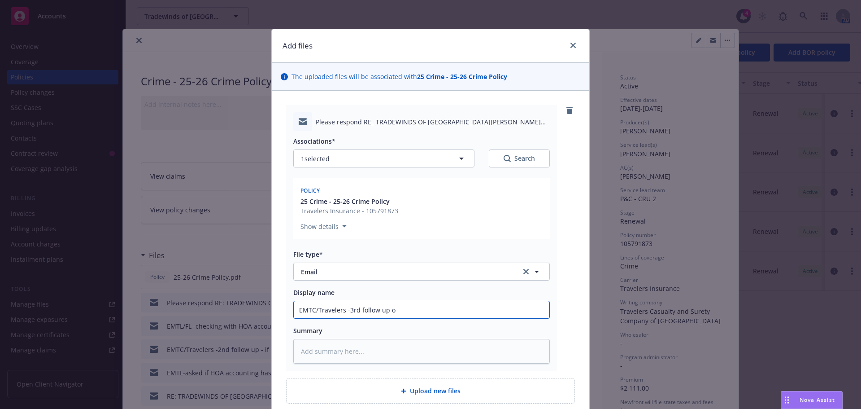
type textarea "x"
type input "EMTC/Travelers -3rd follow up on"
type textarea "x"
type input "EMTC/Travelers -3rd follow up on"
type textarea "x"
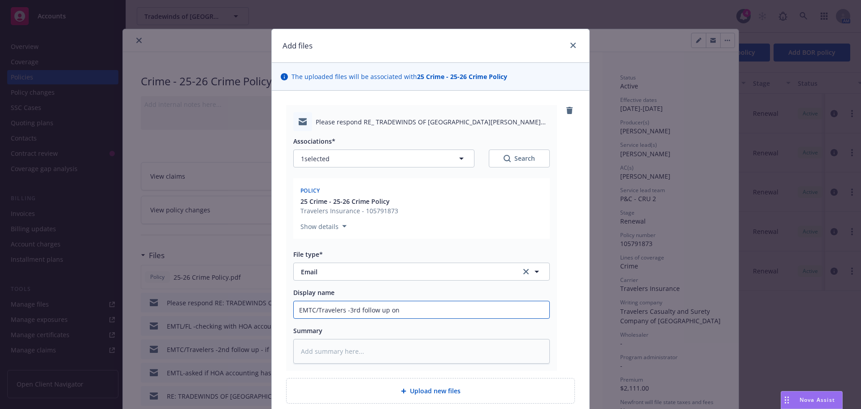
type input "EMTC/Travelers -3rd follow up on t"
type textarea "x"
type input "EMTC/Travelers -3rd follow up on th"
type textarea "x"
type input "EMTC/Travelers -3rd follow up on the"
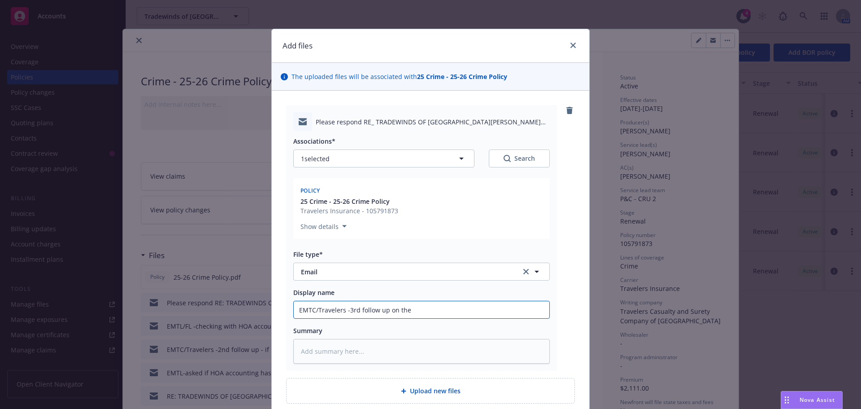
type textarea "x"
type input "EMTC/Travelers -3rd follow up on th"
type textarea "x"
type input "EMTC/Travelers -3rd follow up on t"
type textarea "x"
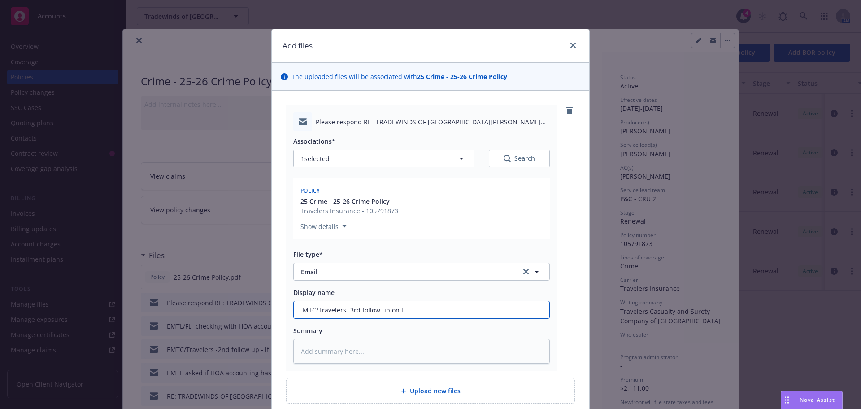
type input "EMTC/Travelers -3rd follow up on"
type textarea "x"
type input "EMTC/Travelers -3rd follow up on"
type textarea "x"
type input "EMTC/Travelers -3rd follow up o"
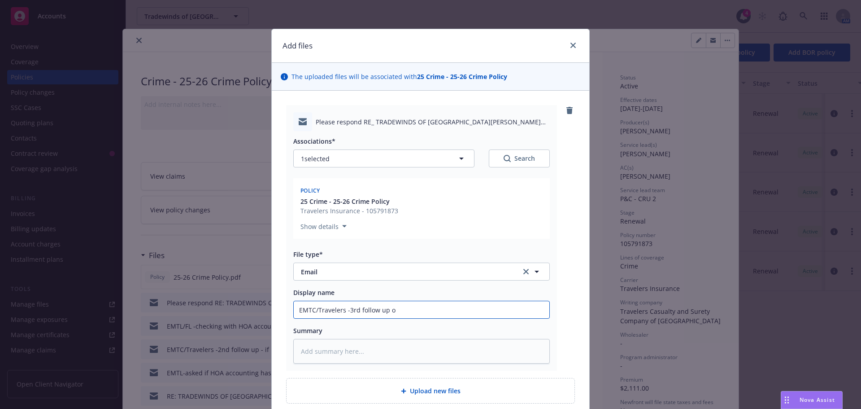
type textarea "x"
type input "EMTC/Travelers -3rd follow up"
type textarea "x"
type input "EMTC/Travelers -3rd follow up r"
type textarea "x"
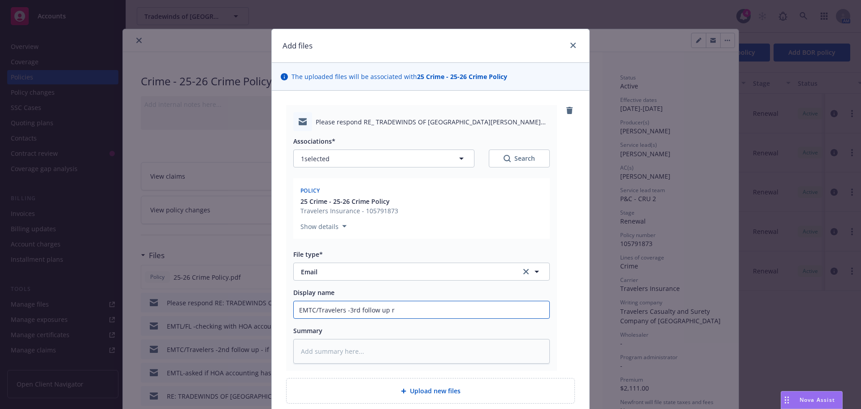
type input "EMTC/Travelers -3rd follow up re"
type textarea "x"
type input "EMTC/Travelers -3rd follow up reg"
type textarea "x"
type input "EMTC/Travelers -3rd follow up regar"
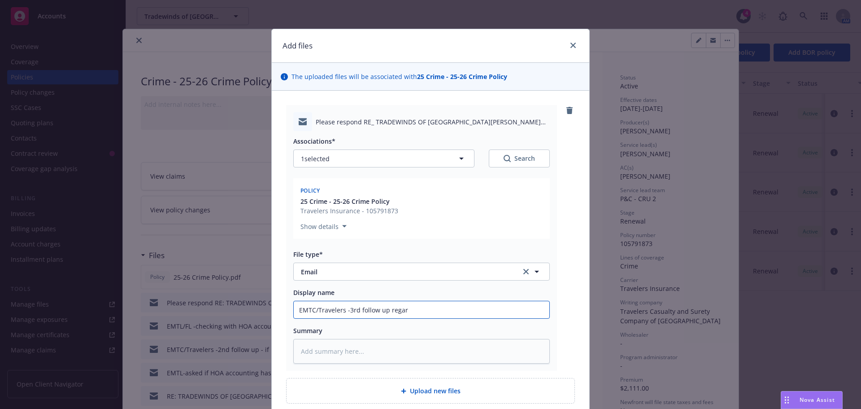
type textarea "x"
type input "EMTC/Travelers -3rd follow up regard"
type textarea "x"
type input "EMTC/Travelers -3rd follow up regardi"
type textarea "x"
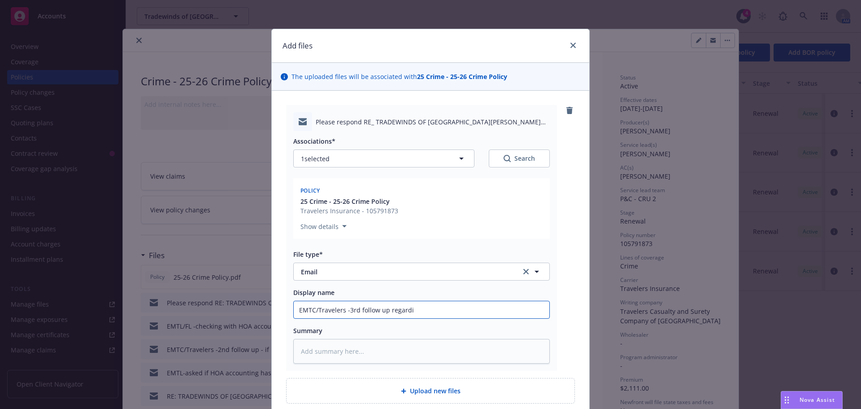
type input "EMTC/Travelers -3rd follow up regardin"
type textarea "x"
type input "EMTC/Travelers -3rd follow up regarding"
type textarea "x"
type input "EMTC/Travelers -3rd follow up regarding"
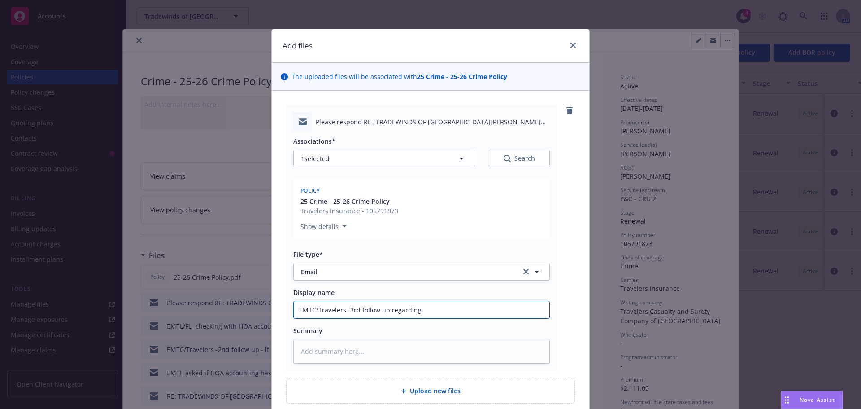
type textarea "x"
type input "EMTC/Travelers -3rd follow up regarding S"
type textarea "x"
type input "EMTC/Travelers -3rd follow up regarding"
type textarea "x"
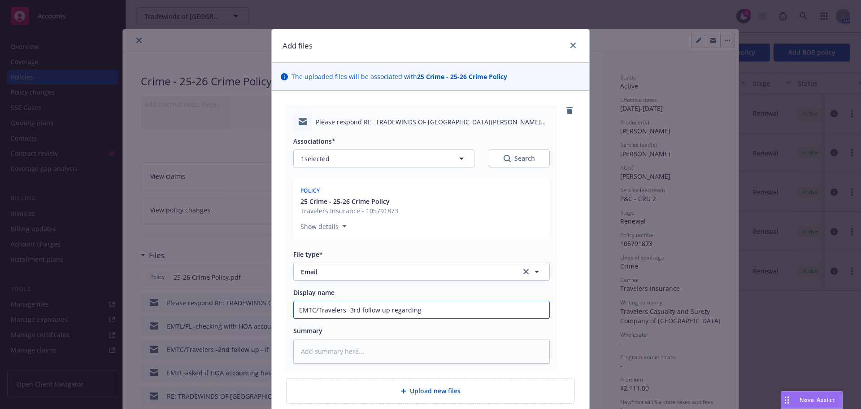
type input "EMTC/Travelers -3rd follow up regarding H"
type textarea "x"
type input "EMTC/Travelers -3rd follow up regarding HO"
type textarea "x"
type input "EMTC/Travelers -3rd follow up regarding HOA"
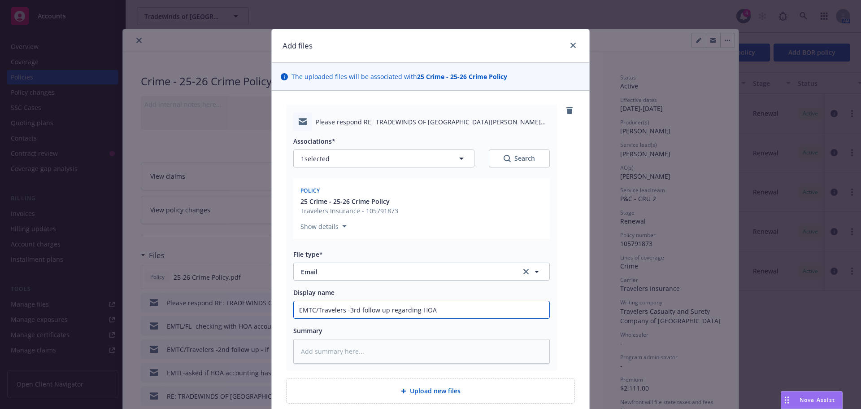
type textarea "x"
type input "EMTC/Travelers -3rd follow up regarding HOA"
type textarea "x"
type input "EMTC/Travelers -3rd follow up regarding HOA a"
type textarea "x"
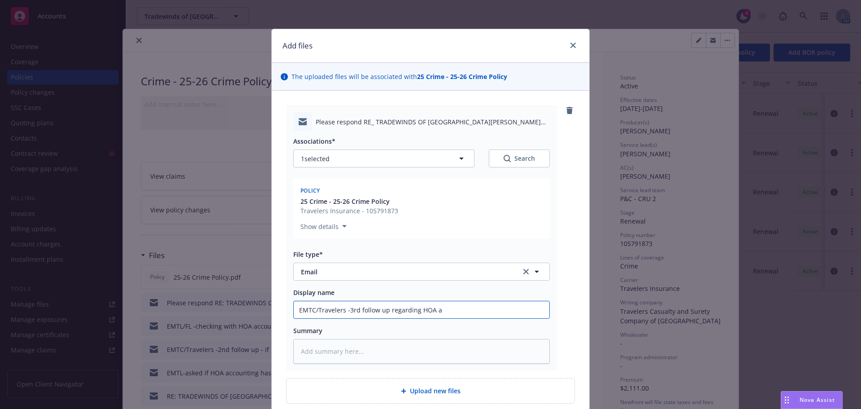
type input "EMTC/Travelers -3rd follow up regarding HOA ac"
type textarea "x"
type input "EMTC/Travelers -3rd follow up regarding HOA acc"
type textarea "x"
type input "EMTC/Travelers -3rd follow up regarding HOA acco"
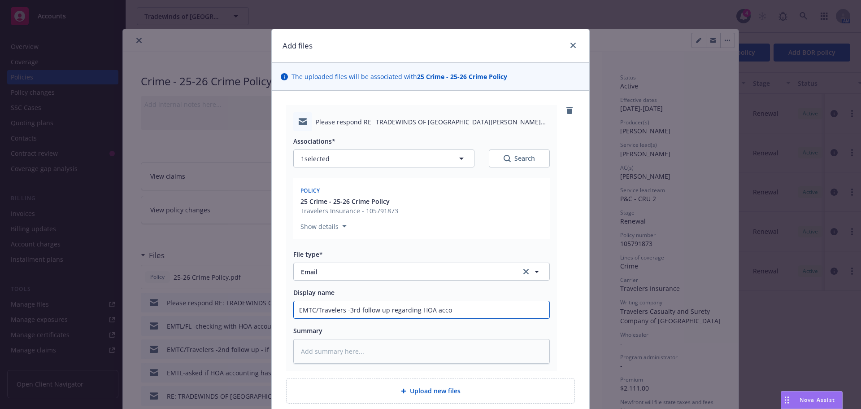
type textarea "x"
type input "EMTC/Travelers -3rd follow up regarding HOA accou"
type textarea "x"
type input "EMTC/Travelers -3rd follow up regarding HOA accoun"
type textarea "x"
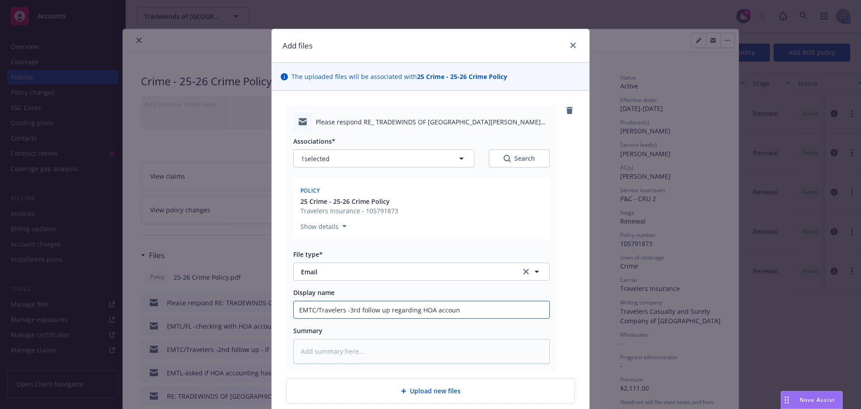
type input "EMTC/Travelers -3rd follow up regarding HOA account"
type textarea "x"
type input "EMTC/Travelers -3rd follow up regarding HOA accounti"
type textarea "x"
type input "EMTC/Travelers -3rd follow up regarding HOA accountin"
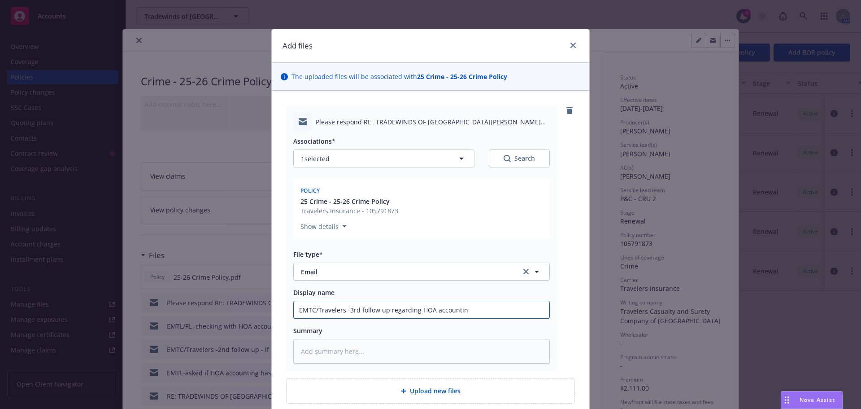
type textarea "x"
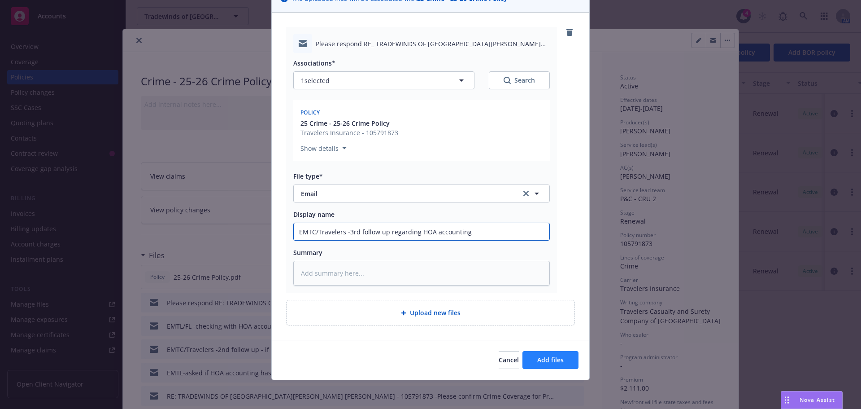
type input "EMTC/Travelers -3rd follow up regarding HOA accounting"
click at [543, 360] on span "Add files" at bounding box center [550, 359] width 26 height 9
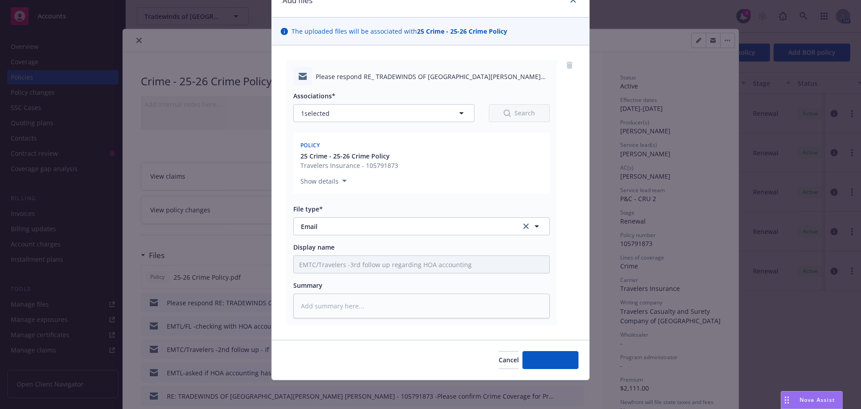
type textarea "x"
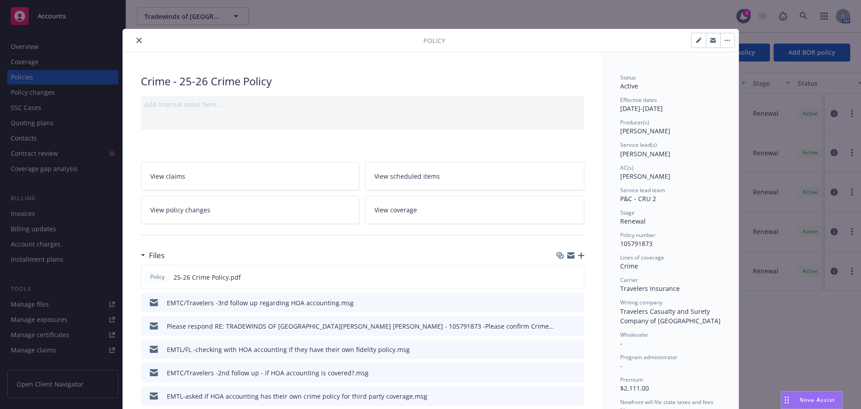
click at [135, 43] on button "close" at bounding box center [139, 40] width 11 height 11
